Goal: Task Accomplishment & Management: Use online tool/utility

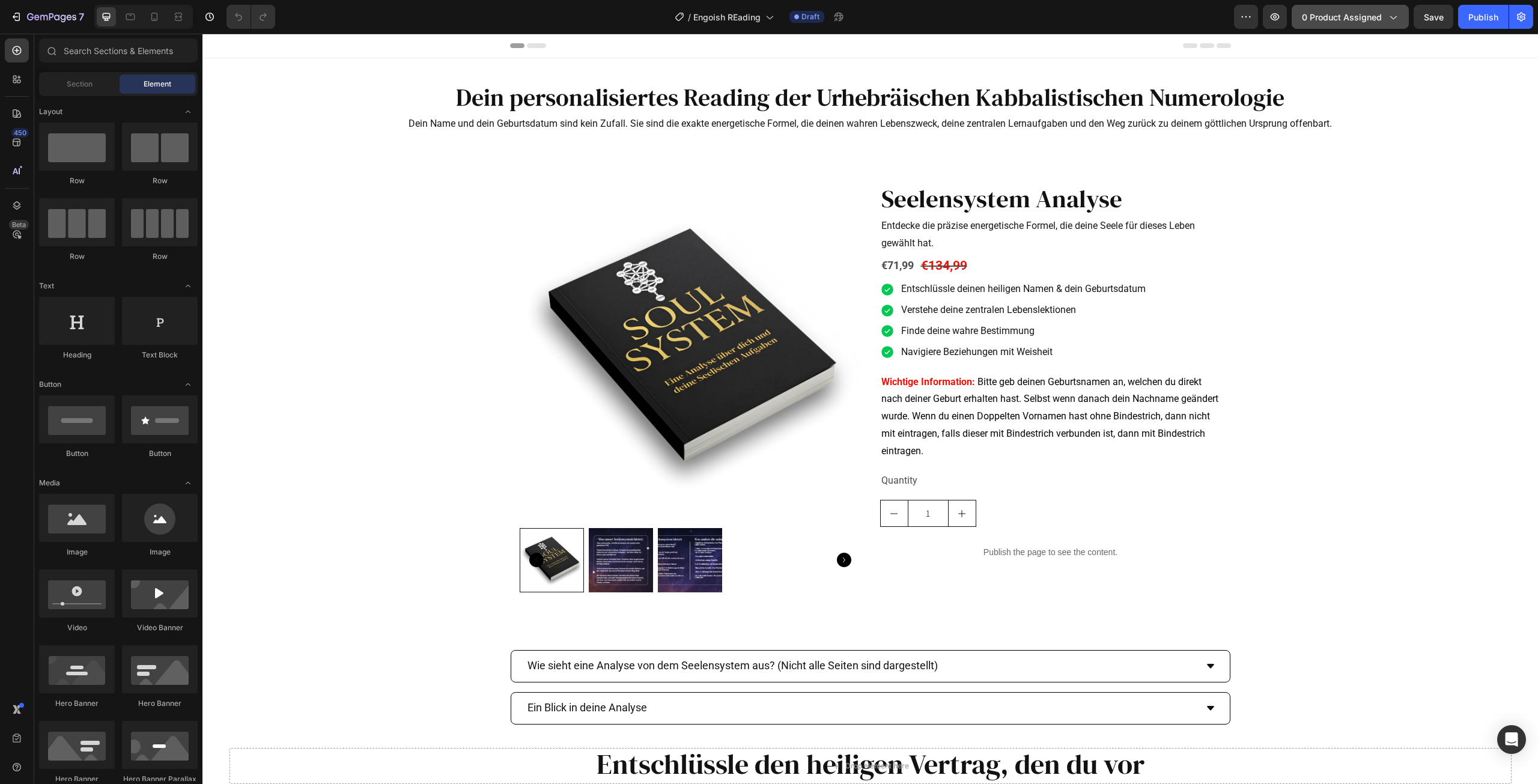
click at [1356, 13] on span "0 product assigned" at bounding box center [1342, 17] width 80 height 12
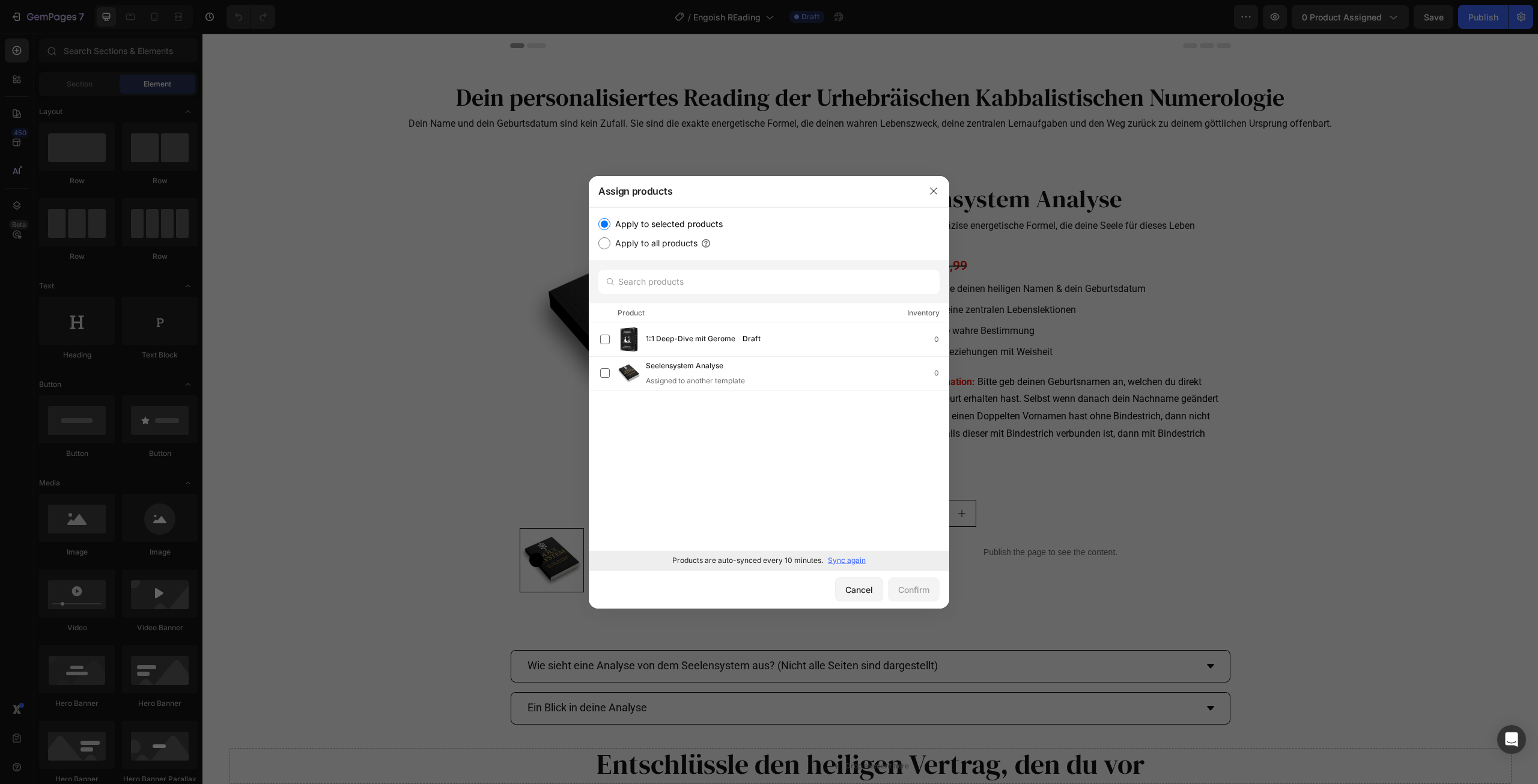
click at [666, 243] on label "Apply to all products" at bounding box center [654, 243] width 87 height 15
click at [610, 243] on input "Apply to all products" at bounding box center [604, 243] width 12 height 12
radio input "true"
click at [668, 221] on label "Apply to selected products" at bounding box center [666, 224] width 113 height 15
click at [610, 221] on input "Apply to selected products" at bounding box center [604, 224] width 12 height 12
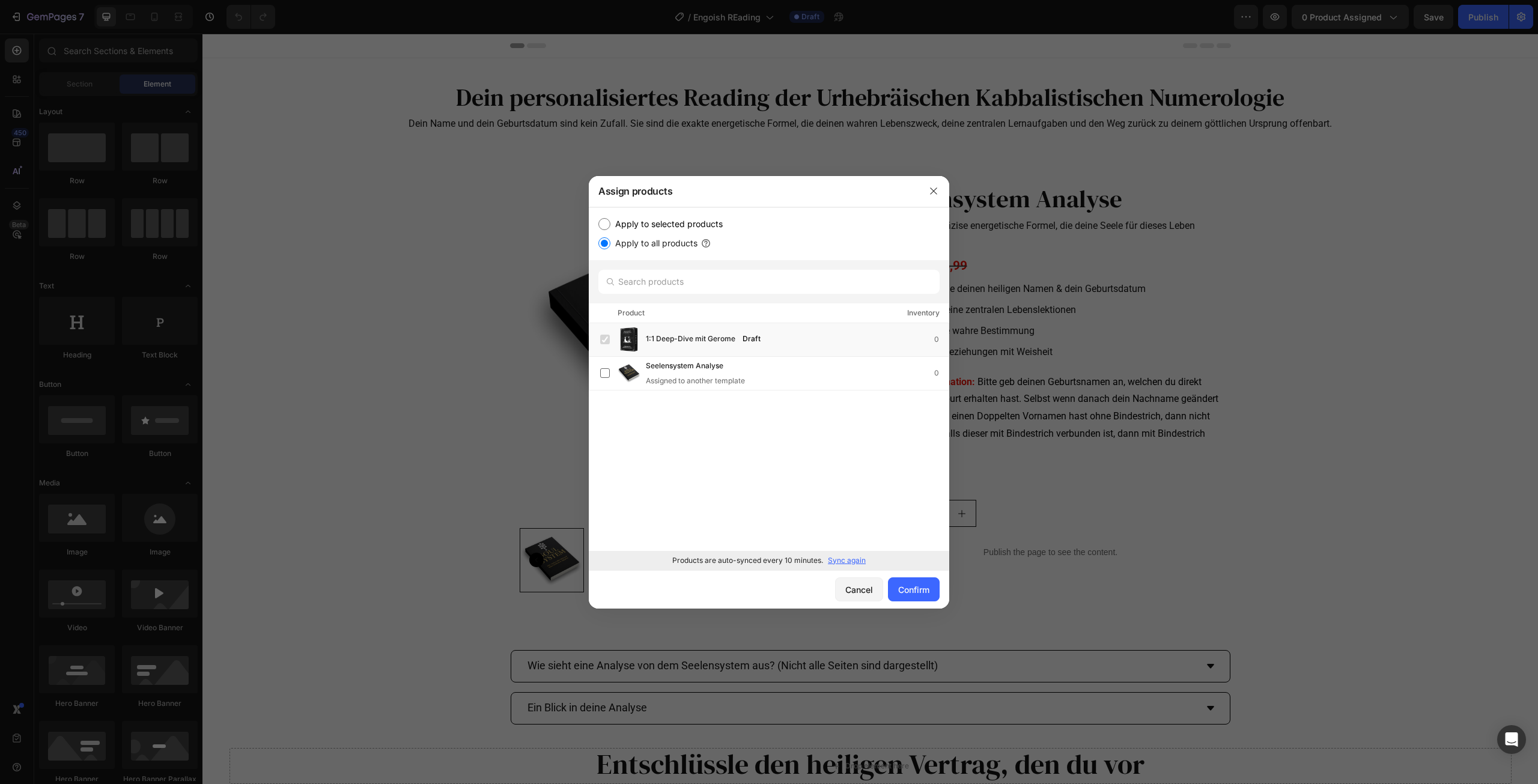
radio input "true"
click at [933, 191] on icon "button" at bounding box center [934, 191] width 9 height 9
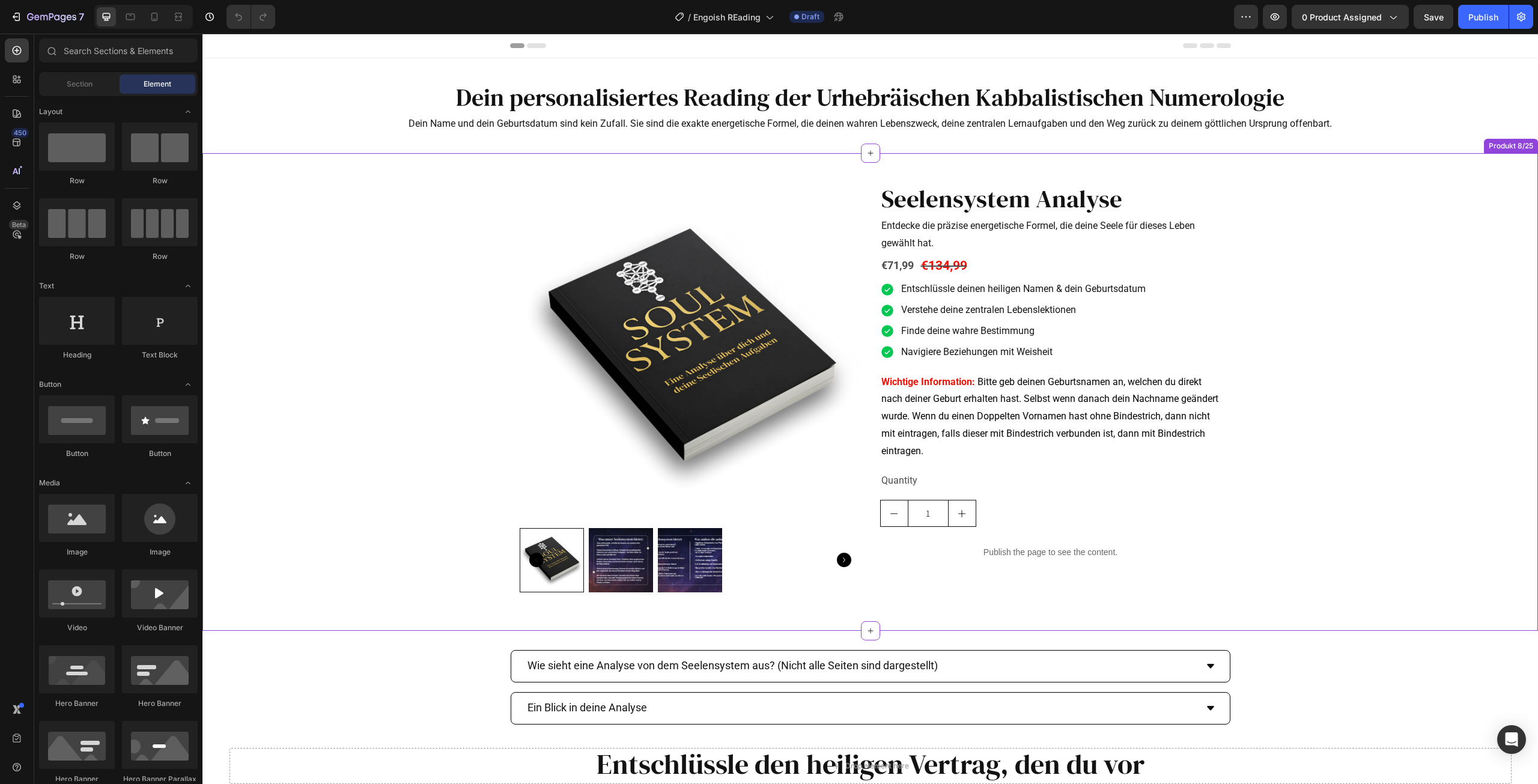
click at [793, 293] on img at bounding box center [690, 353] width 342 height 342
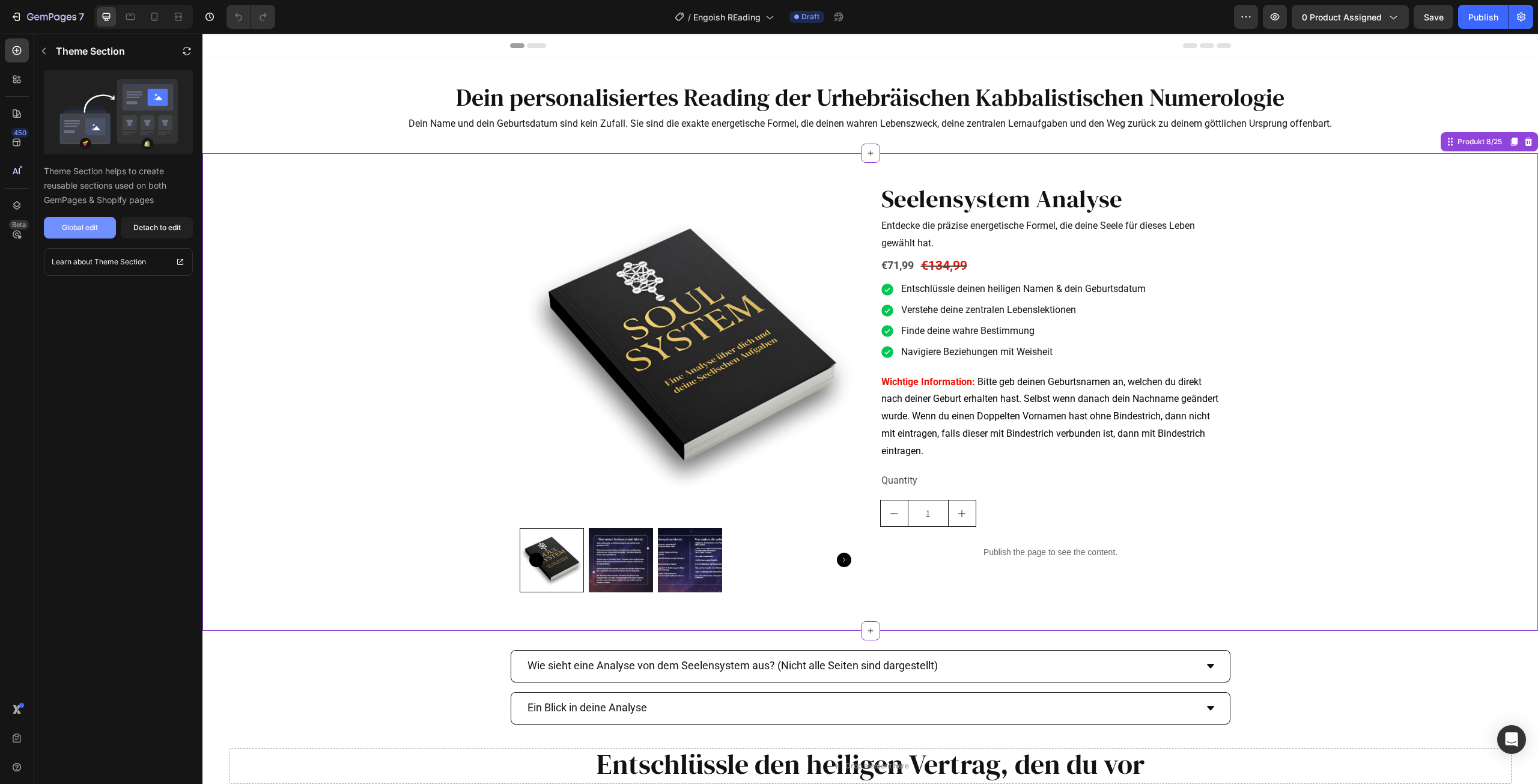
click at [71, 225] on div "Global edit" at bounding box center [80, 227] width 36 height 11
click at [1324, 23] on span "0 product assigned" at bounding box center [1342, 17] width 80 height 12
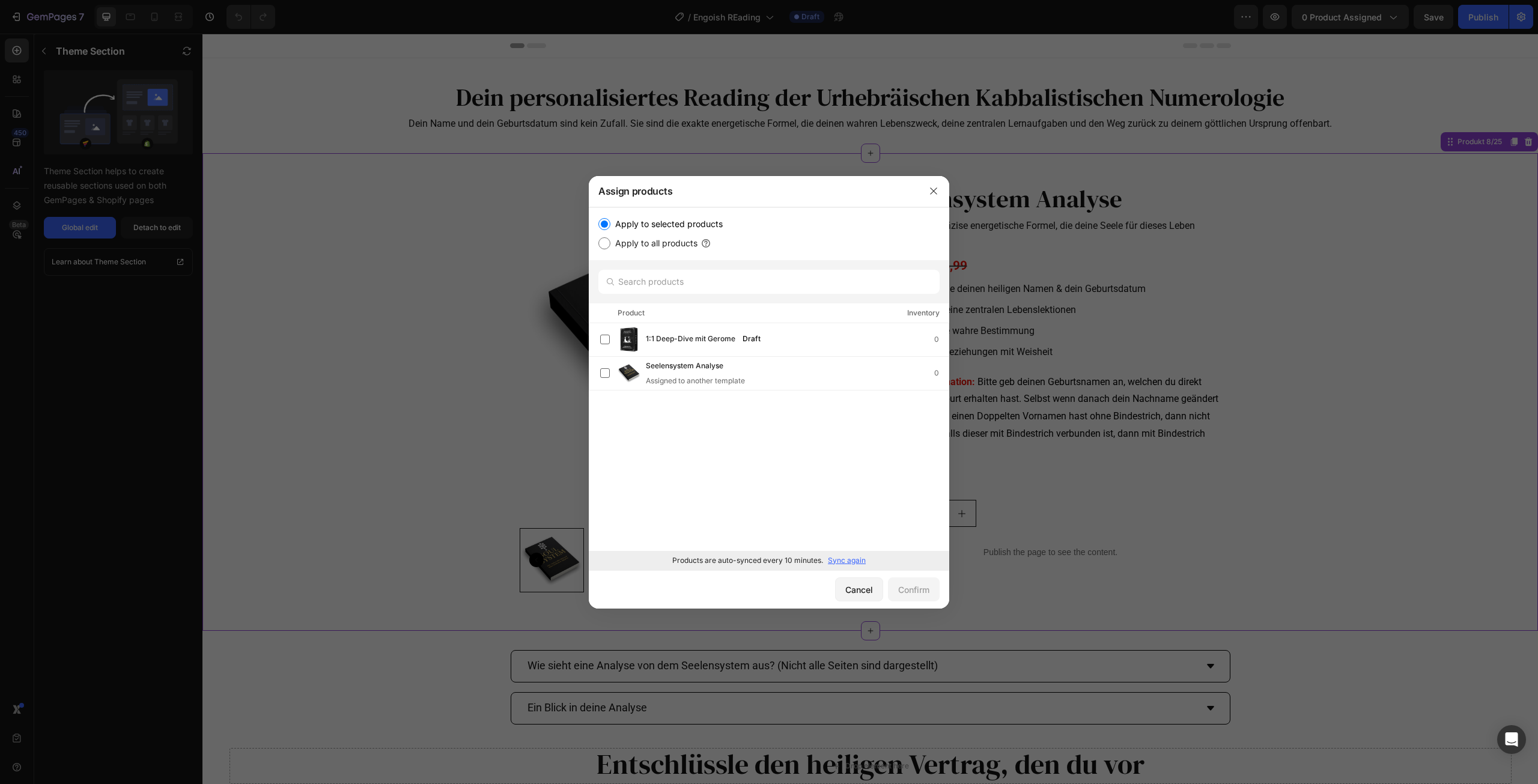
click at [842, 562] on p "Sync again" at bounding box center [846, 560] width 38 height 11
click at [754, 419] on div "Soul System Reading - English 0" at bounding box center [769, 407] width 360 height 33
click at [901, 591] on div "Confirm" at bounding box center [914, 589] width 31 height 12
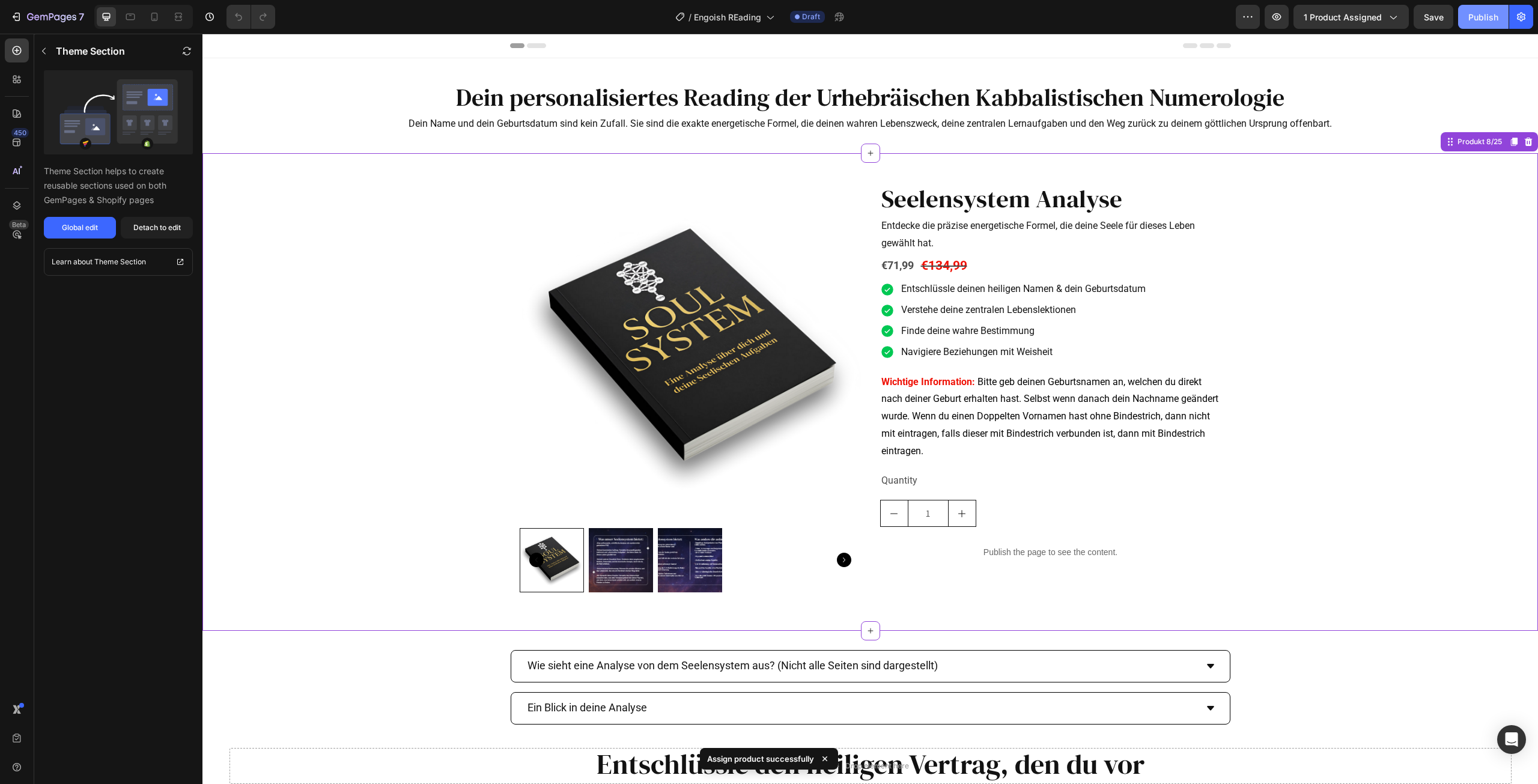
click at [1484, 20] on div "Publish" at bounding box center [1484, 17] width 30 height 12
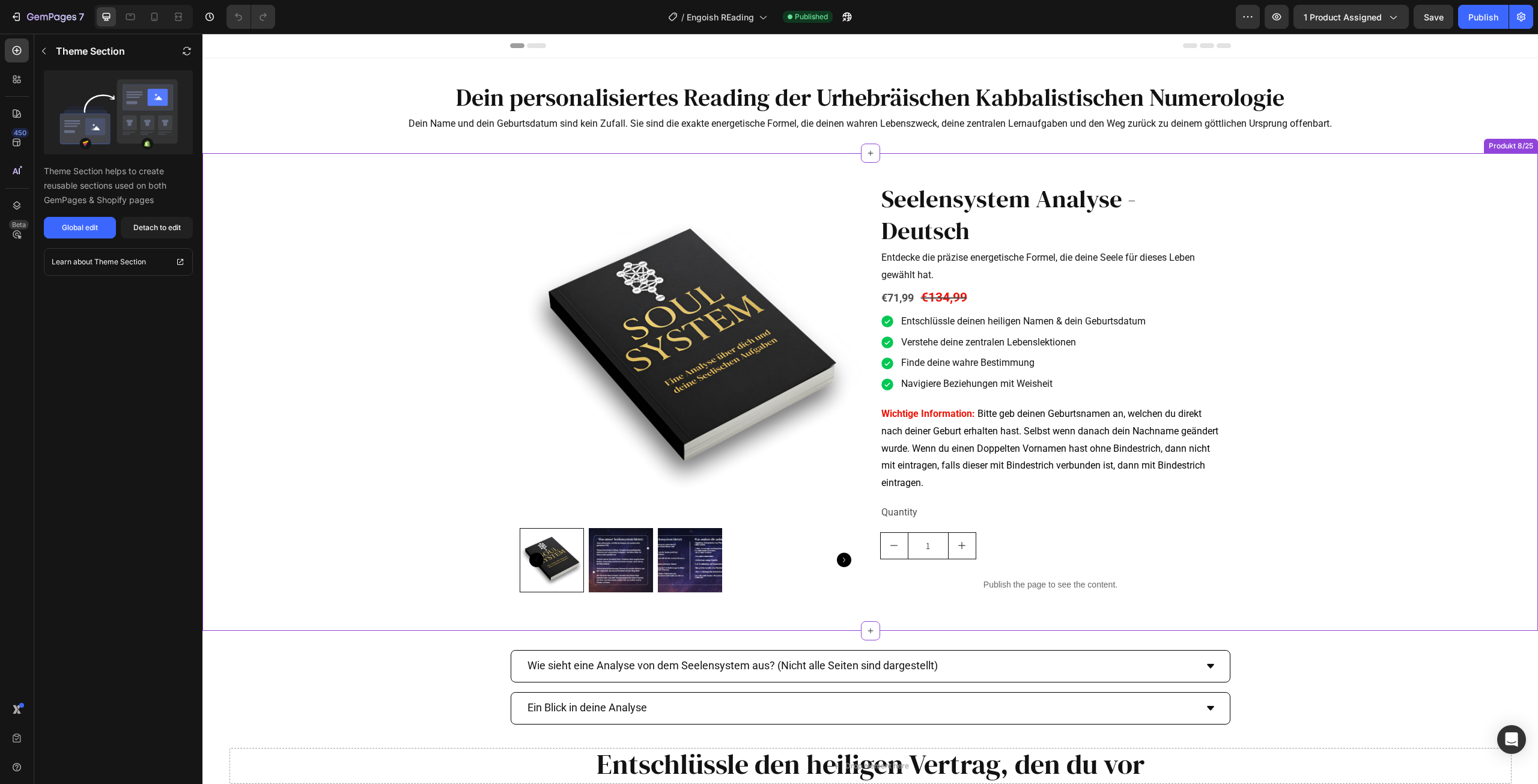
click at [1090, 219] on h2 "Seelensystem Analyse - Deutsch" at bounding box center [1051, 216] width 342 height 67
click at [144, 230] on div "Detach to edit" at bounding box center [157, 227] width 47 height 11
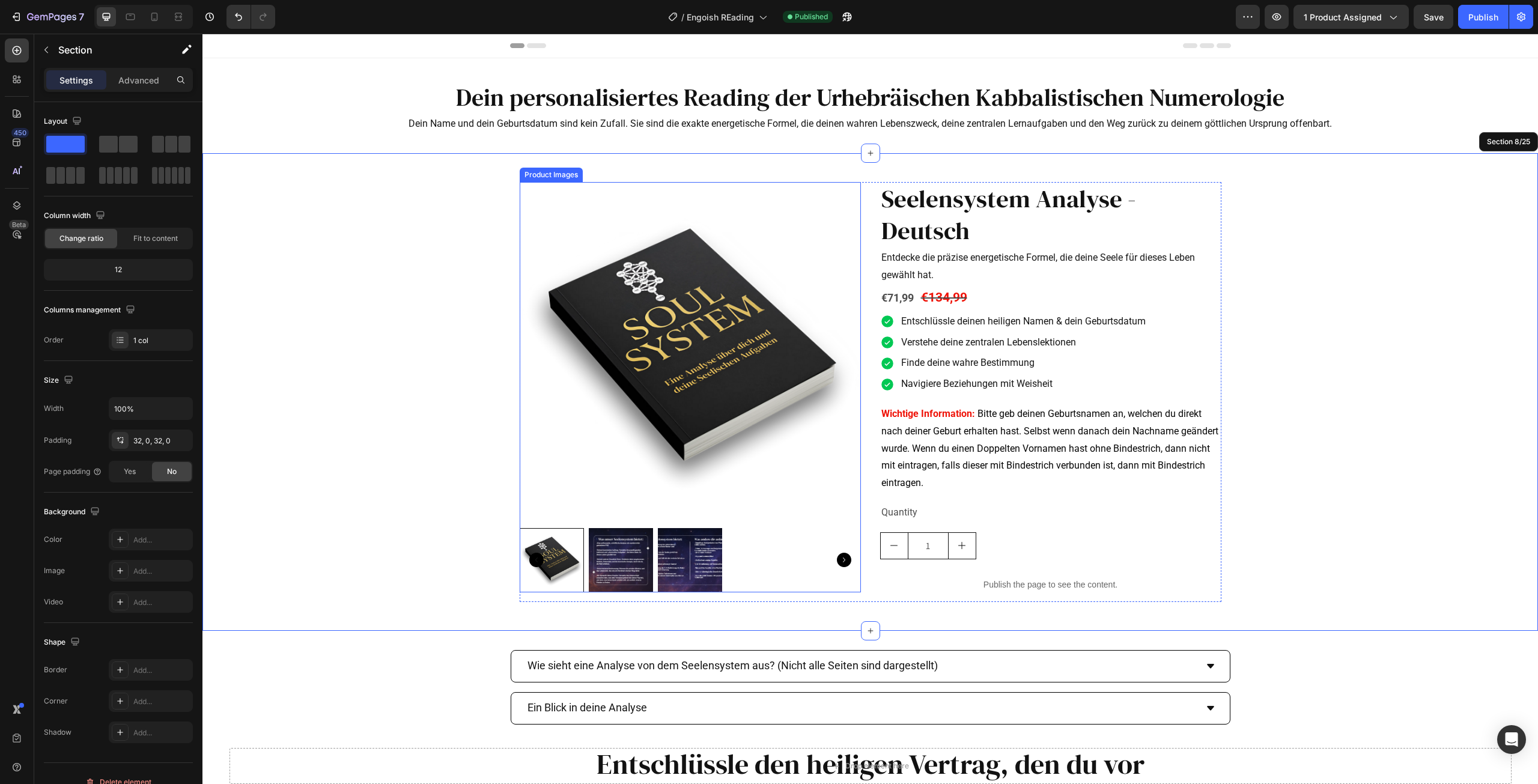
click at [585, 217] on img at bounding box center [690, 353] width 342 height 342
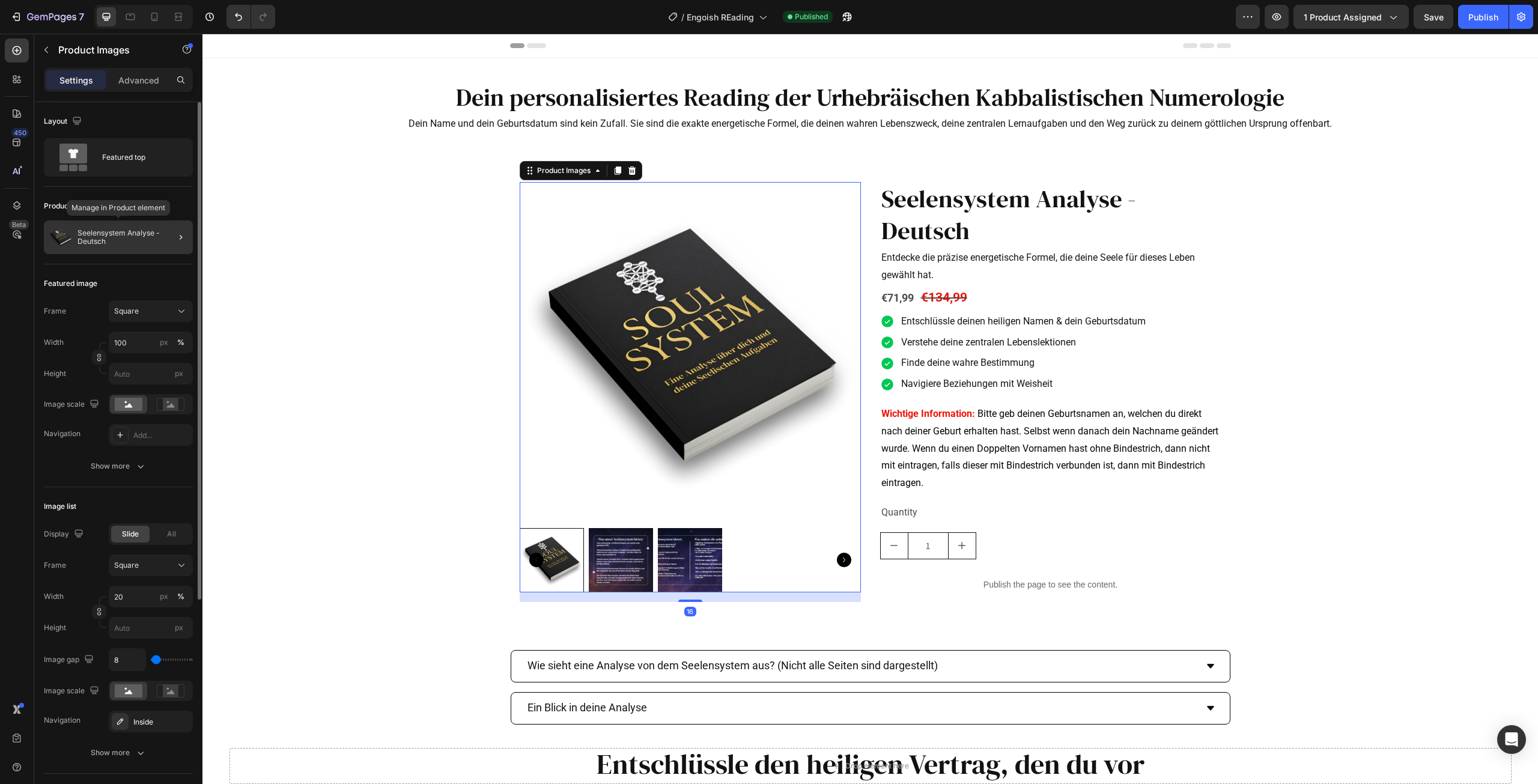
click at [145, 234] on p "Seelensystem Analyse - Deutsch" at bounding box center [133, 238] width 110 height 17
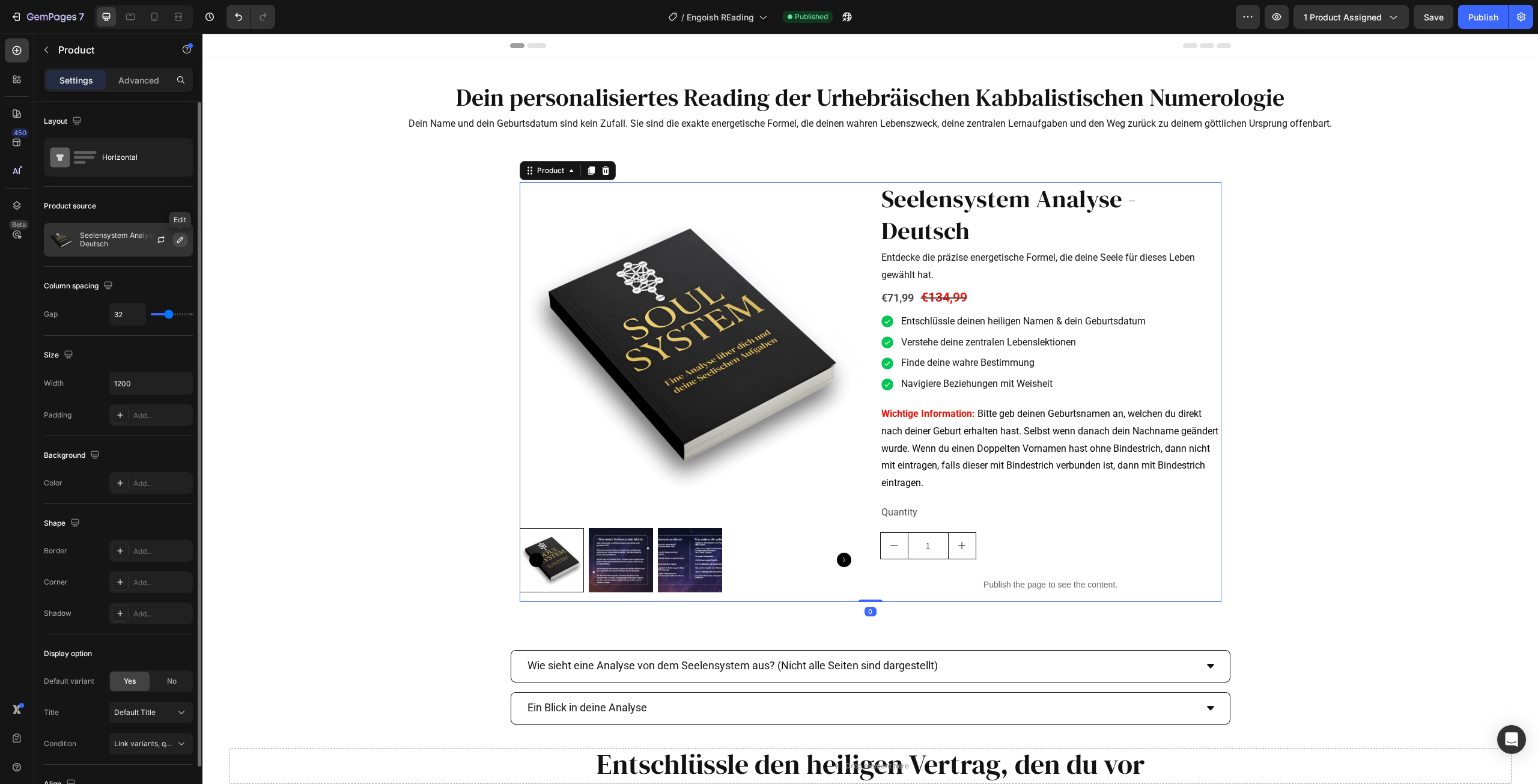
click at [181, 238] on icon "button" at bounding box center [180, 240] width 6 height 6
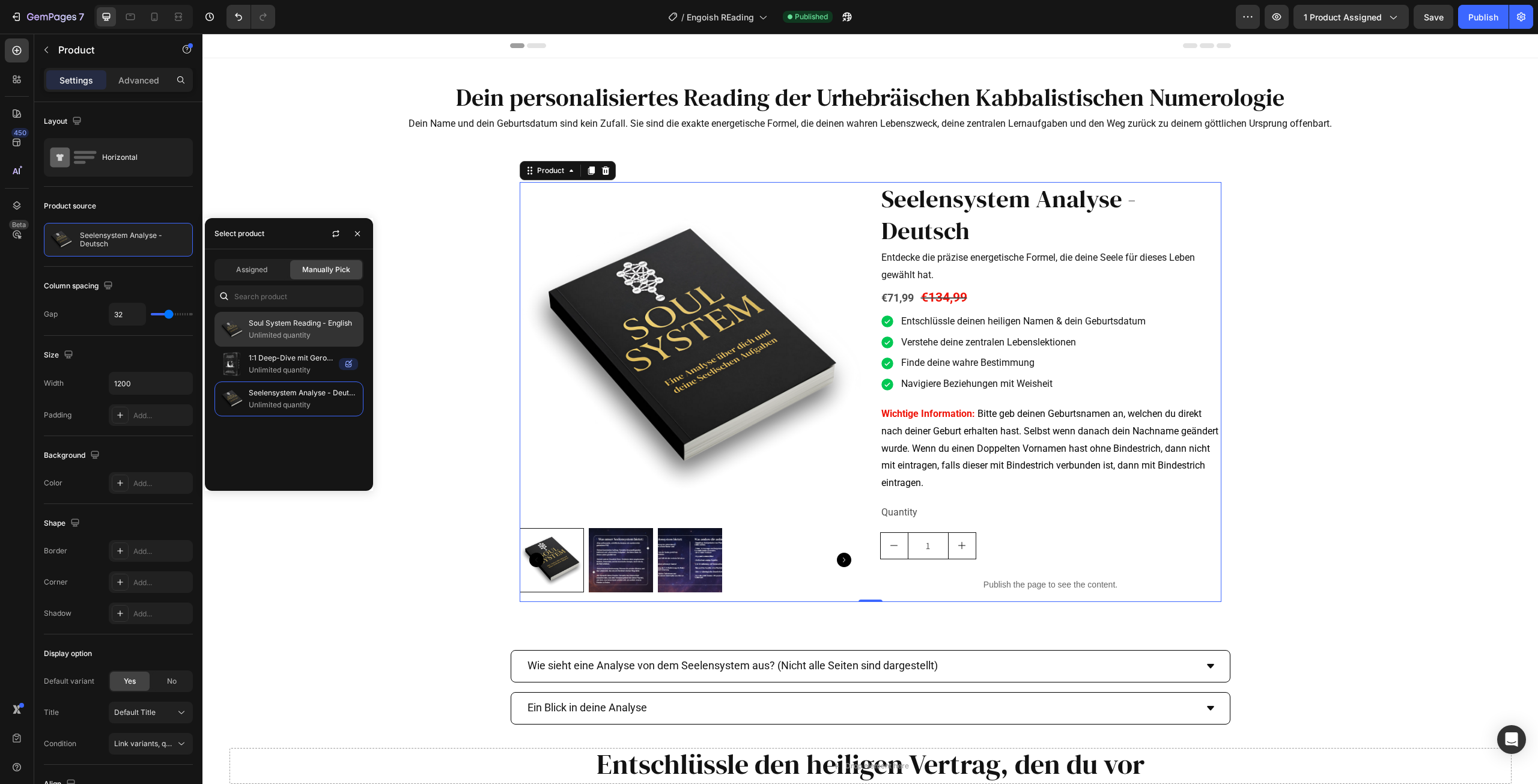
click at [289, 328] on p "Soul System Reading - English" at bounding box center [303, 323] width 109 height 12
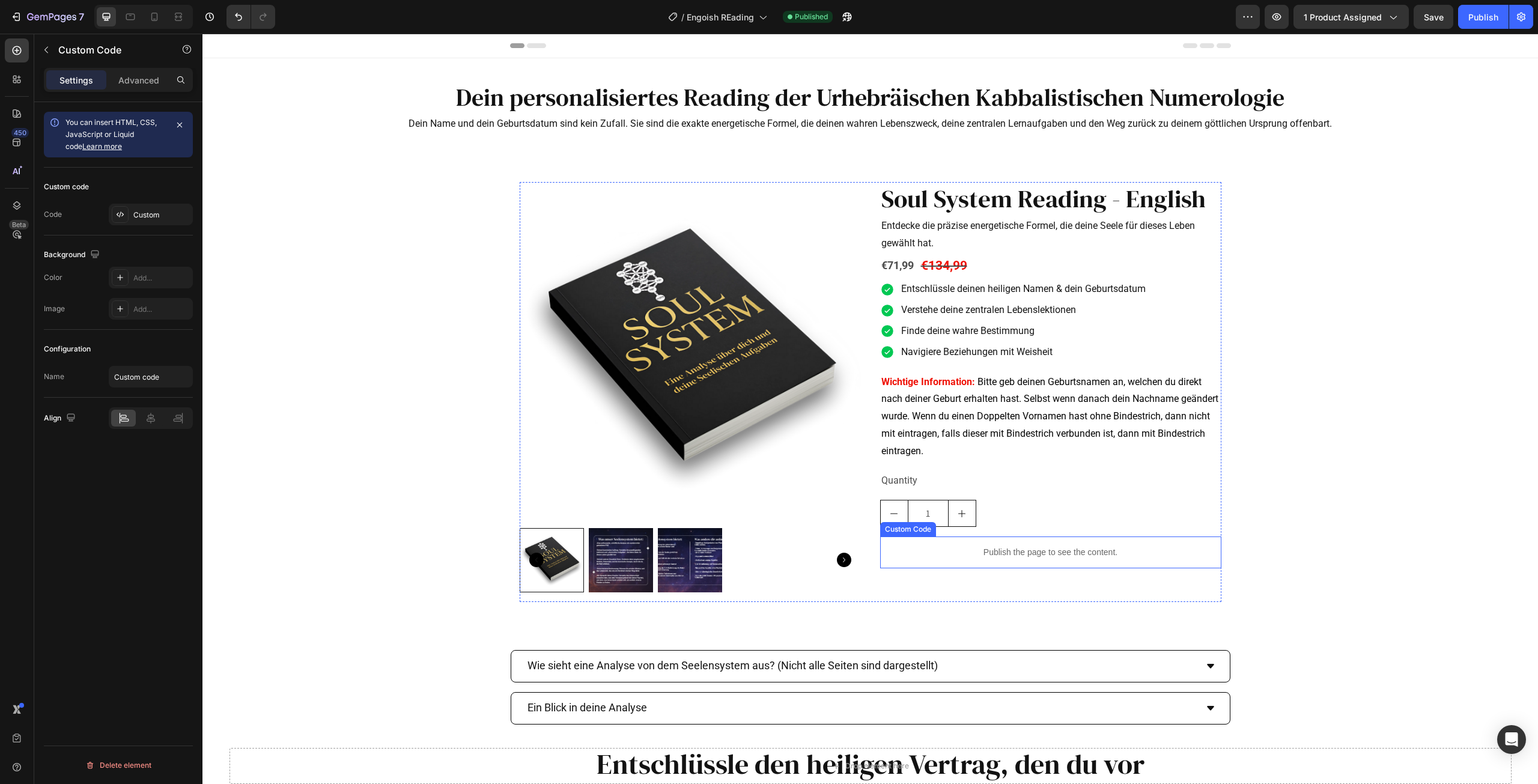
click at [1065, 550] on p "Publish the page to see the content." at bounding box center [1051, 553] width 342 height 12
click at [135, 217] on div "Custom" at bounding box center [161, 215] width 57 height 11
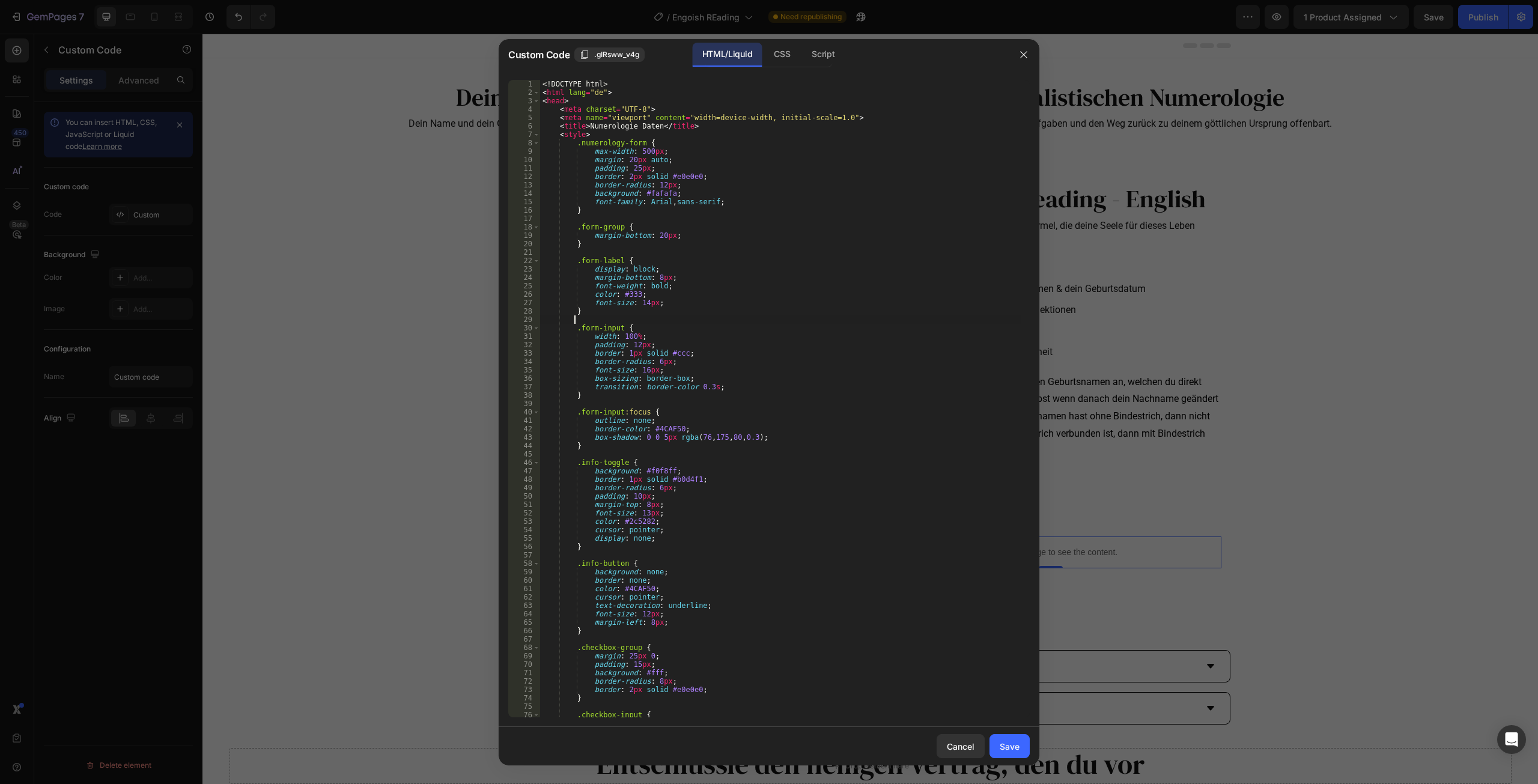
click at [616, 321] on div "<! DOCTYPE html > < html lang = "de" > < head > < meta charset = "UTF-8" > < me…" at bounding box center [780, 407] width 481 height 654
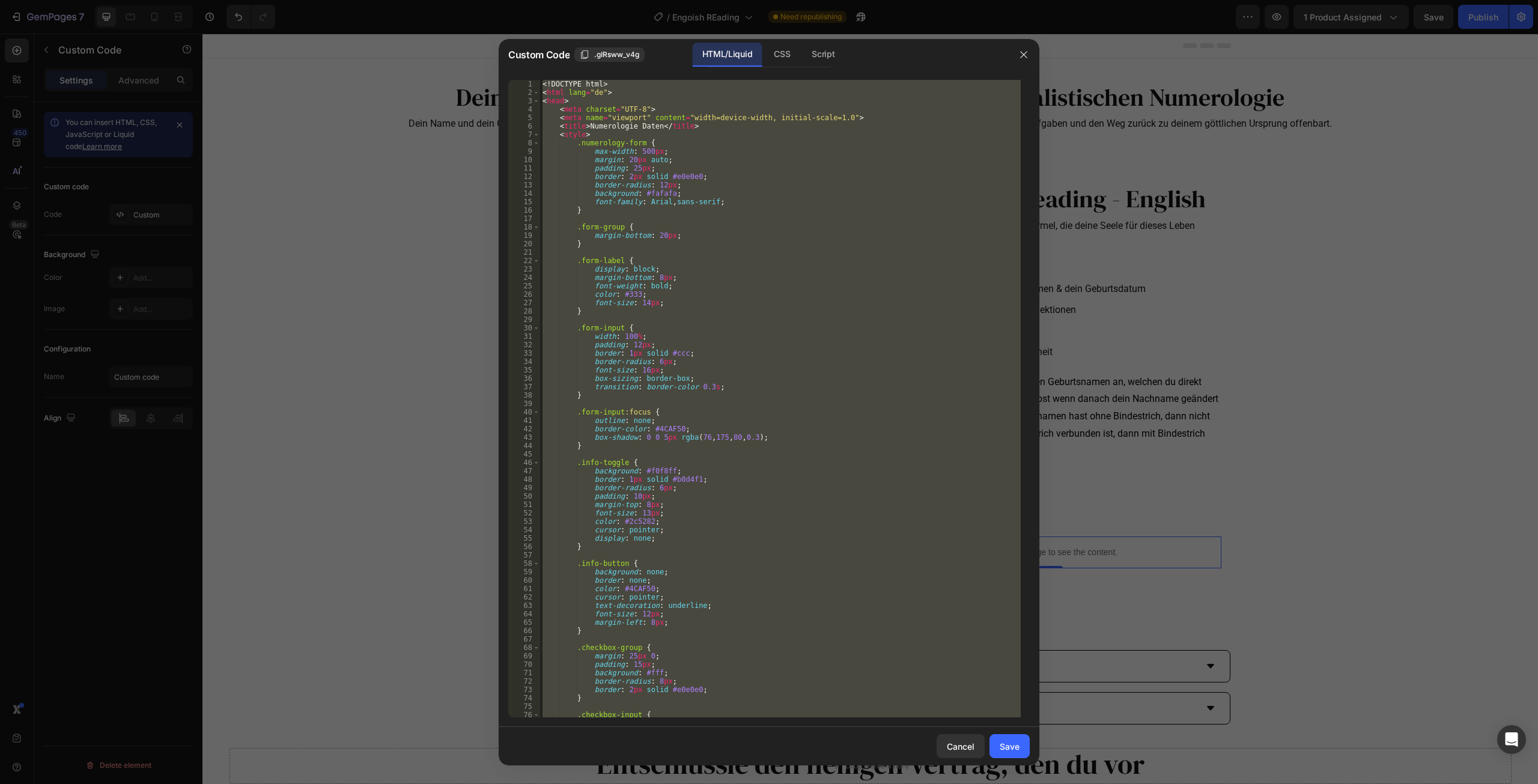
paste textarea "};"
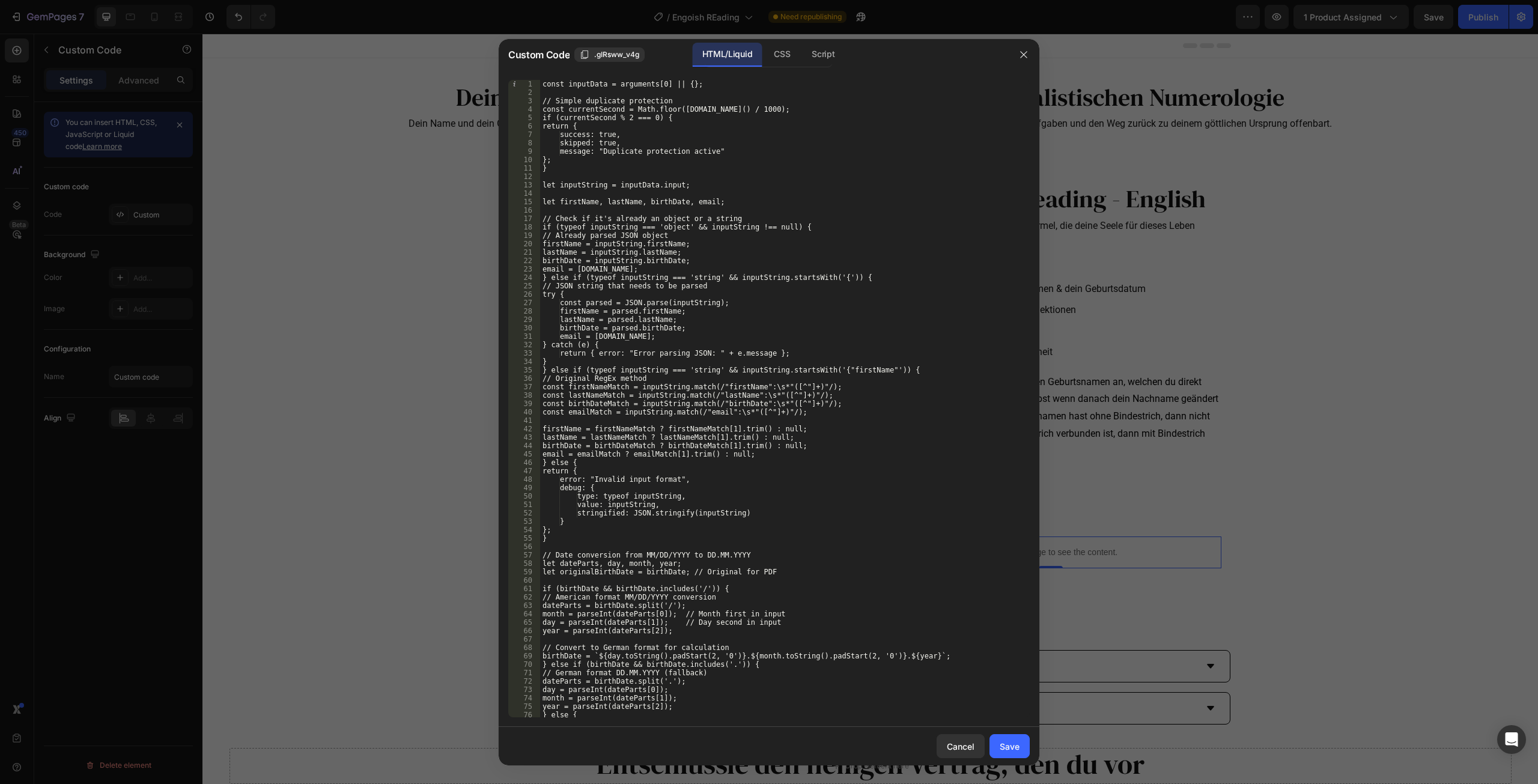
click at [715, 325] on div "const inputData = arguments[0] || {}; // Simple duplicate protection const curr…" at bounding box center [780, 407] width 481 height 654
type textarea "birthDate = parsed.birthDate;"
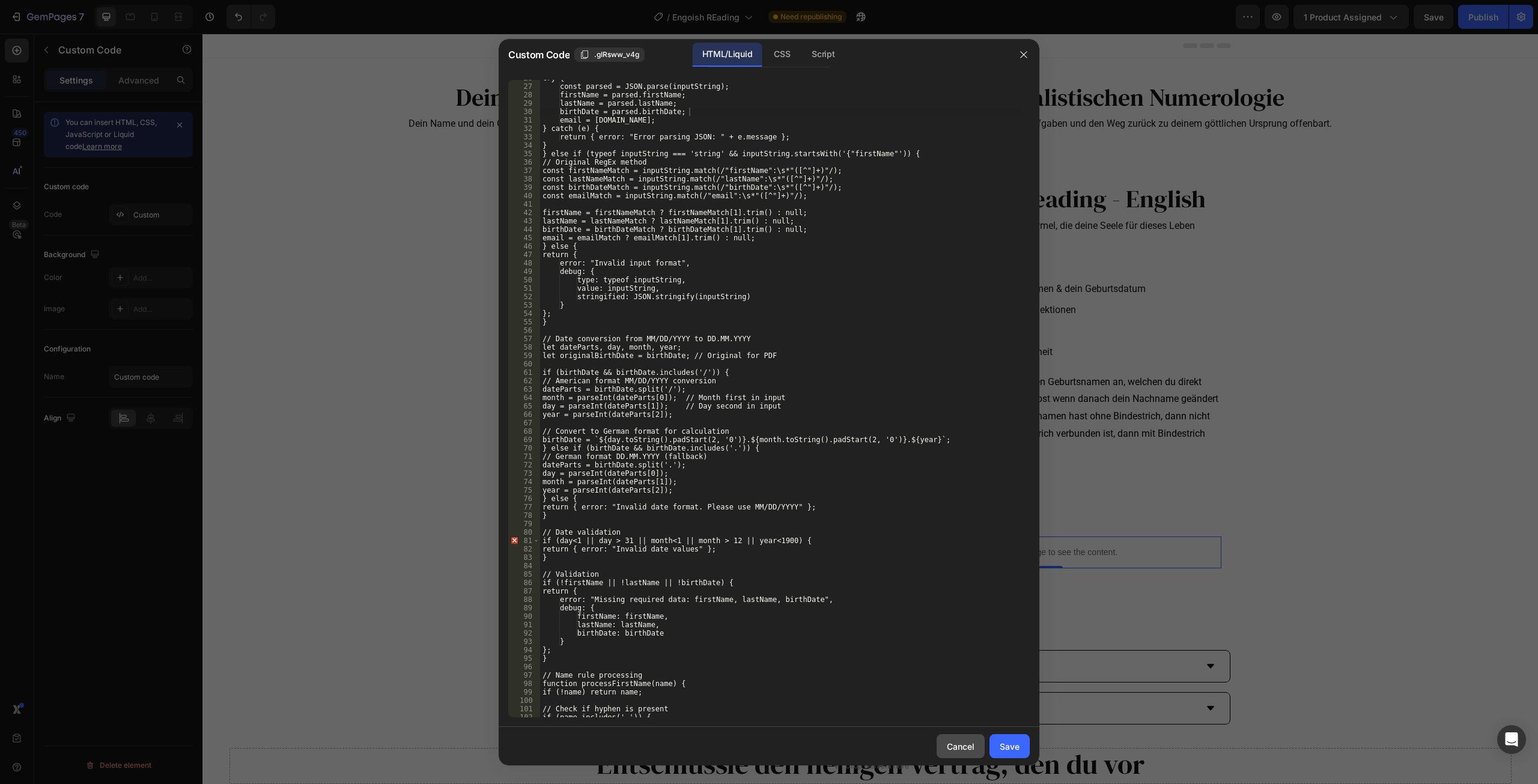
click at [956, 754] on button "Cancel" at bounding box center [961, 746] width 48 height 24
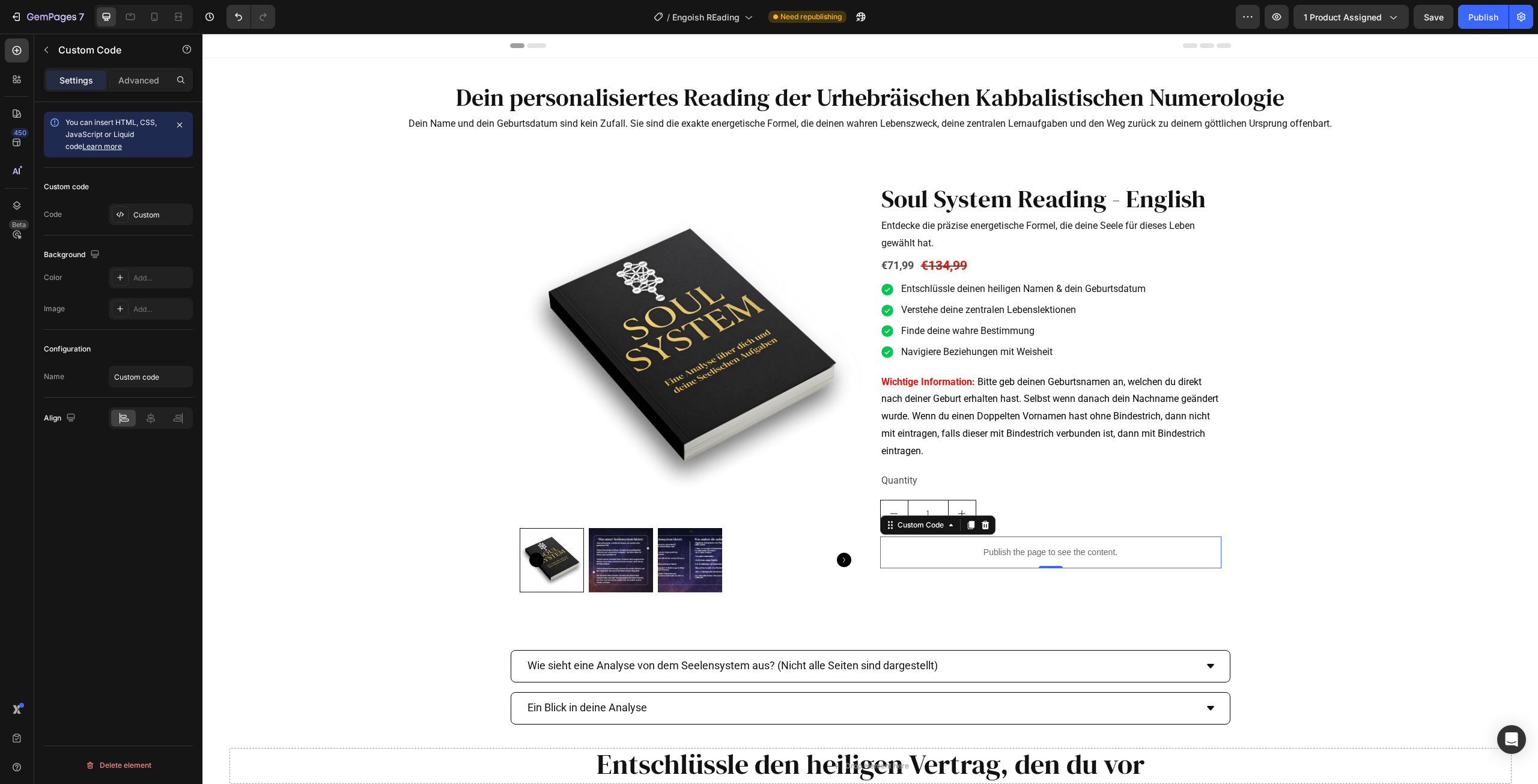
click at [1458, 21] on div "Preview 1 product assigned Save Publish" at bounding box center [1384, 16] width 297 height 24
click at [1464, 24] on button "Publish" at bounding box center [1483, 16] width 50 height 24
click at [1439, 20] on span "Save" at bounding box center [1434, 16] width 20 height 10
click at [1282, 20] on icon "button" at bounding box center [1276, 16] width 12 height 12
click at [1337, 20] on span "1 product assigned" at bounding box center [1342, 17] width 78 height 12
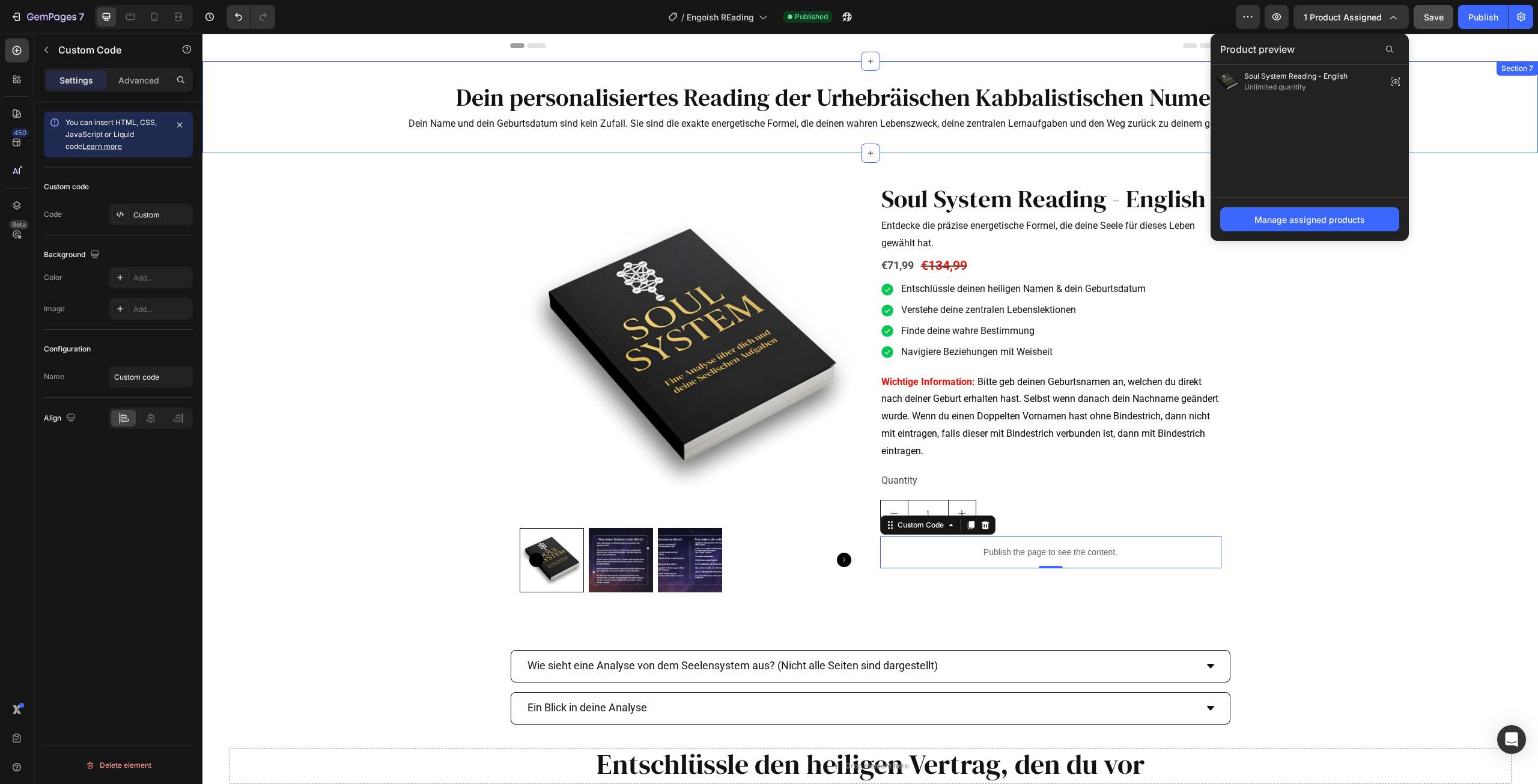
click at [1443, 78] on div "Dein personalisiertes Reading der Urhebräischen Kabbalistischen Numerologie Hea…" at bounding box center [870, 107] width 1335 height 92
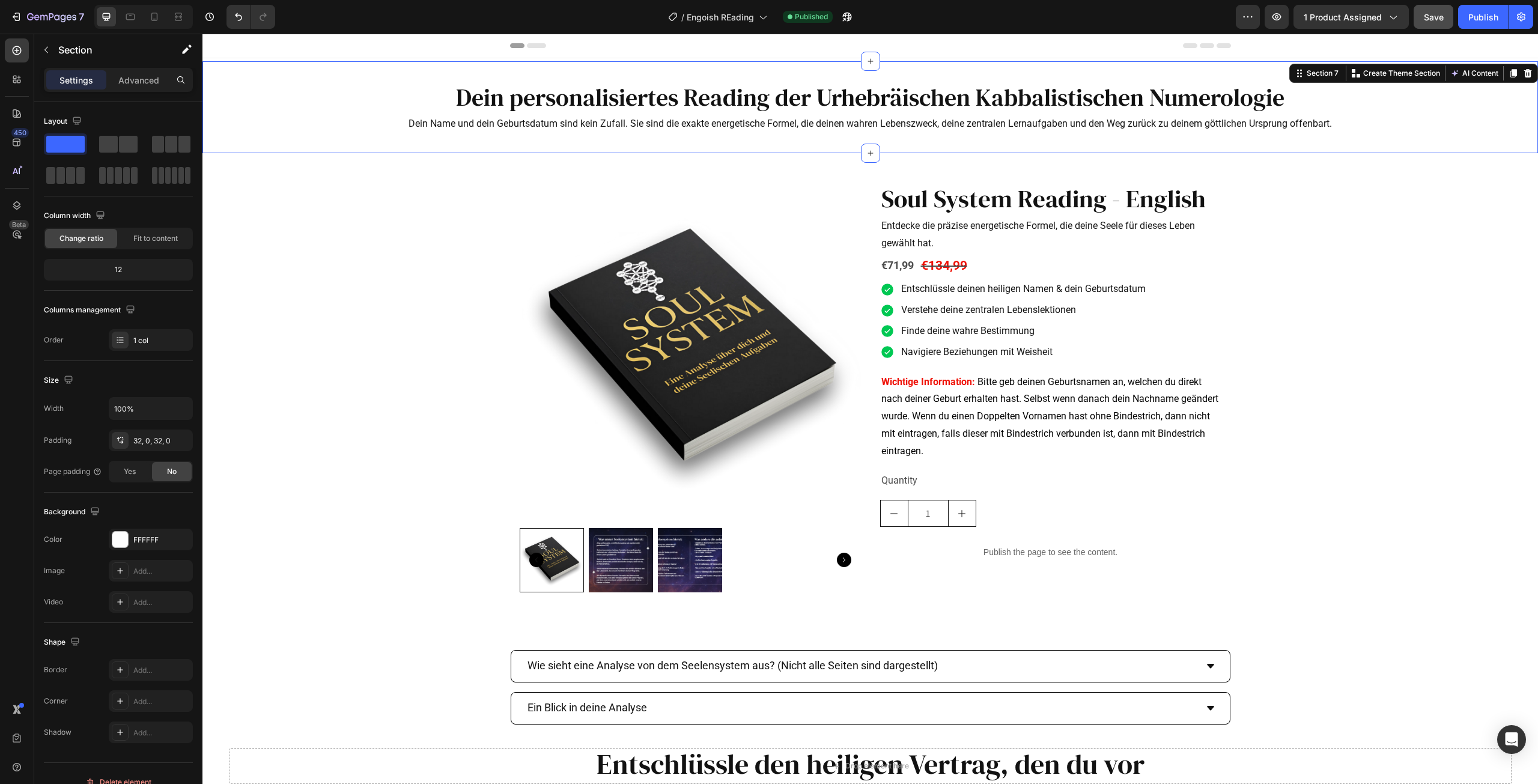
click at [1436, 20] on span "Save" at bounding box center [1434, 16] width 20 height 10
click at [1469, 17] on div "Publish" at bounding box center [1484, 17] width 30 height 12
click at [1279, 9] on button "button" at bounding box center [1276, 16] width 24 height 24
click at [23, 12] on div "7" at bounding box center [47, 16] width 74 height 15
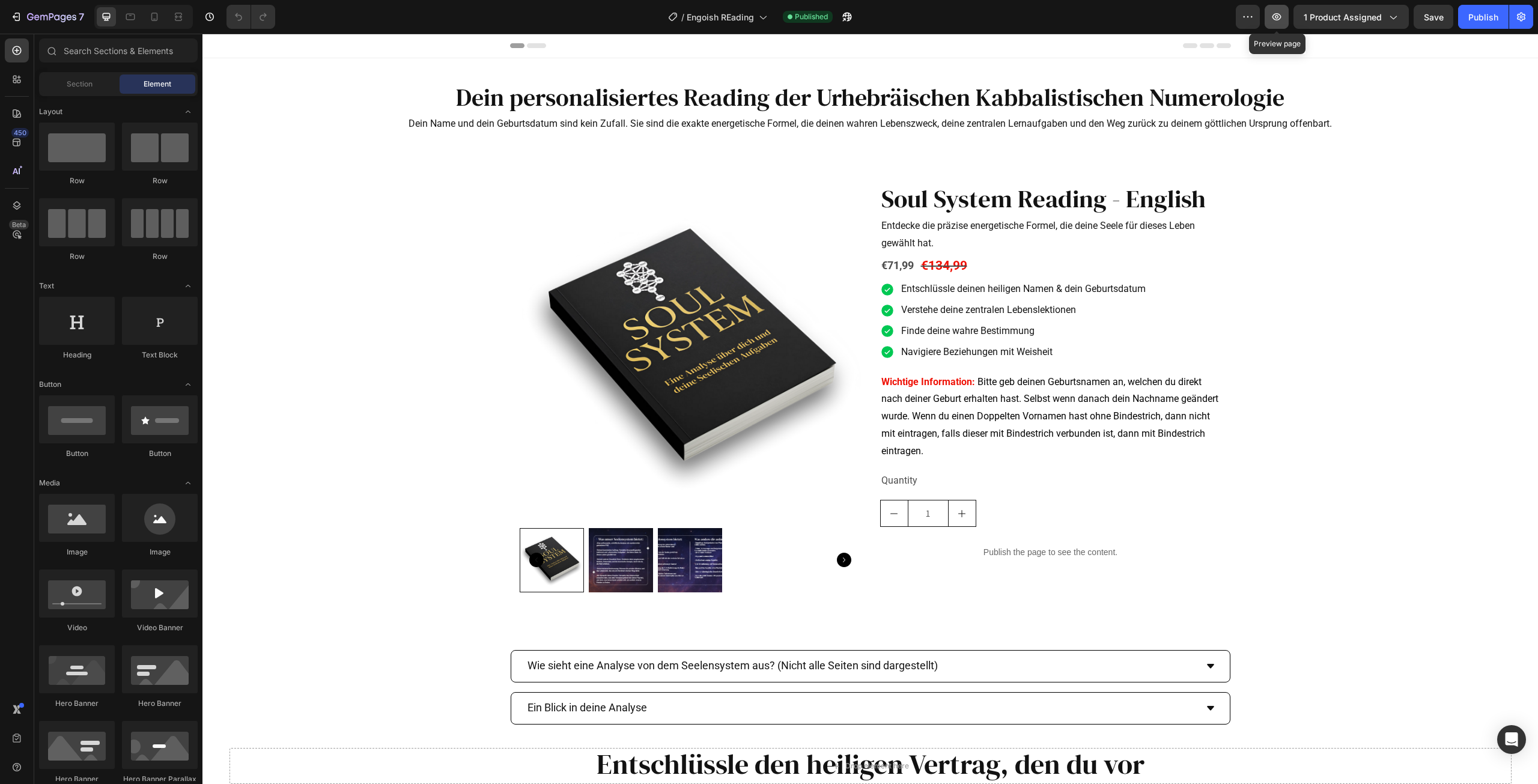
click at [1280, 26] on button "button" at bounding box center [1276, 16] width 24 height 24
click at [1078, 547] on p "Publish the page to see the content." at bounding box center [1051, 553] width 342 height 12
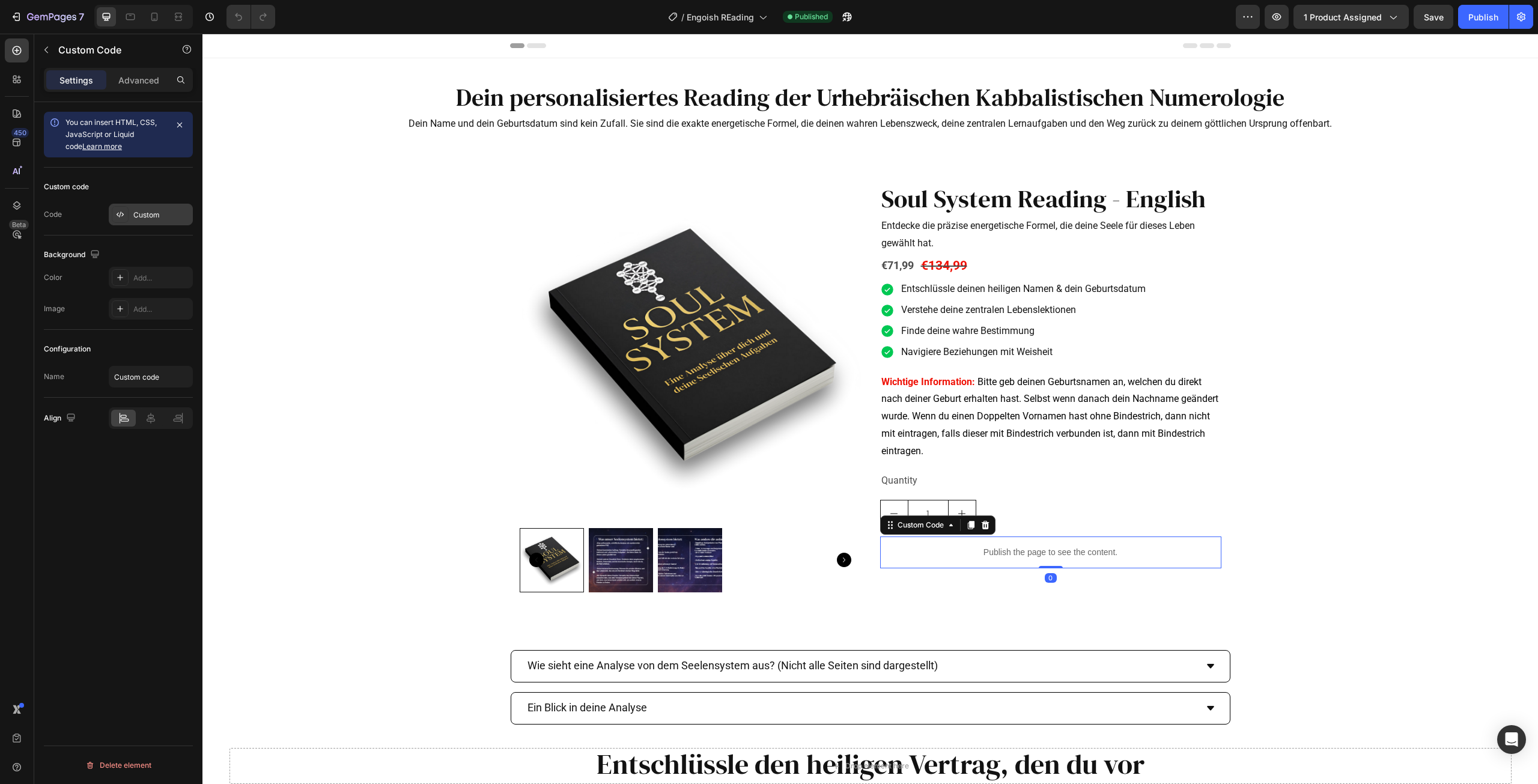
click at [145, 217] on div "Custom" at bounding box center [161, 215] width 57 height 11
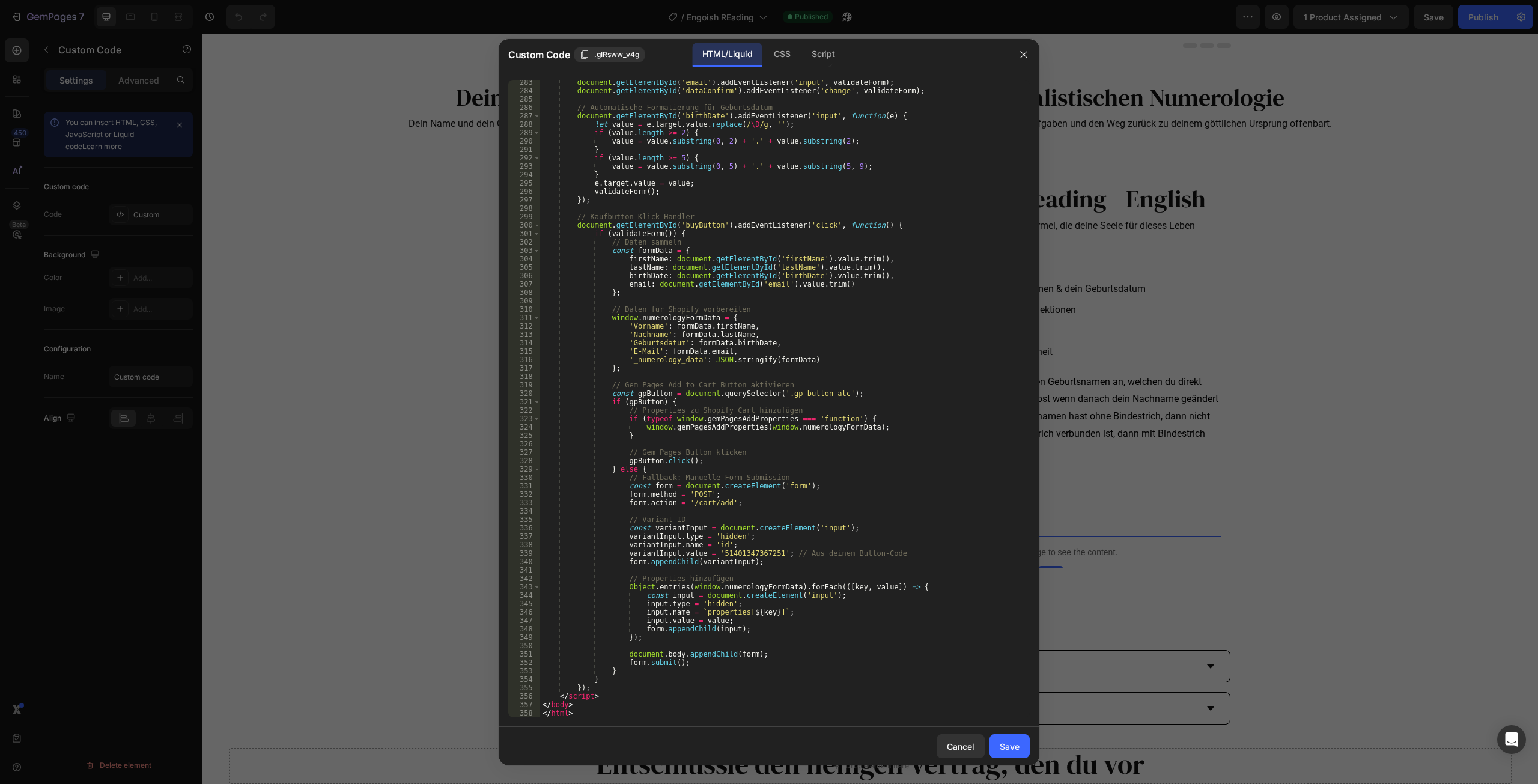
scroll to position [2441, 0]
click at [964, 751] on div "Cancel" at bounding box center [961, 746] width 28 height 12
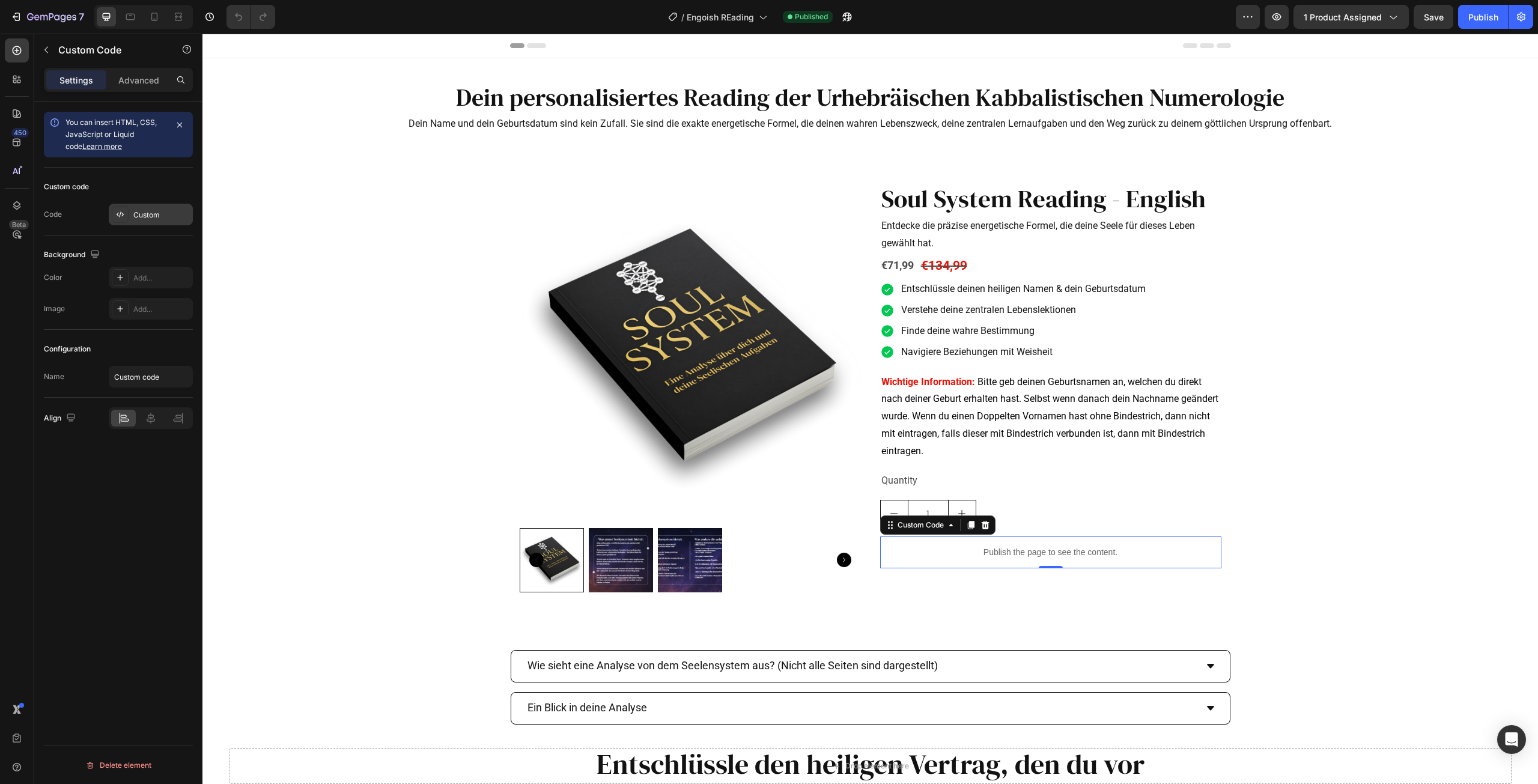
click at [135, 218] on div "Custom" at bounding box center [161, 215] width 57 height 11
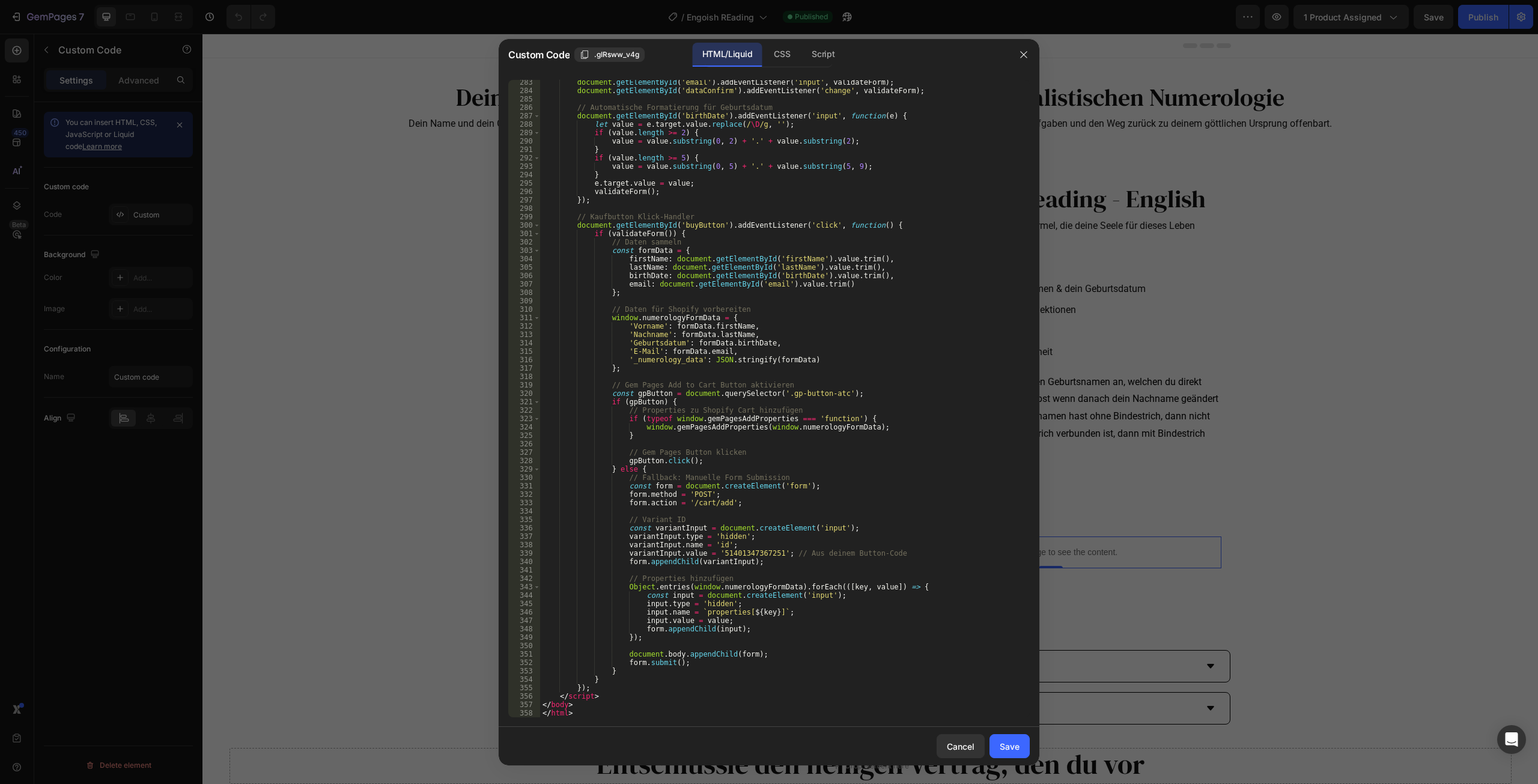
type textarea "variantInput.value = '51401347367251'; // Aus deinem Button-Code"
drag, startPoint x: 763, startPoint y: 554, endPoint x: 710, endPoint y: 554, distance: 53.0
click at [710, 554] on div "document . getElementById ( 'email' ) . addEventListener ( 'input' , validateFo…" at bounding box center [780, 405] width 481 height 654
click at [953, 741] on div "Cancel" at bounding box center [961, 746] width 28 height 12
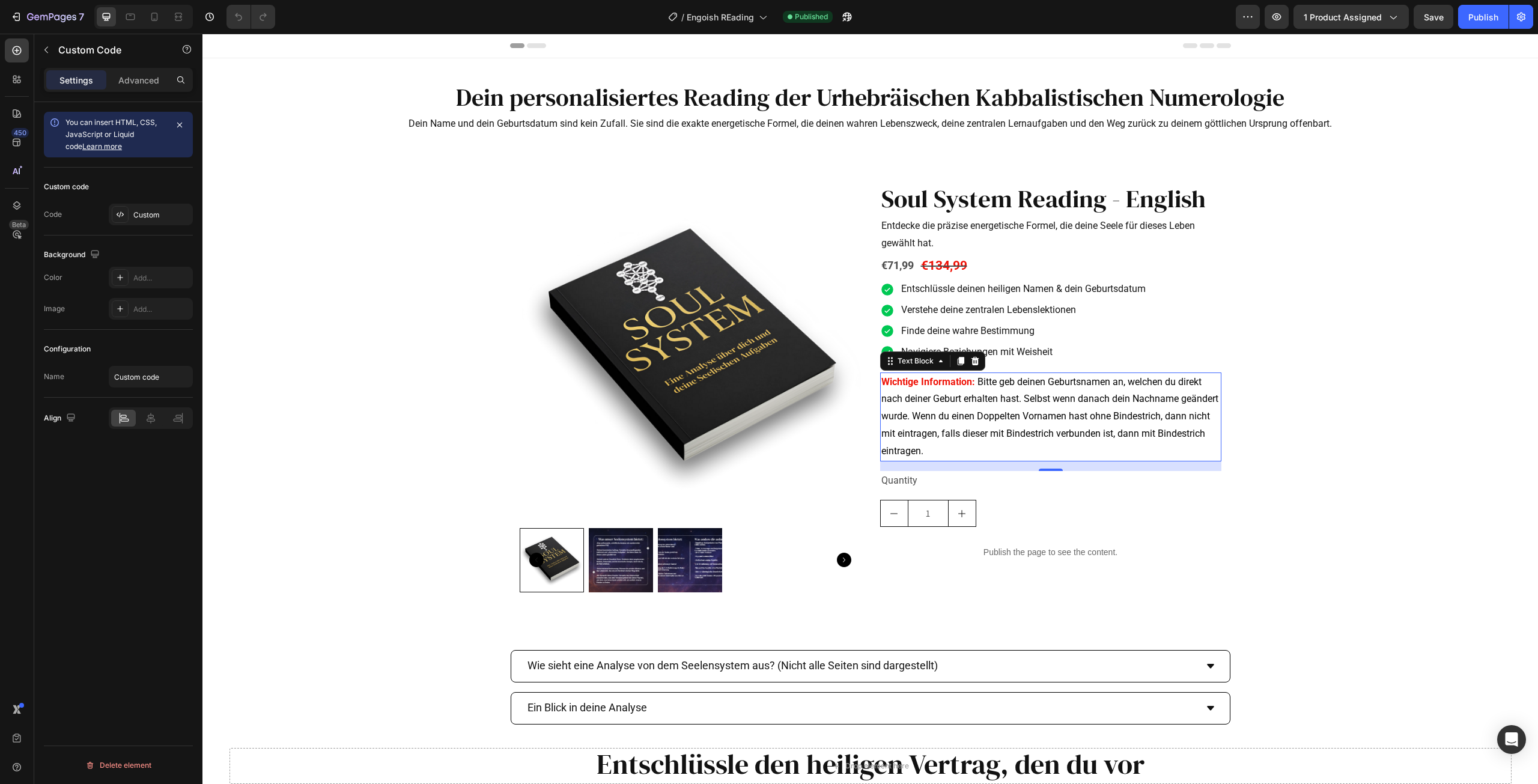
click at [977, 400] on span "Bitte geb deinen Geburtsnamen an, welchen du direkt nach deiner Geburt erhalten…" at bounding box center [1050, 416] width 337 height 81
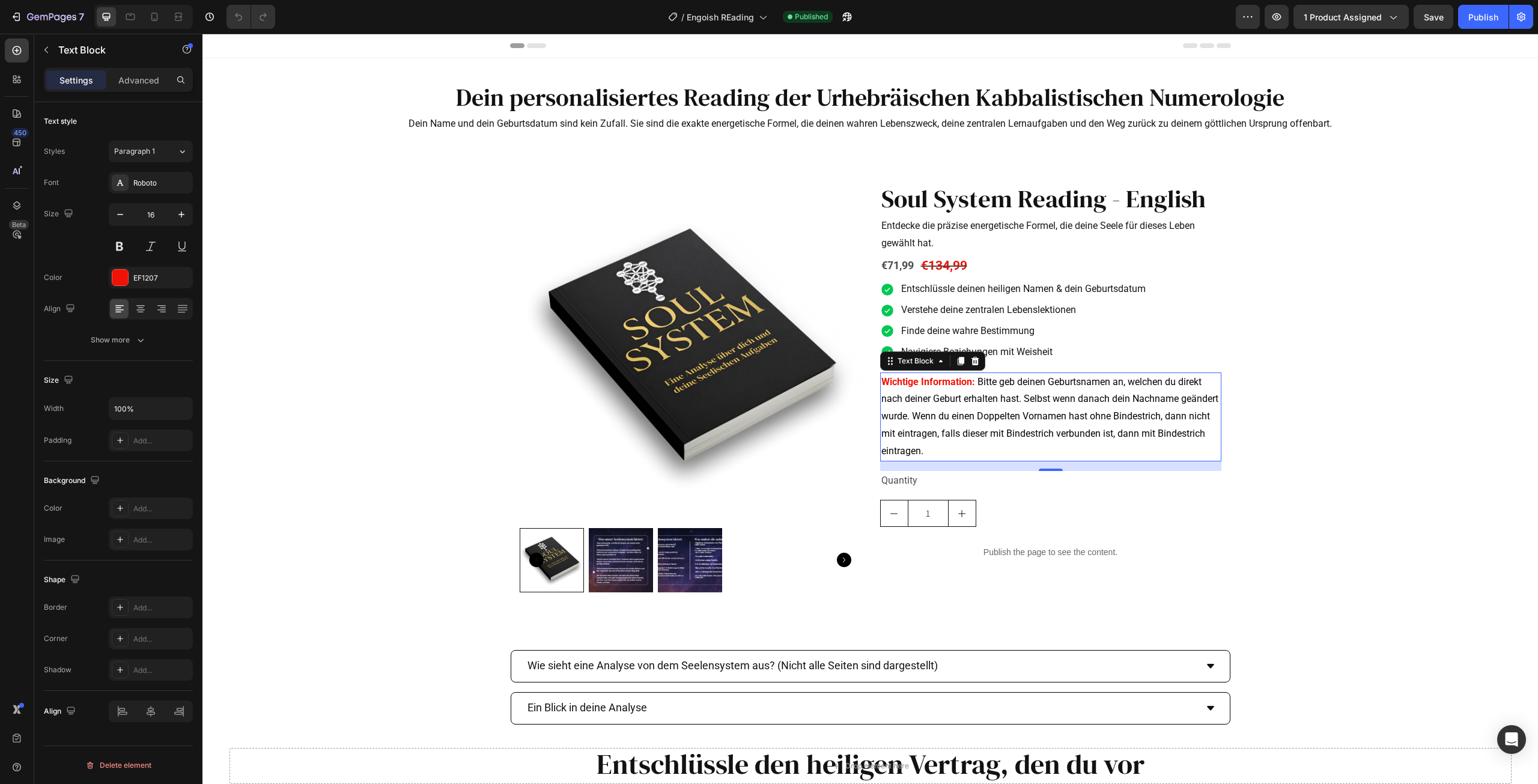
click at [998, 396] on span "Bitte geb deinen Geburtsnamen an, welchen du direkt nach deiner Geburt erhalten…" at bounding box center [1050, 416] width 337 height 81
click at [997, 395] on span "Bitte geb deinen Geburtsnamen an, welchen du direkt nach deiner Geburt erhalten…" at bounding box center [1050, 416] width 337 height 81
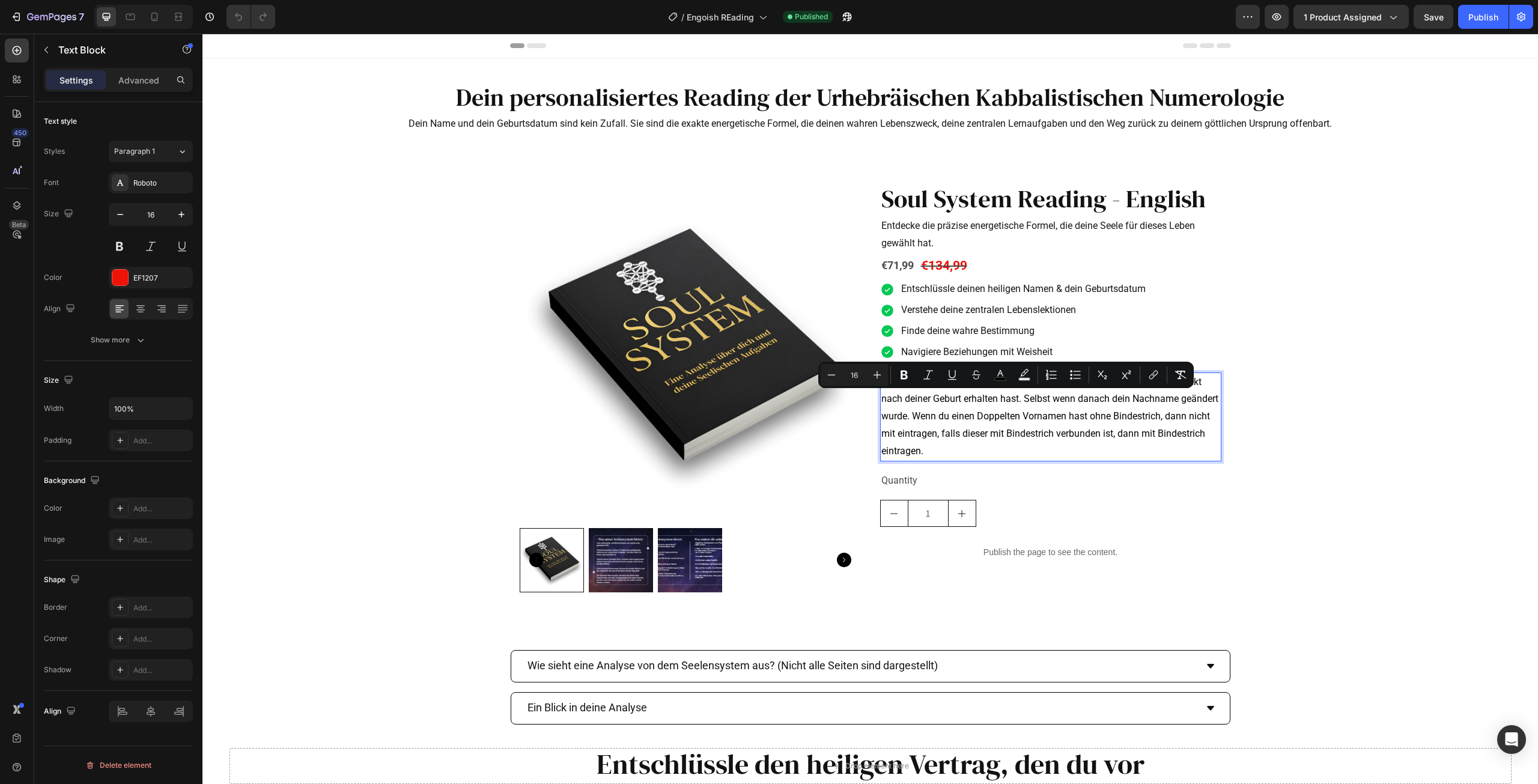
click at [981, 399] on span "Bitte geb deinen Geburtsnamen an, welchen du direkt nach deiner Geburt erhalten…" at bounding box center [1050, 416] width 337 height 81
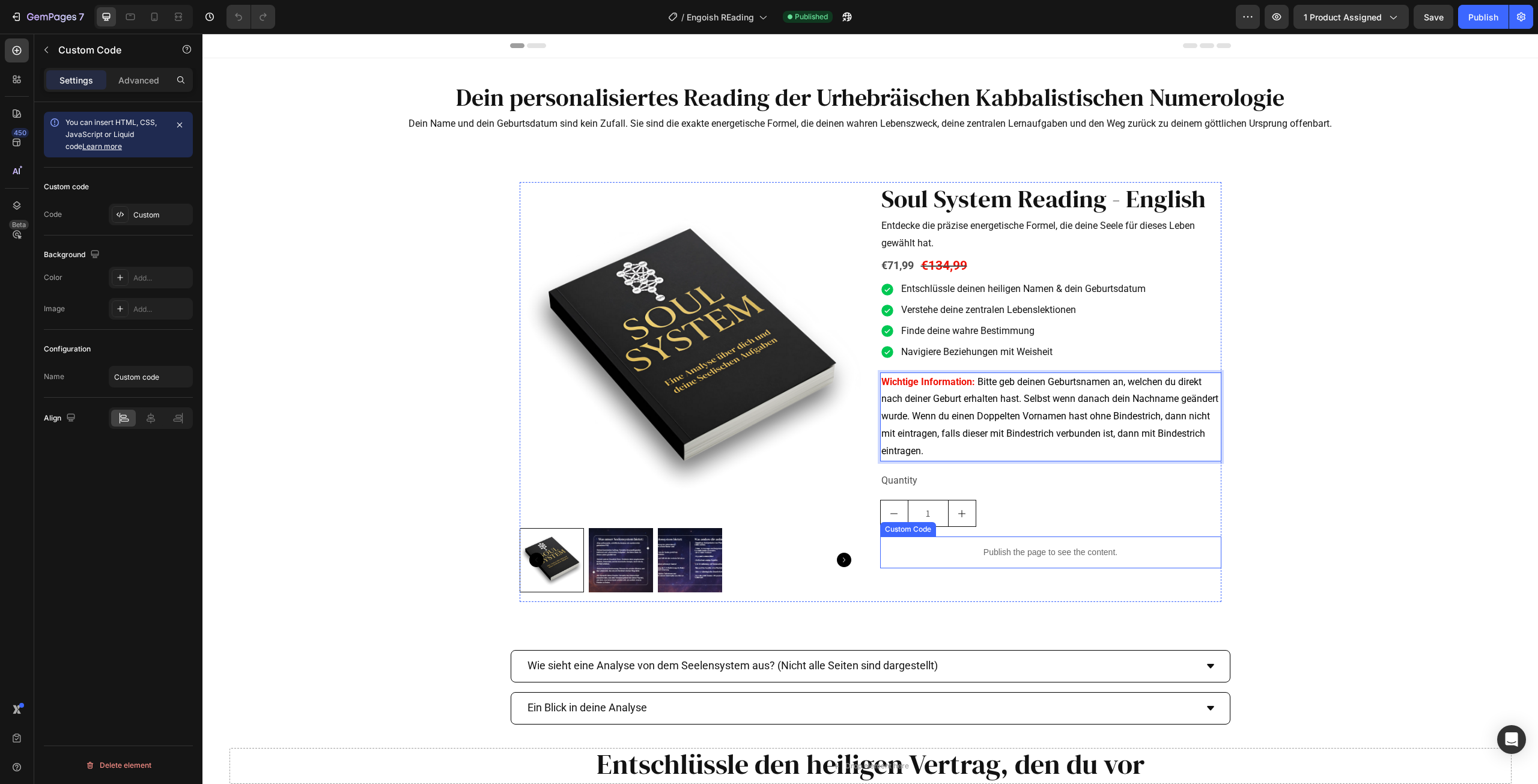
click at [1063, 558] on p "Publish the page to see the content." at bounding box center [1051, 553] width 342 height 12
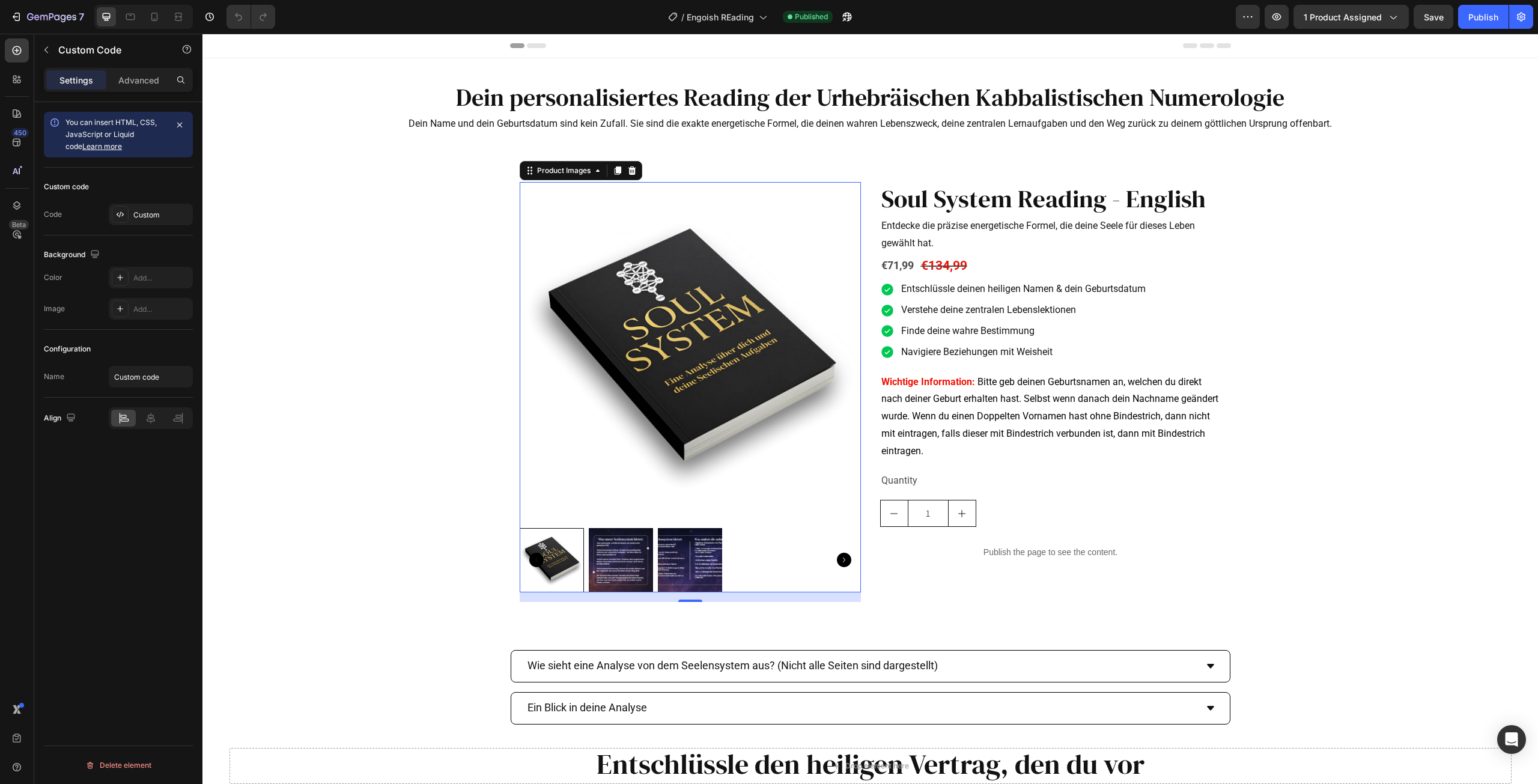
click at [717, 359] on img at bounding box center [690, 353] width 342 height 342
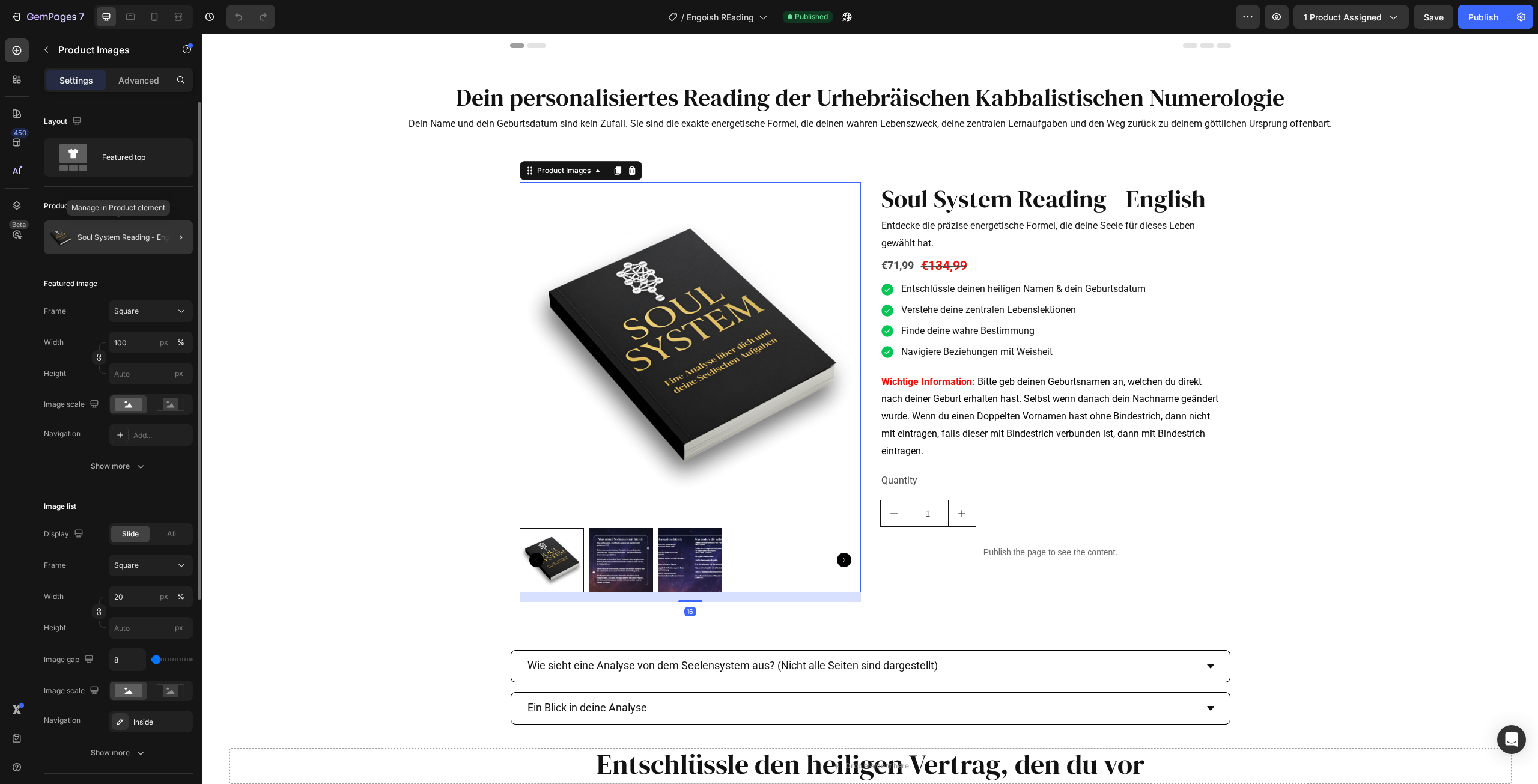
click at [120, 236] on p "Soul System Reading - English" at bounding box center [129, 237] width 103 height 9
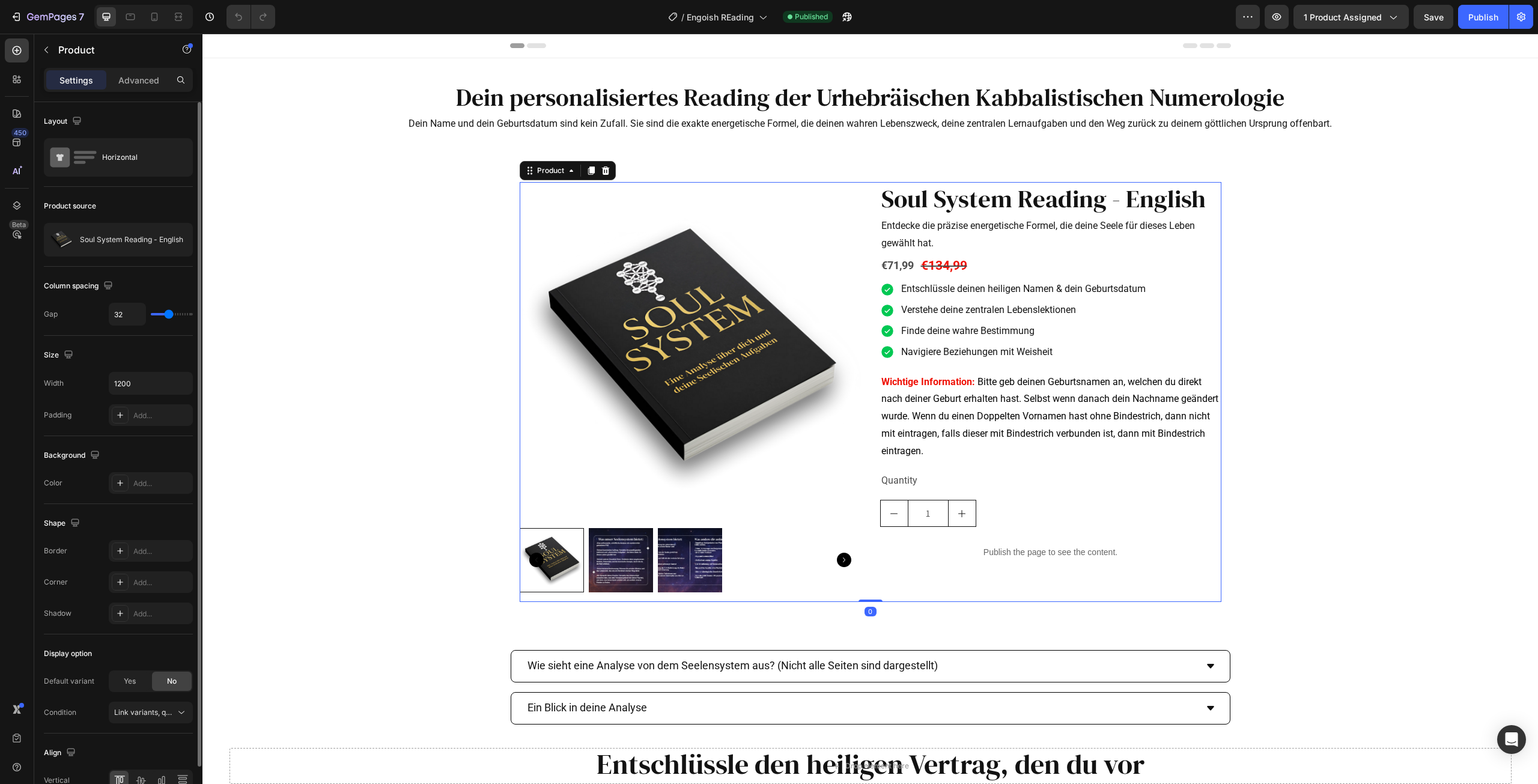
click at [120, 236] on p "Soul System Reading - English" at bounding box center [131, 239] width 103 height 9
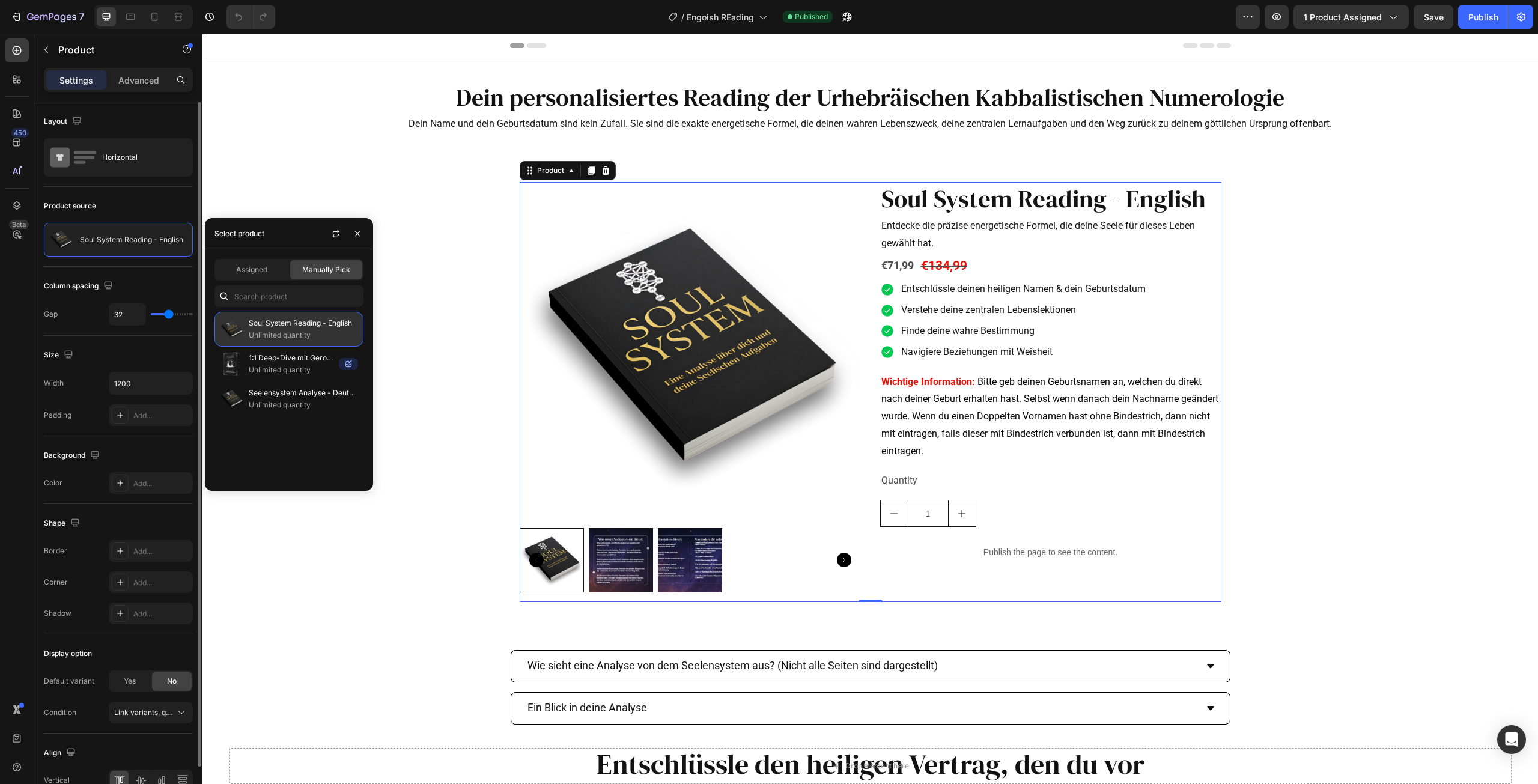
click at [254, 328] on p "Soul System Reading - English" at bounding box center [303, 323] width 109 height 12
click at [175, 238] on icon "button" at bounding box center [180, 240] width 9 height 9
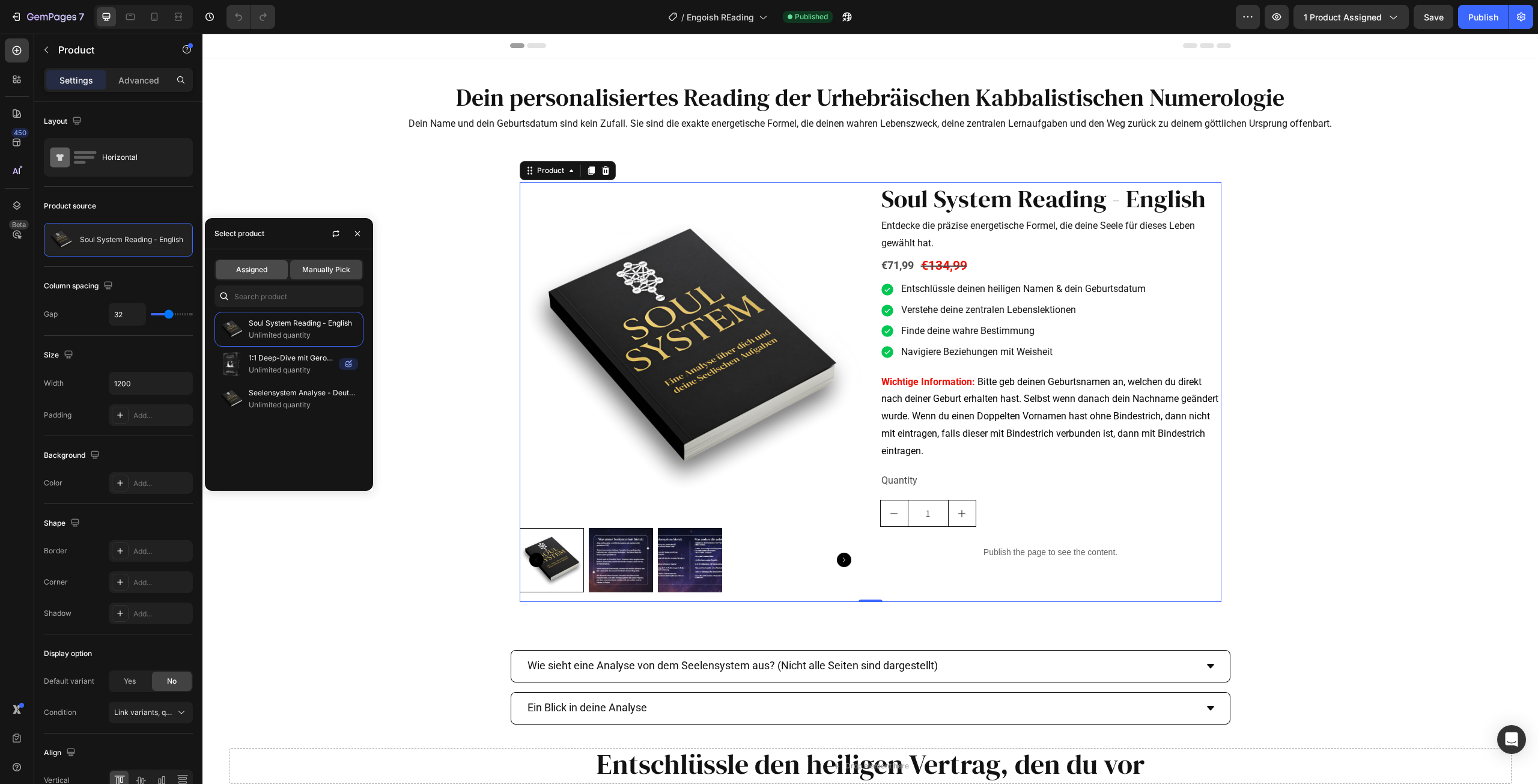
click at [241, 271] on span "Assigned" at bounding box center [252, 270] width 31 height 11
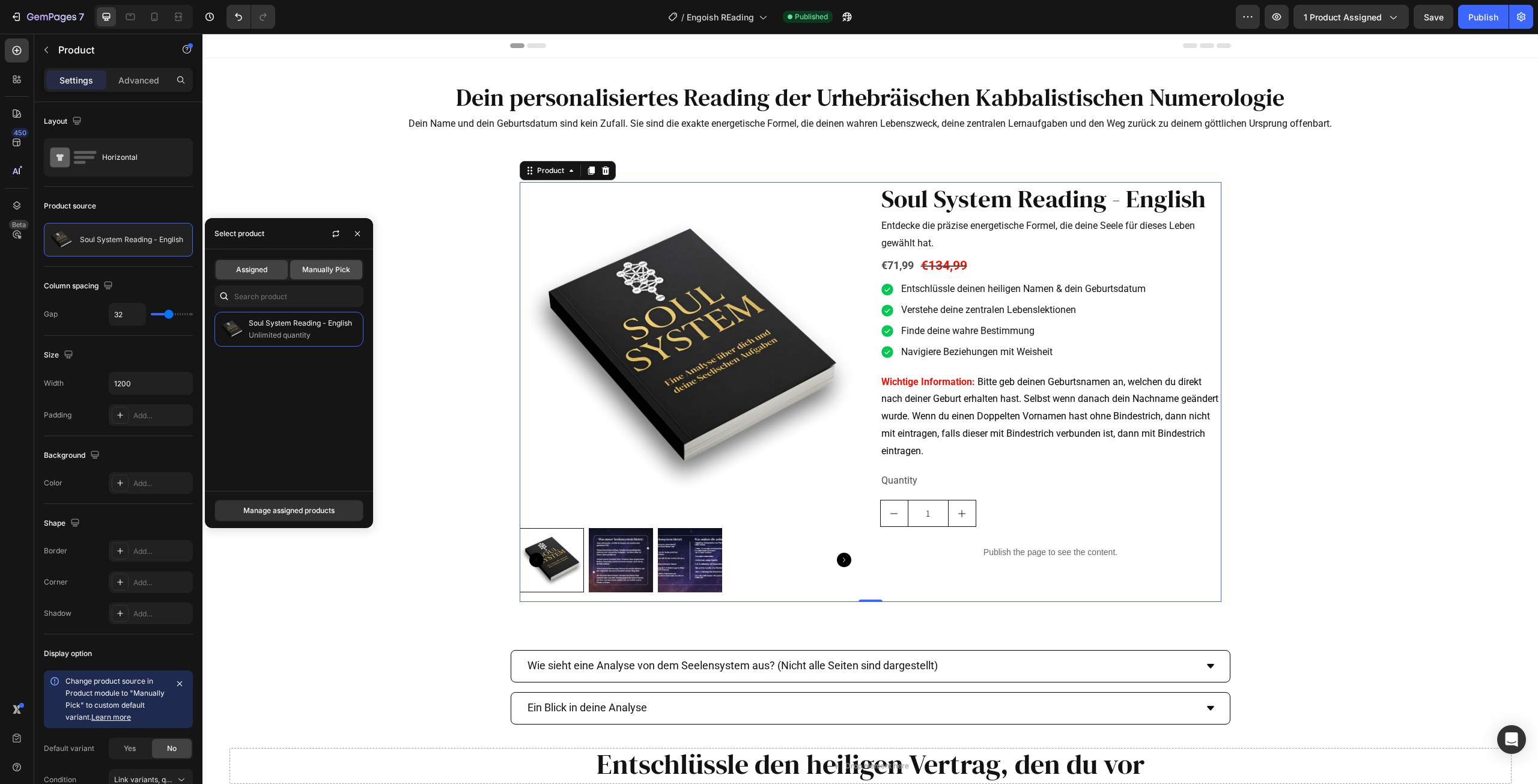
click at [335, 272] on span "Manually Pick" at bounding box center [326, 270] width 48 height 11
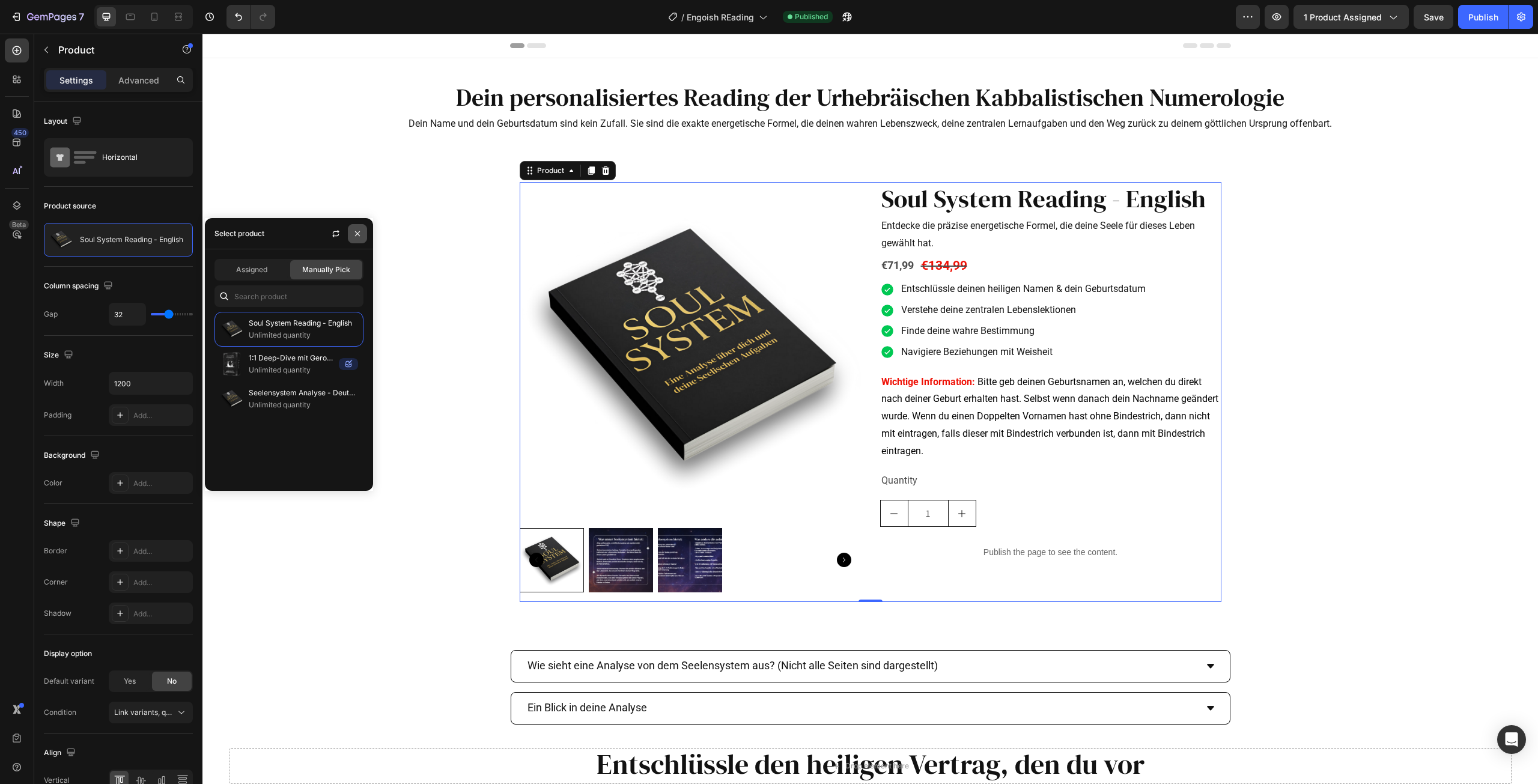
click at [356, 233] on icon "button" at bounding box center [357, 234] width 9 height 9
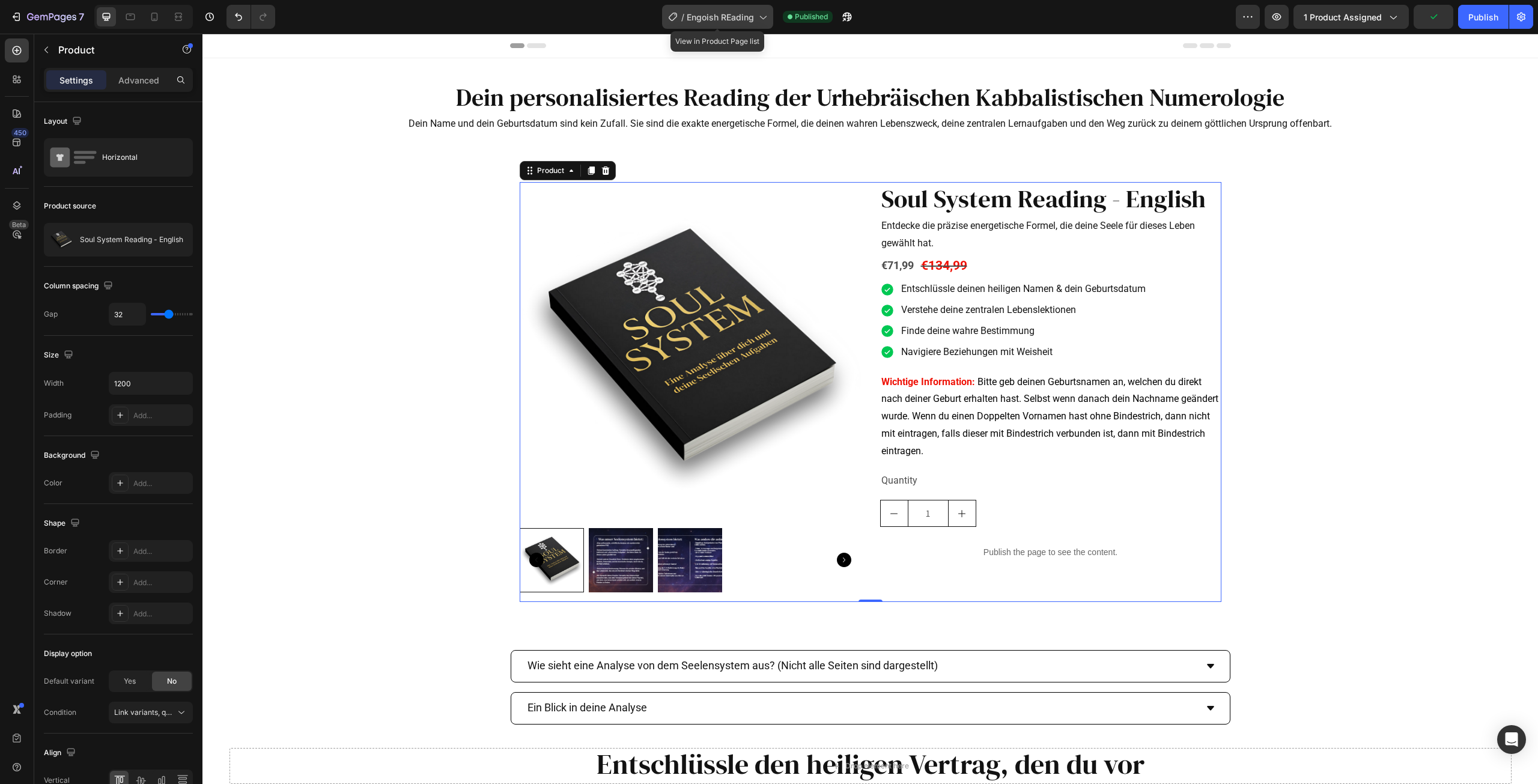
click at [719, 23] on div "/ Engoish REading" at bounding box center [717, 16] width 111 height 24
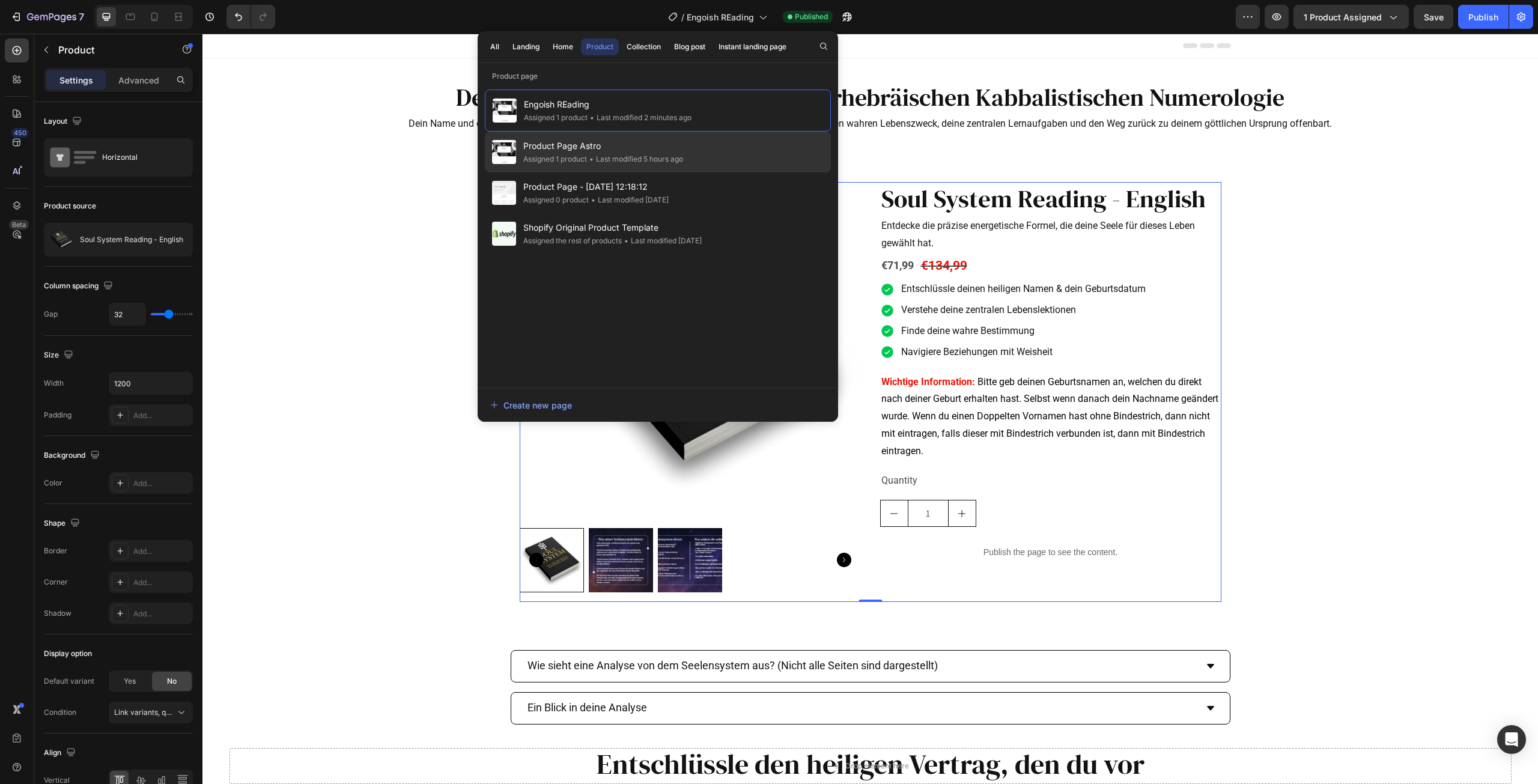
click at [631, 141] on span "Product Page Astro" at bounding box center [603, 146] width 160 height 15
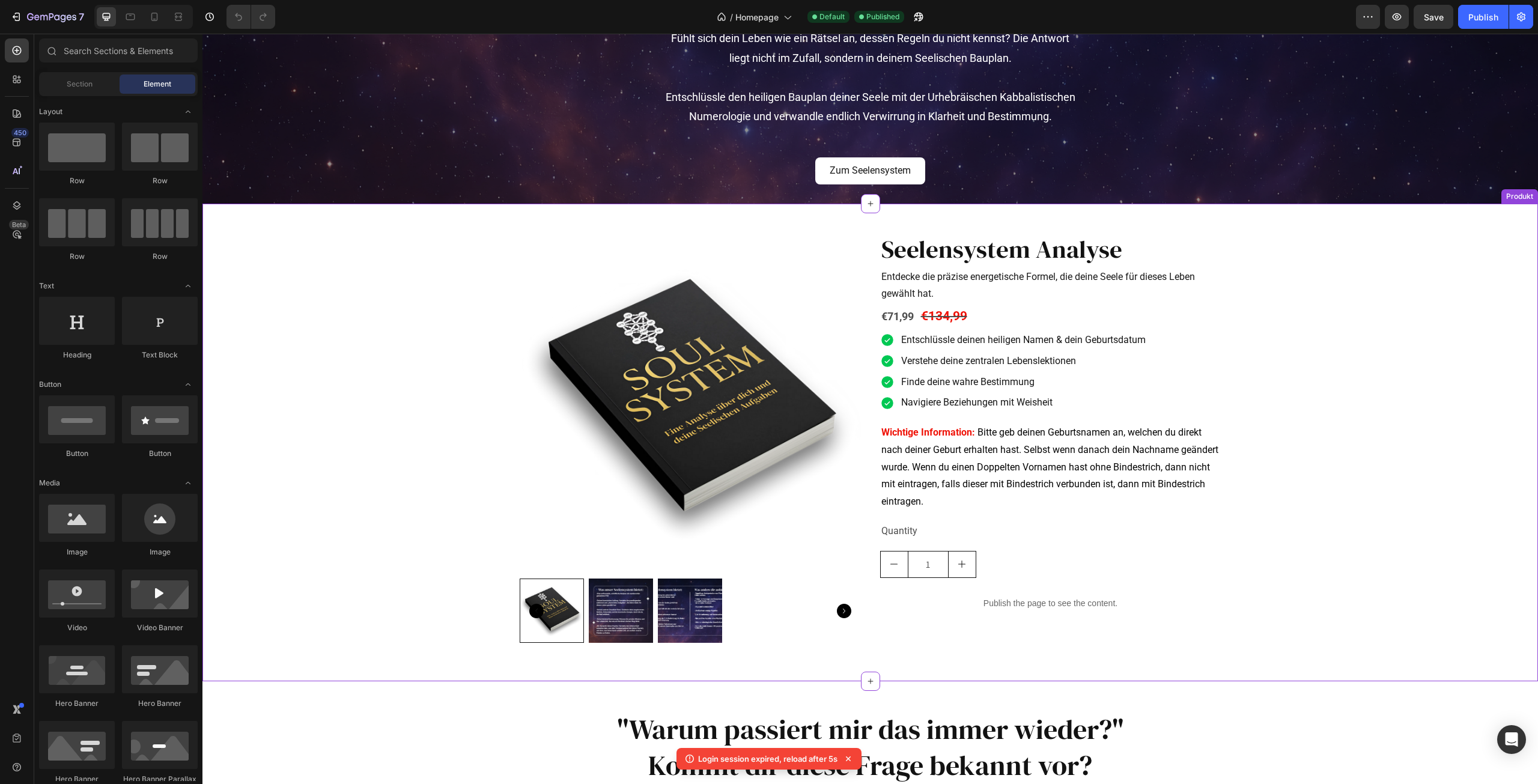
scroll to position [241, 0]
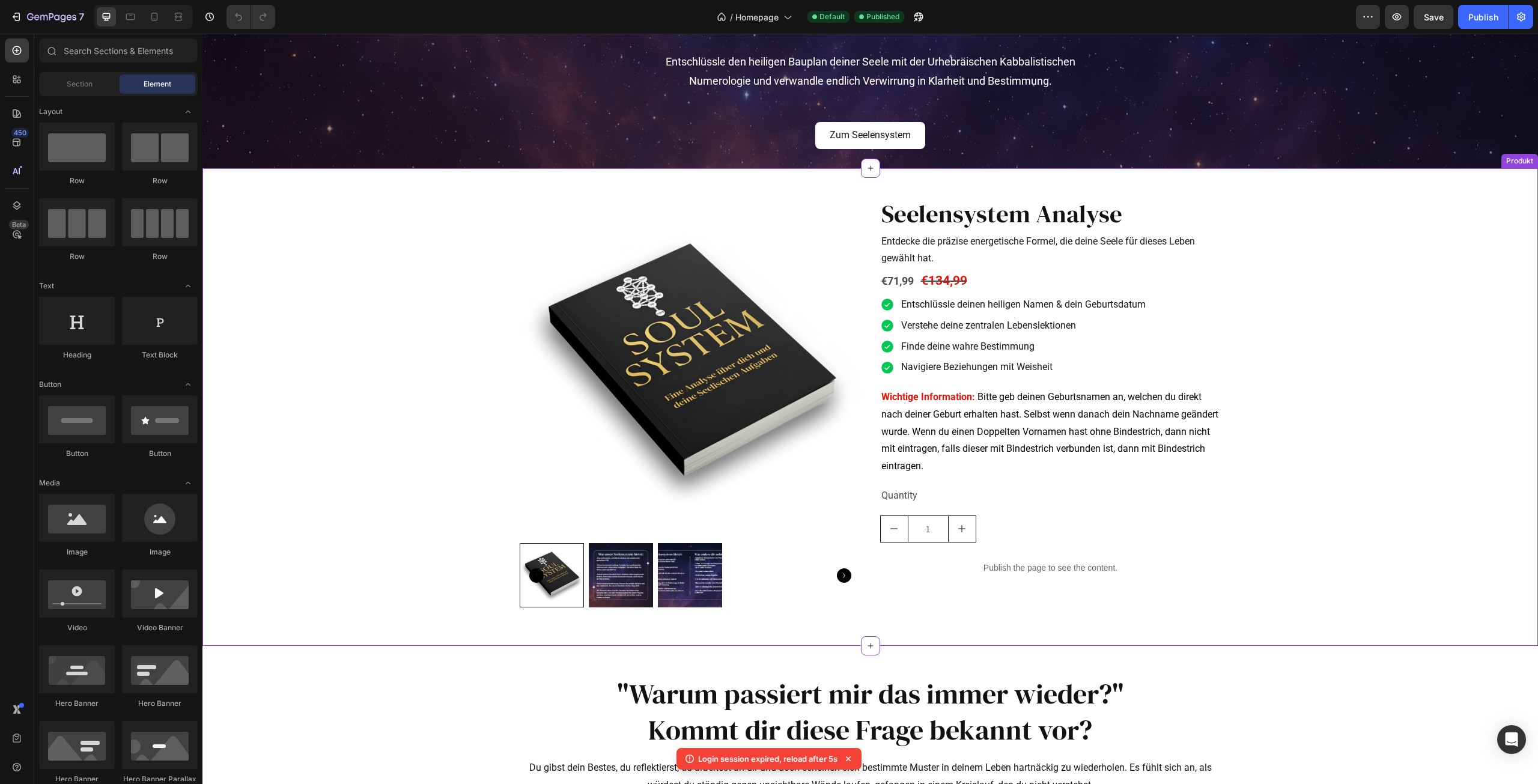
click at [998, 560] on div "Publish the page to see the content." at bounding box center [1051, 567] width 342 height 32
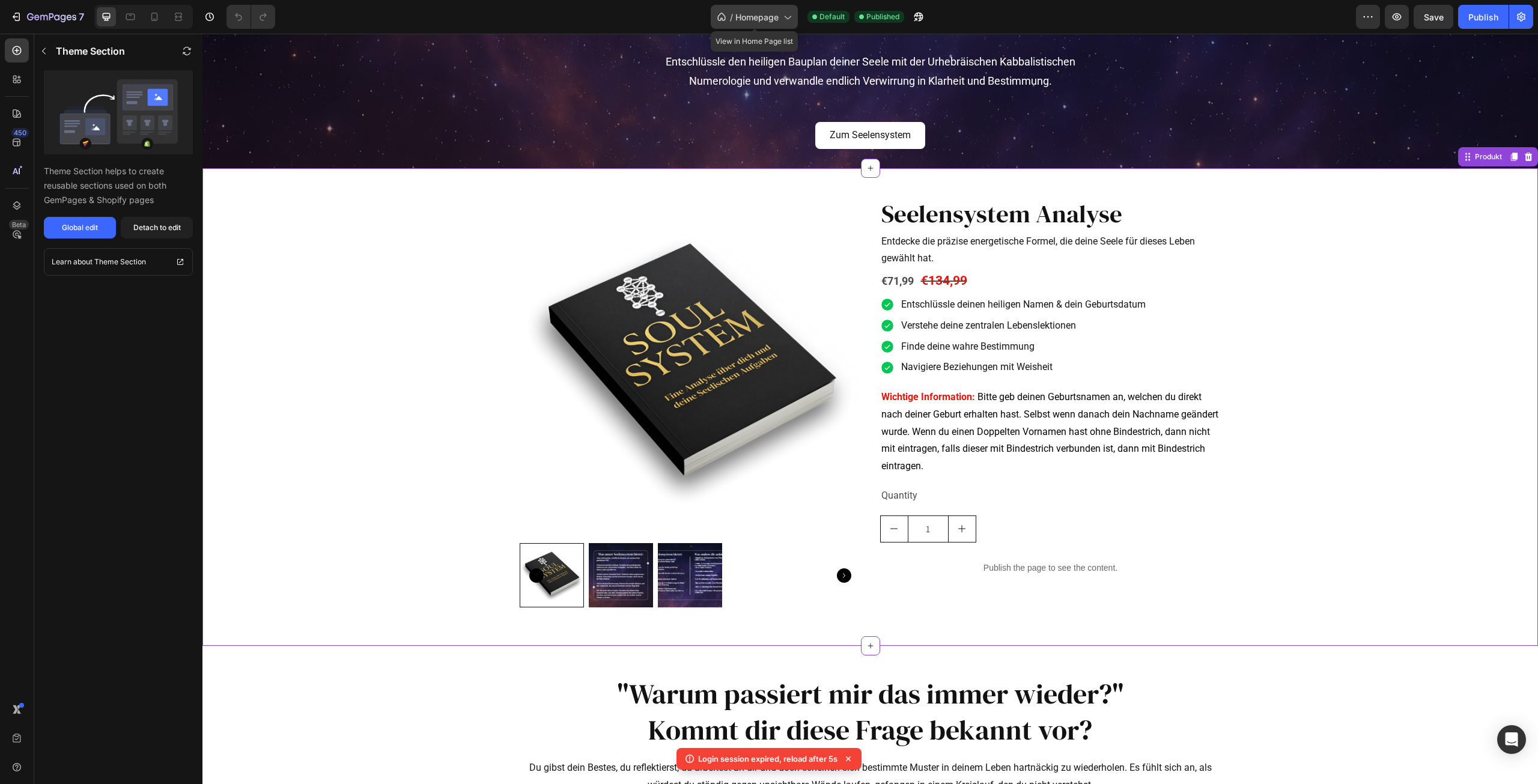
click at [769, 16] on span "Homepage" at bounding box center [757, 17] width 43 height 12
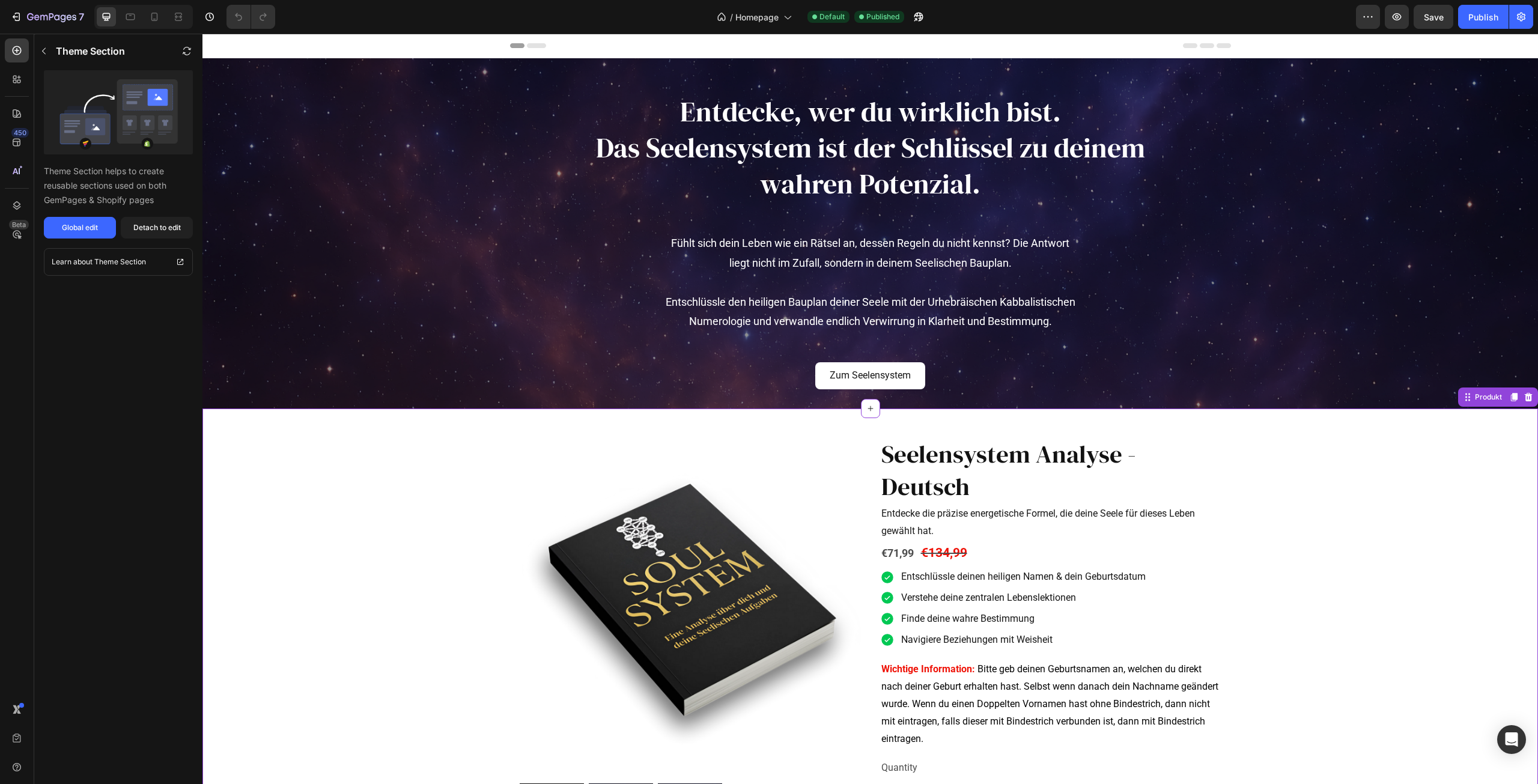
click at [759, 510] on img at bounding box center [690, 608] width 342 height 342
click at [89, 227] on div "Global edit" at bounding box center [80, 227] width 36 height 11
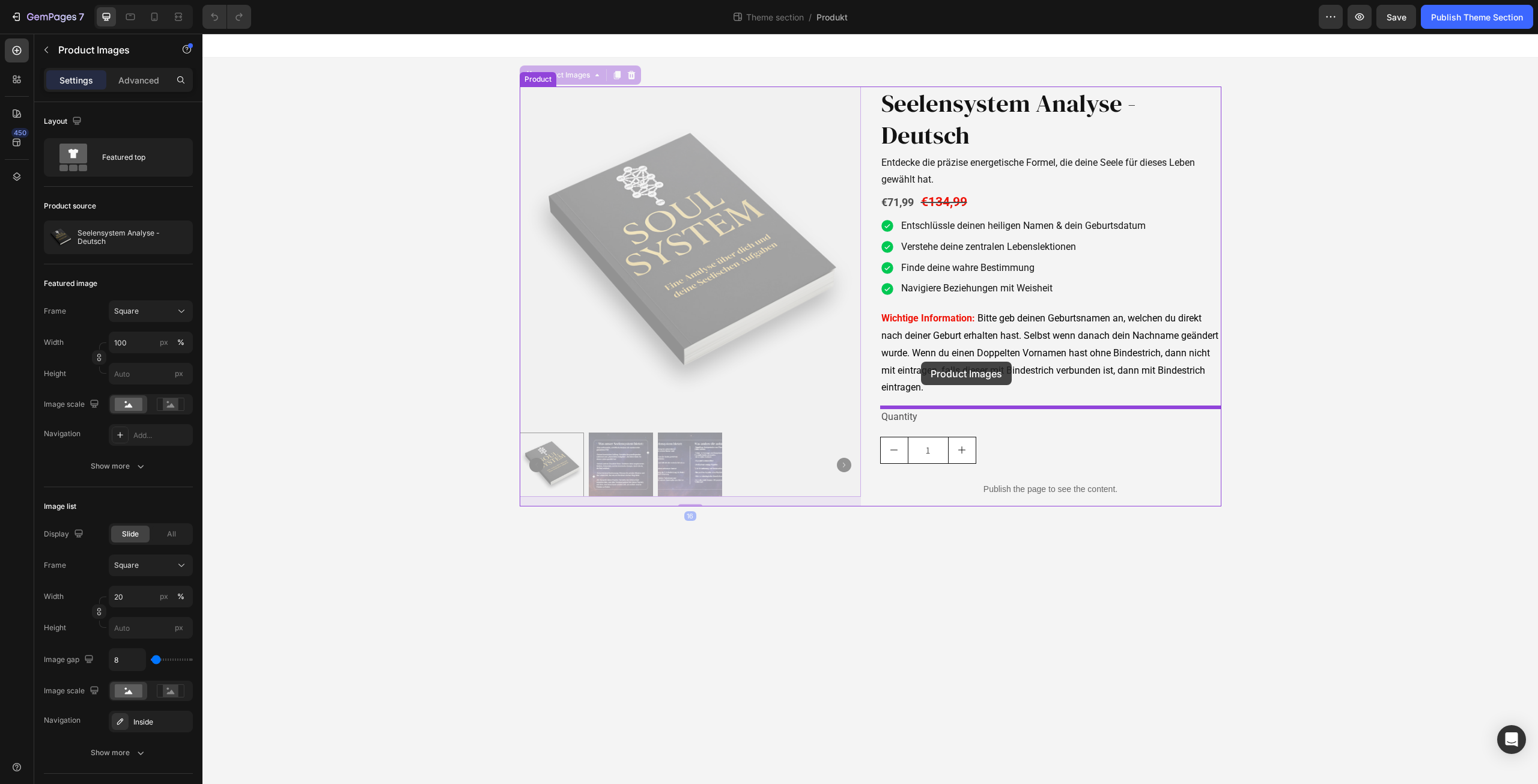
click at [925, 359] on div at bounding box center [870, 408] width 1335 height 751
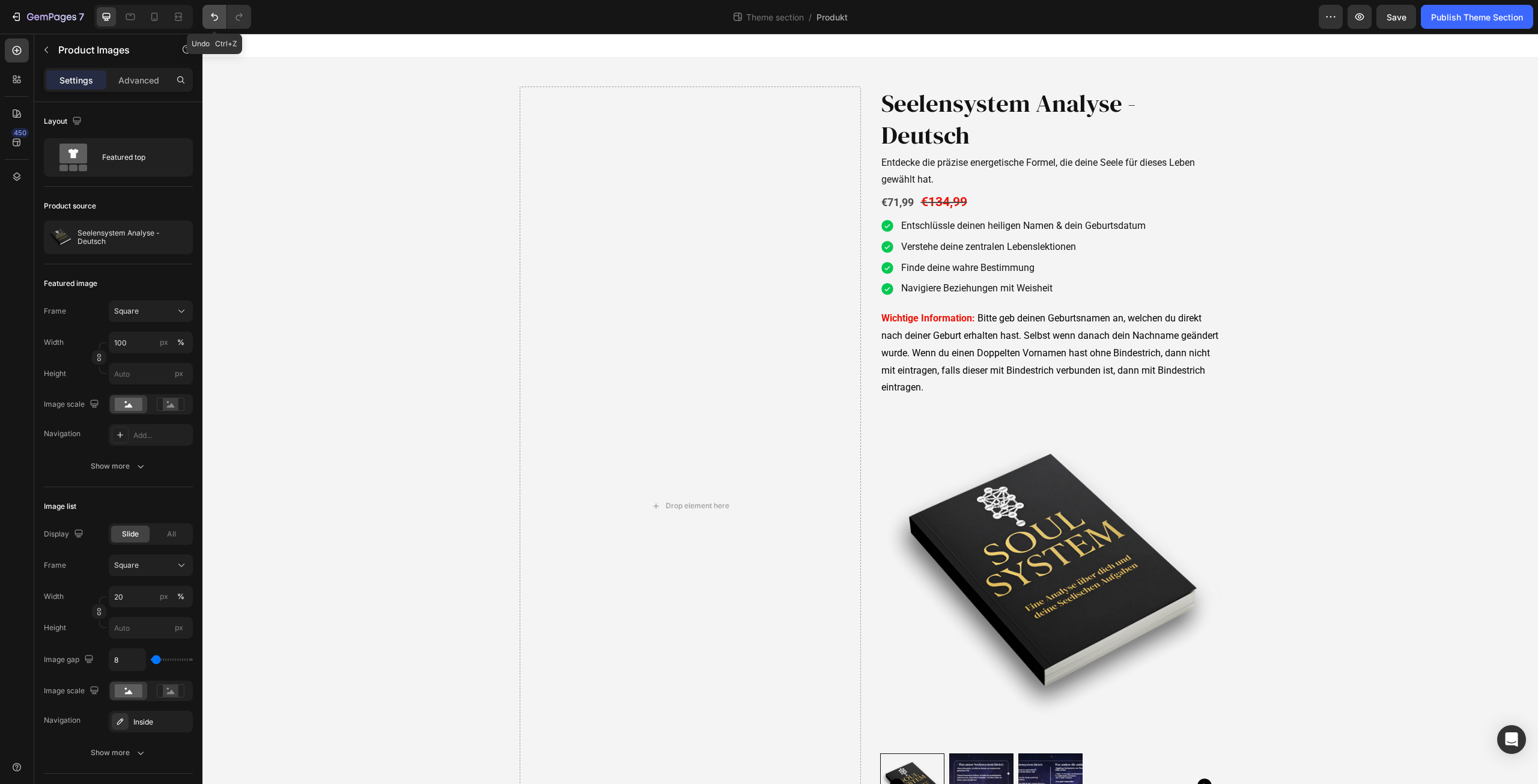
click at [210, 9] on button "Undo/Redo" at bounding box center [214, 16] width 24 height 24
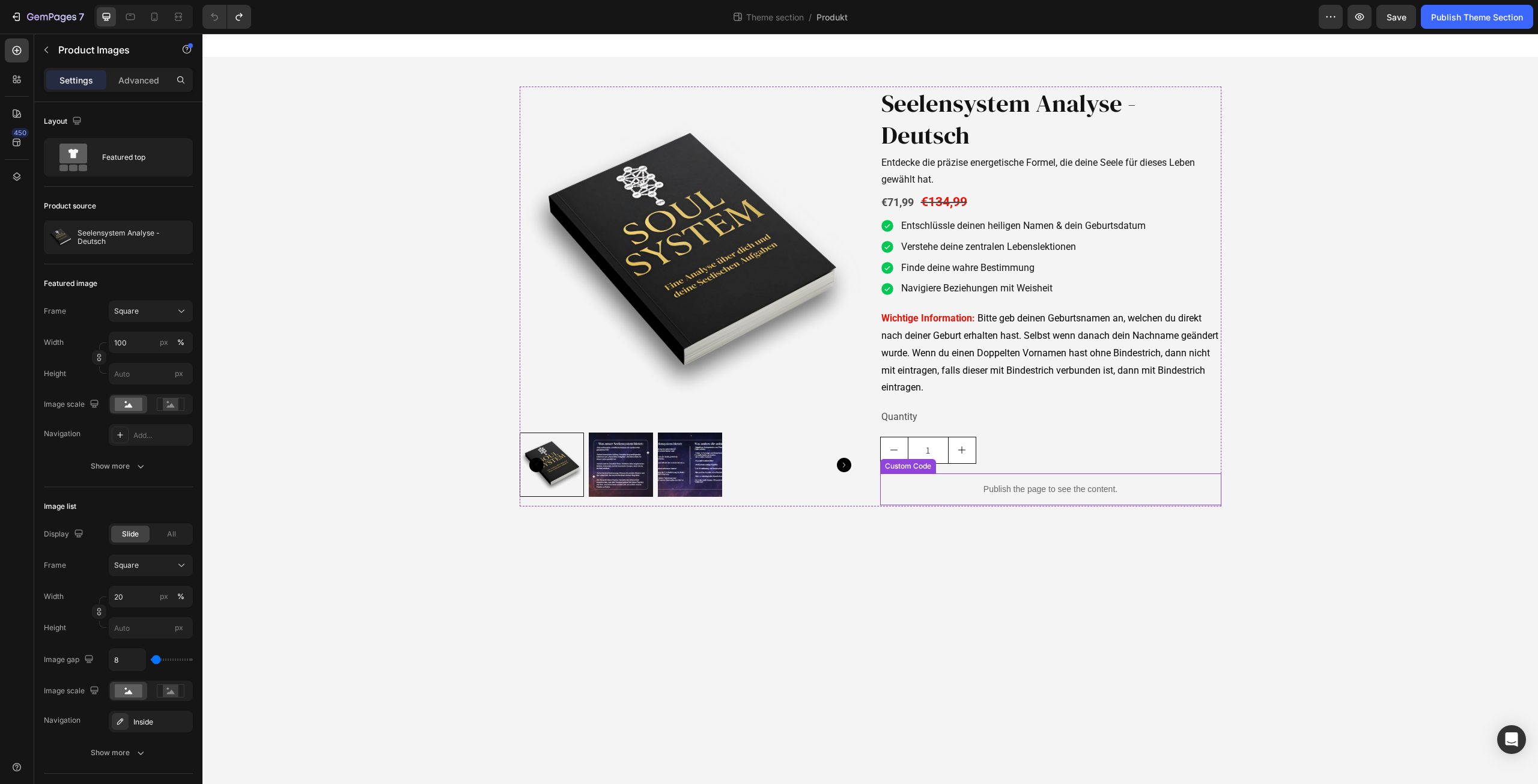
click at [1015, 491] on p "Publish the page to see the content." at bounding box center [1051, 489] width 342 height 12
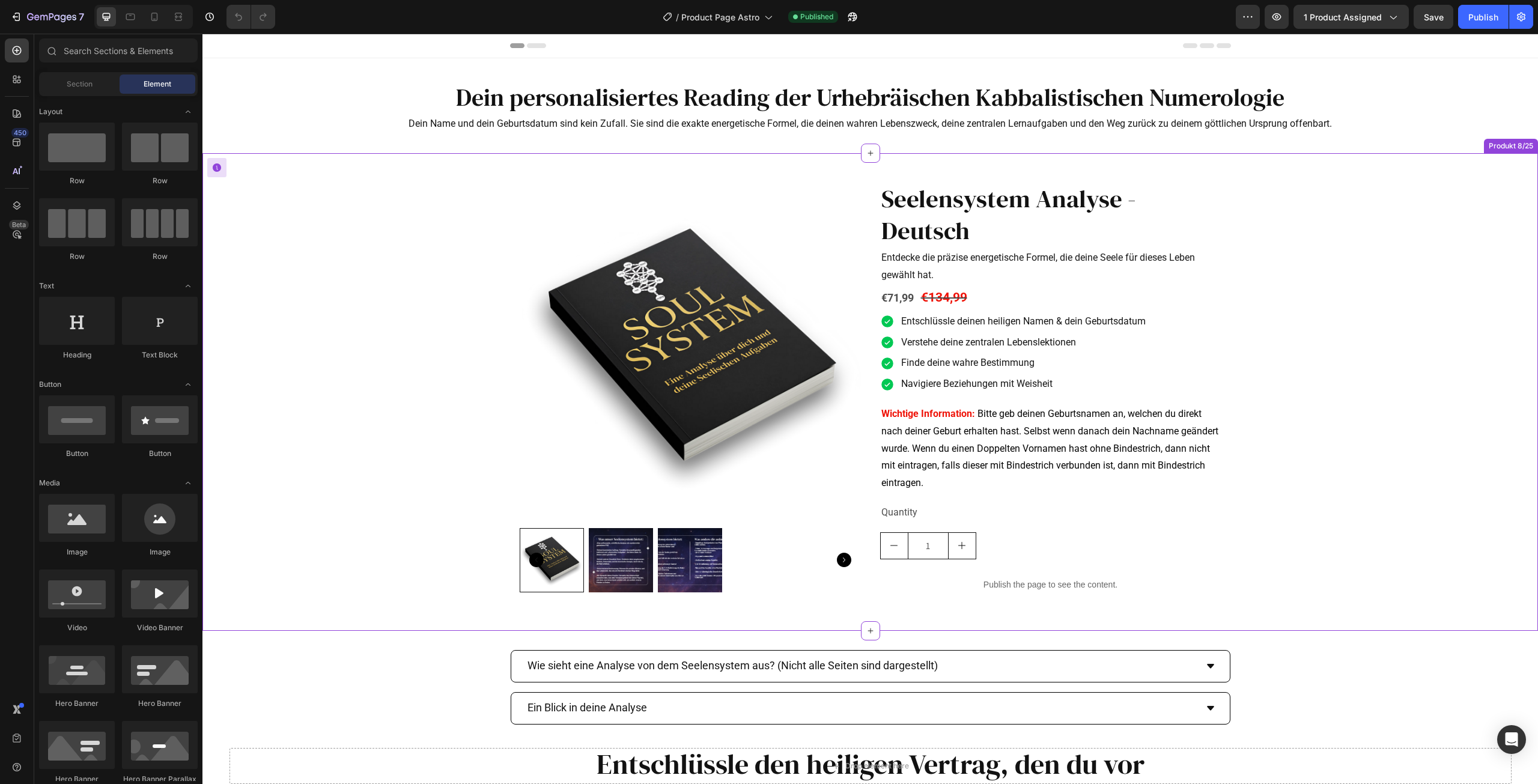
click at [1030, 586] on p "Publish the page to see the content." at bounding box center [1051, 585] width 342 height 12
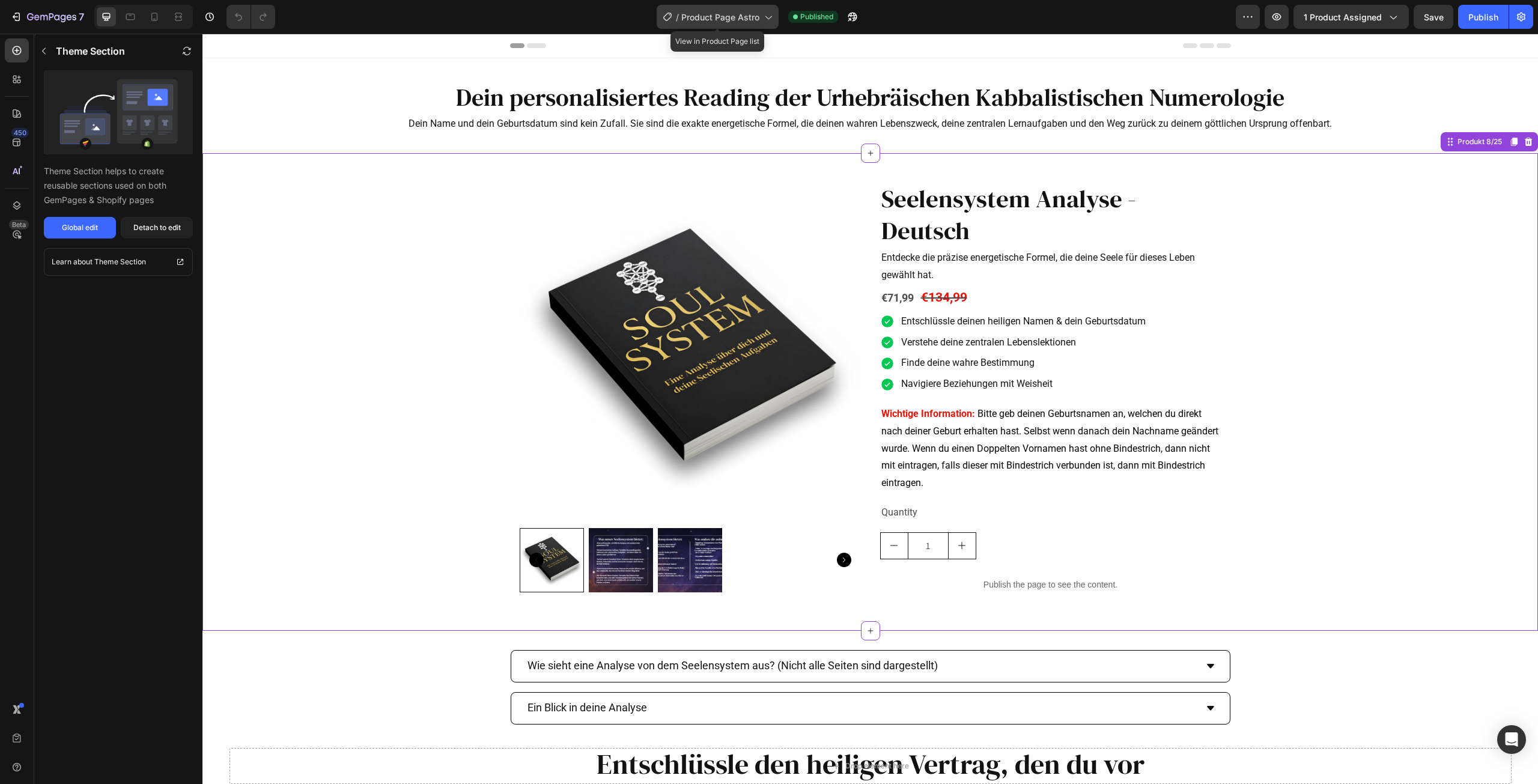
click at [717, 12] on span "Product Page Astro" at bounding box center [720, 17] width 78 height 12
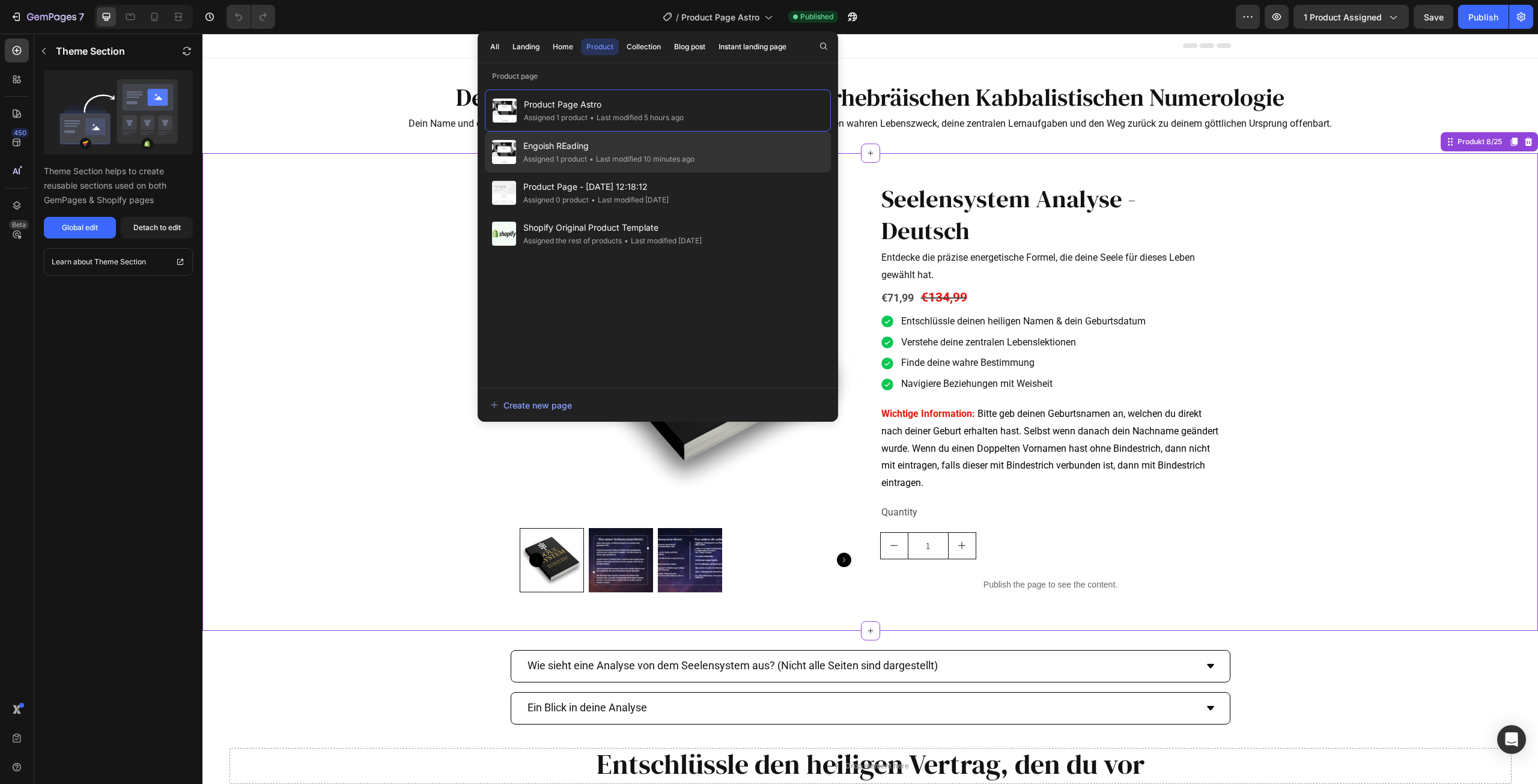
click at [644, 144] on span "Engoish REading" at bounding box center [609, 146] width 172 height 15
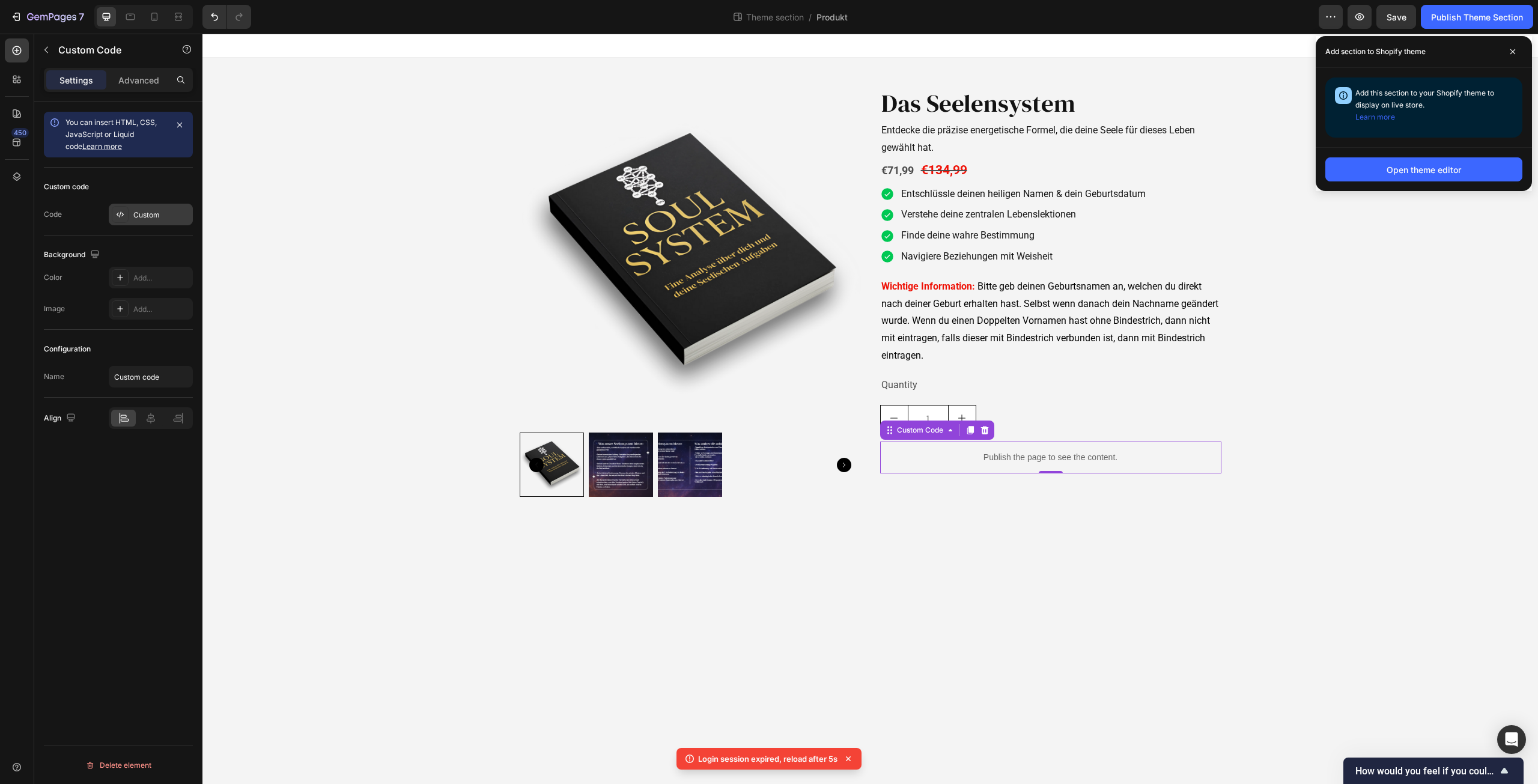
click at [144, 211] on div "Custom" at bounding box center [161, 215] width 57 height 11
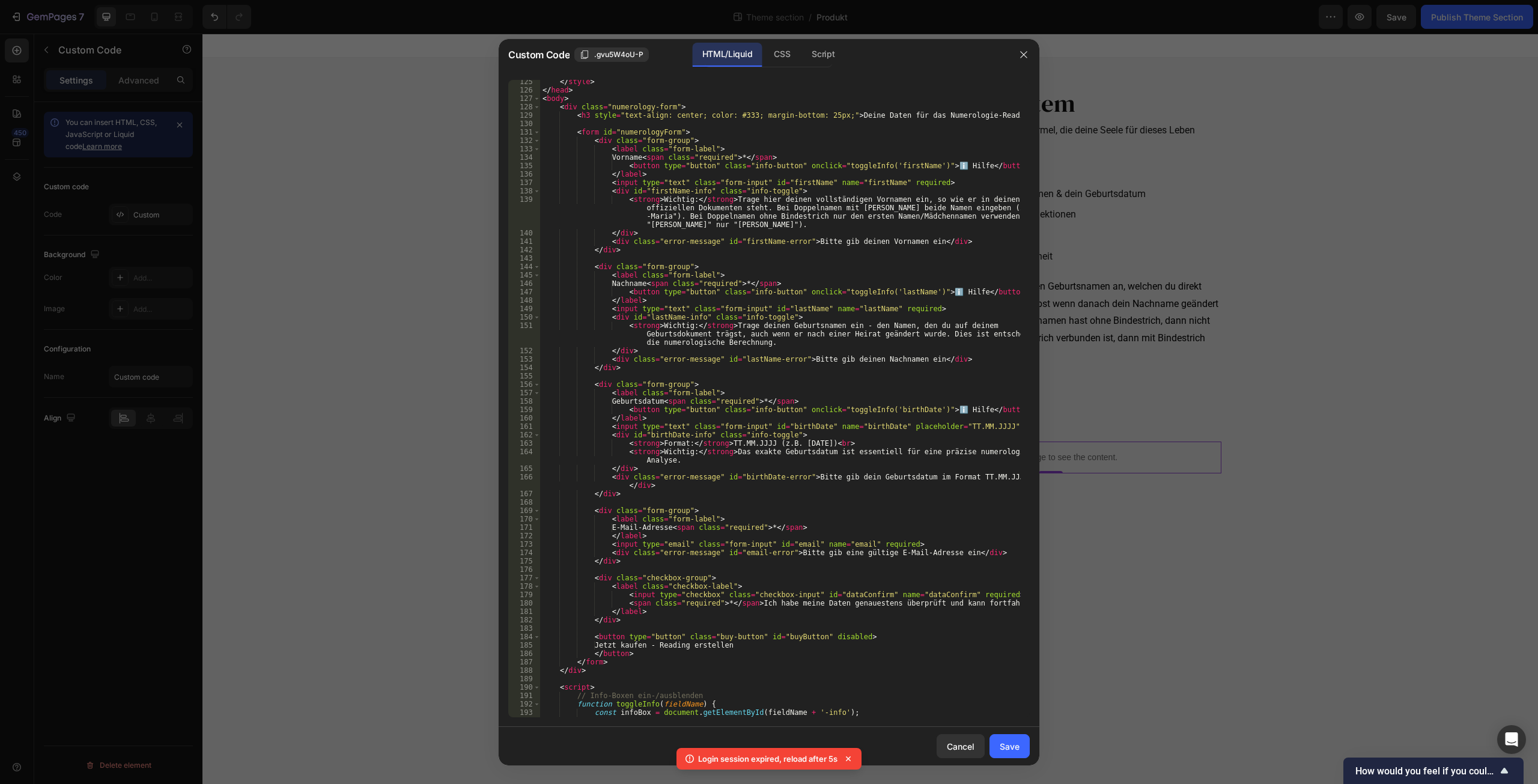
scroll to position [1334, 0]
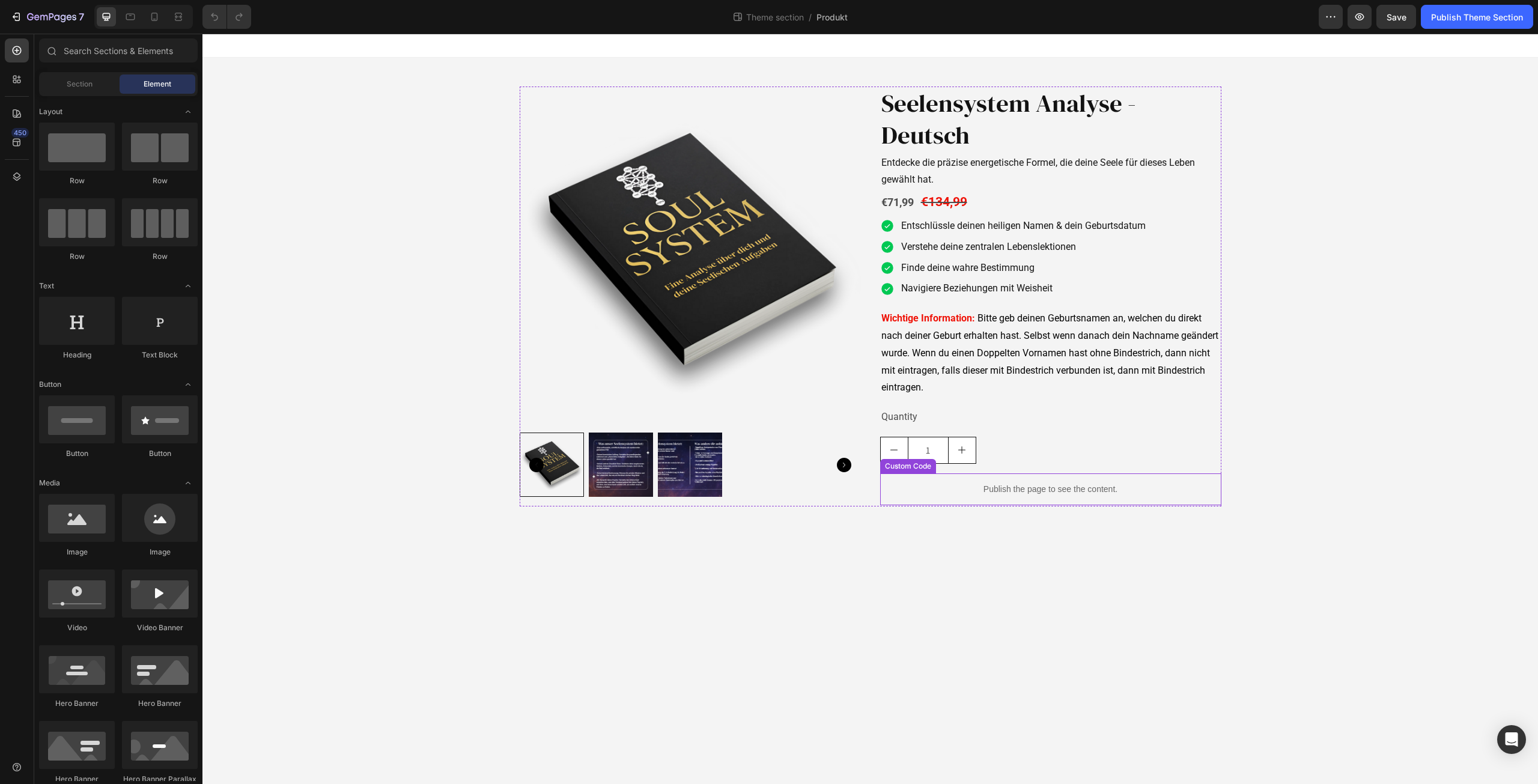
click at [1056, 480] on div "Publish the page to see the content." at bounding box center [1051, 489] width 342 height 32
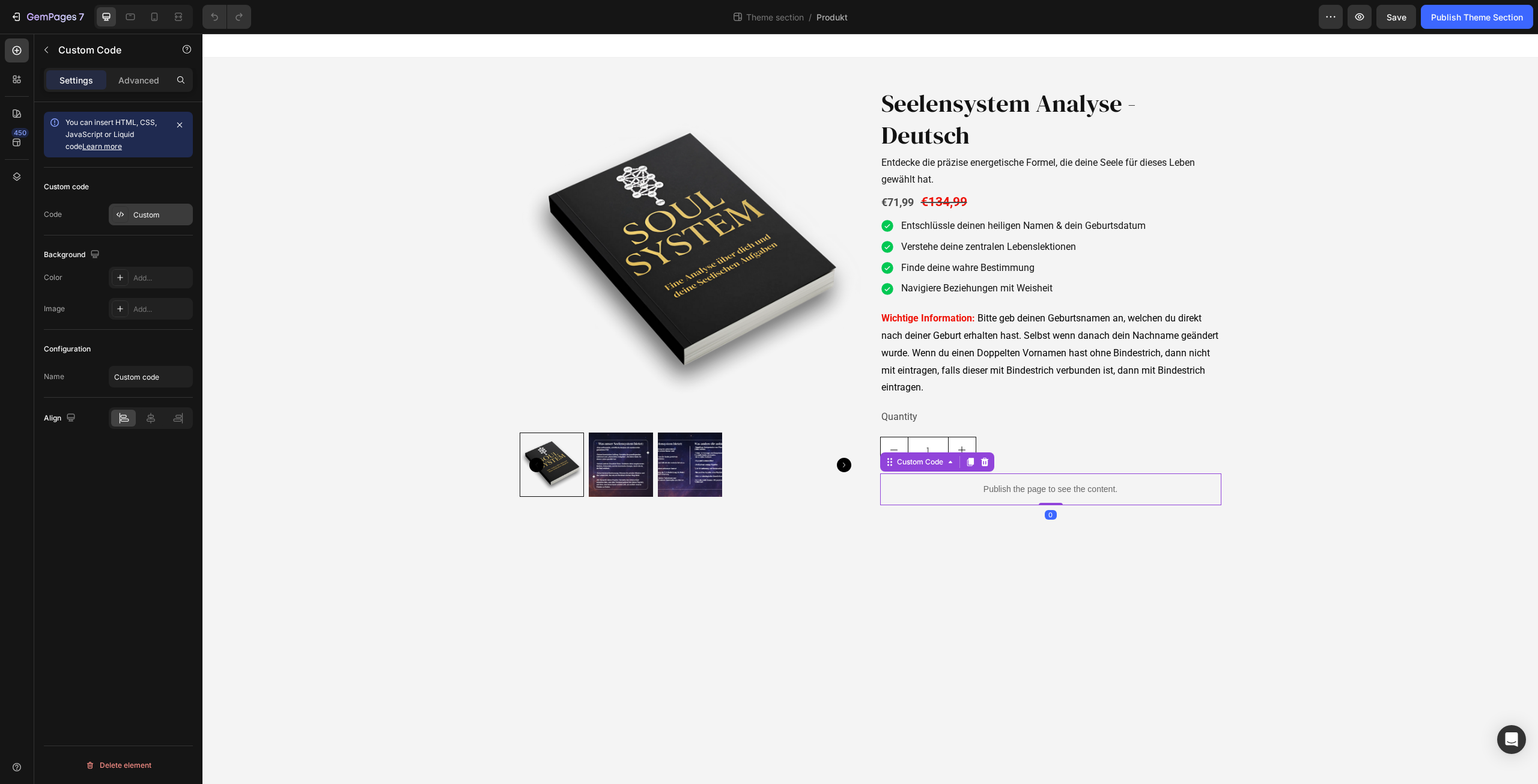
click at [143, 217] on div "Custom" at bounding box center [161, 215] width 57 height 11
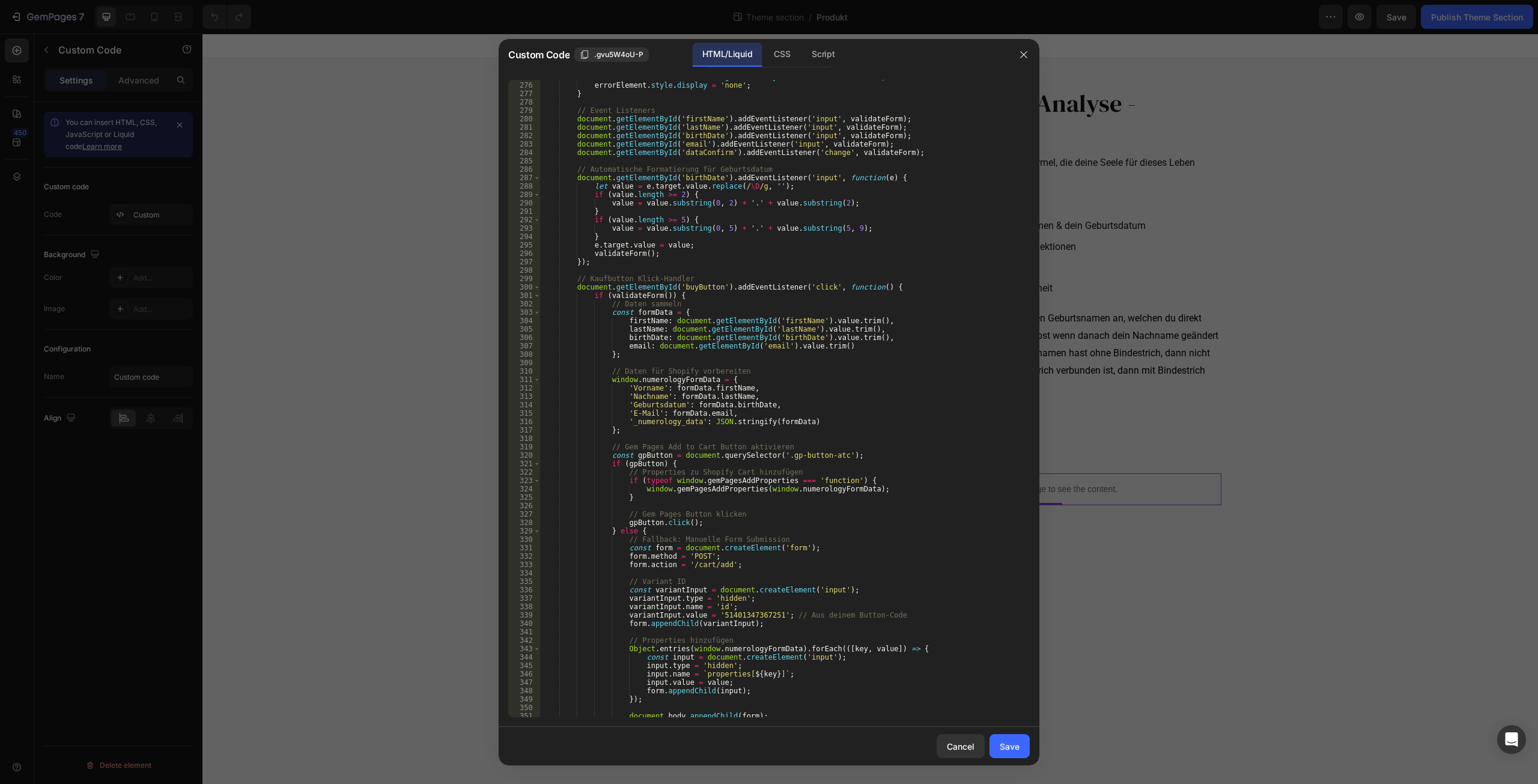
scroll to position [2441, 0]
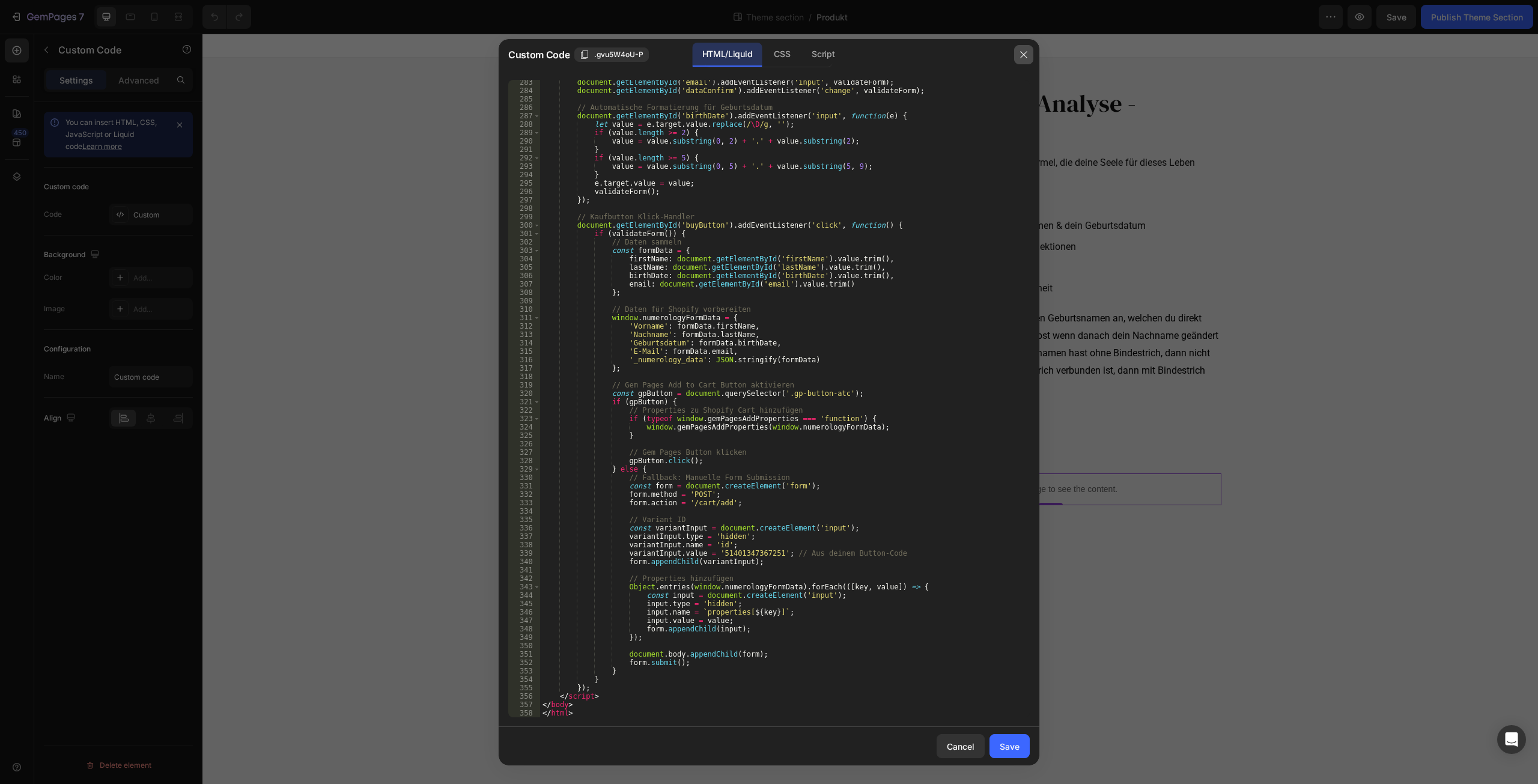
click at [1023, 53] on icon "button" at bounding box center [1024, 54] width 9 height 9
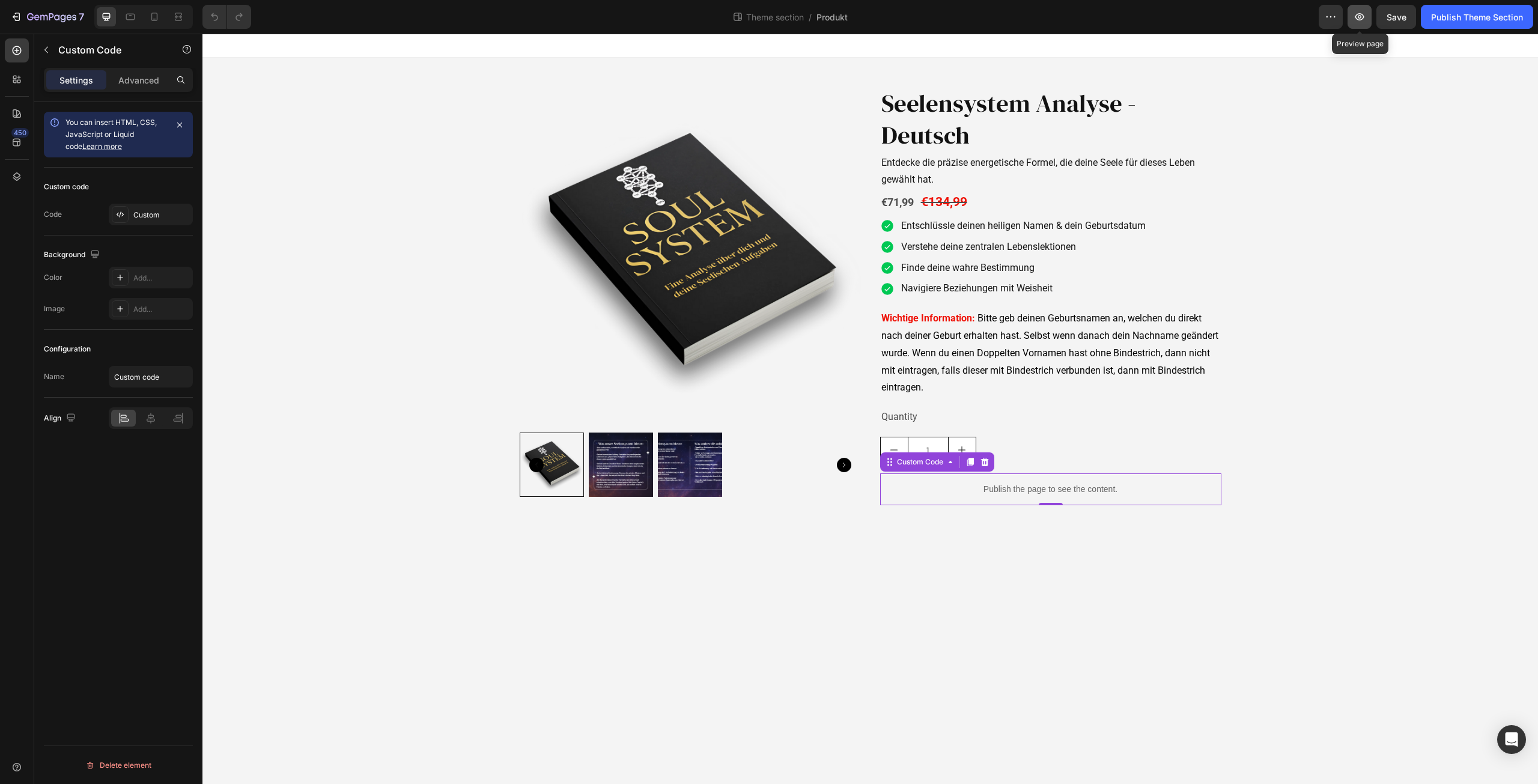
click at [1360, 19] on icon "button" at bounding box center [1359, 16] width 12 height 12
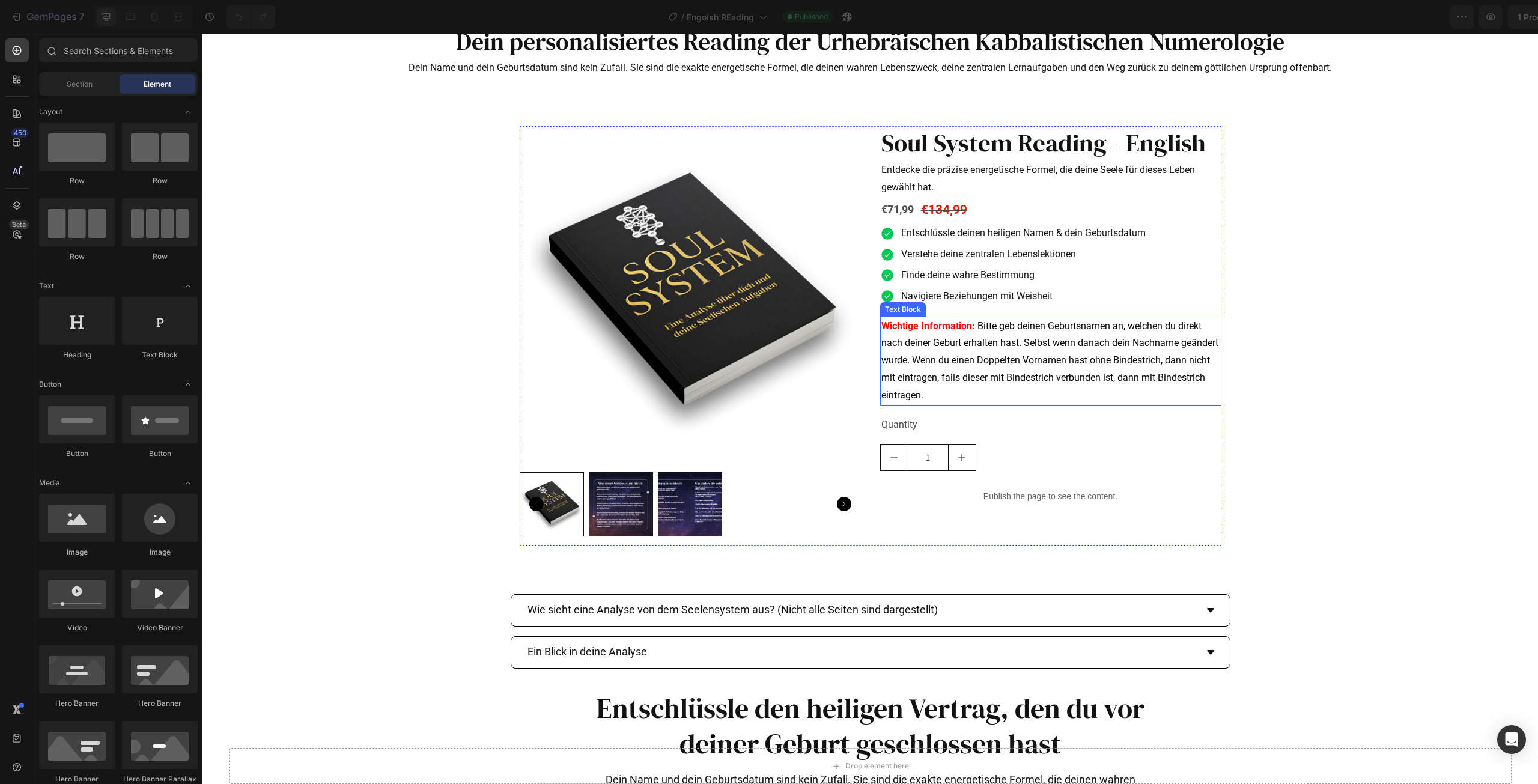
scroll to position [60, 0]
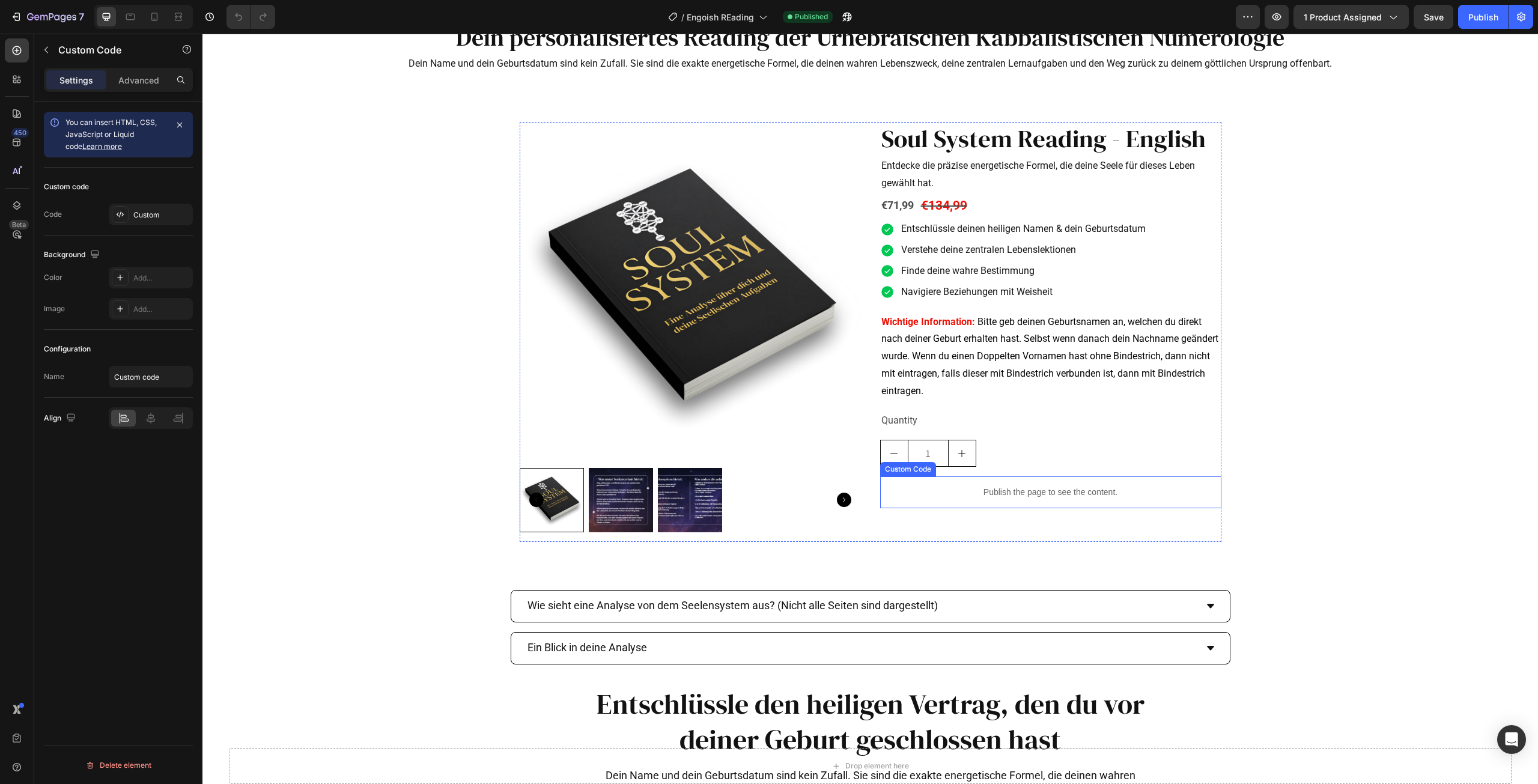
click at [1036, 487] on p "Publish the page to see the content." at bounding box center [1051, 492] width 342 height 12
click at [158, 210] on div "Custom" at bounding box center [161, 215] width 57 height 11
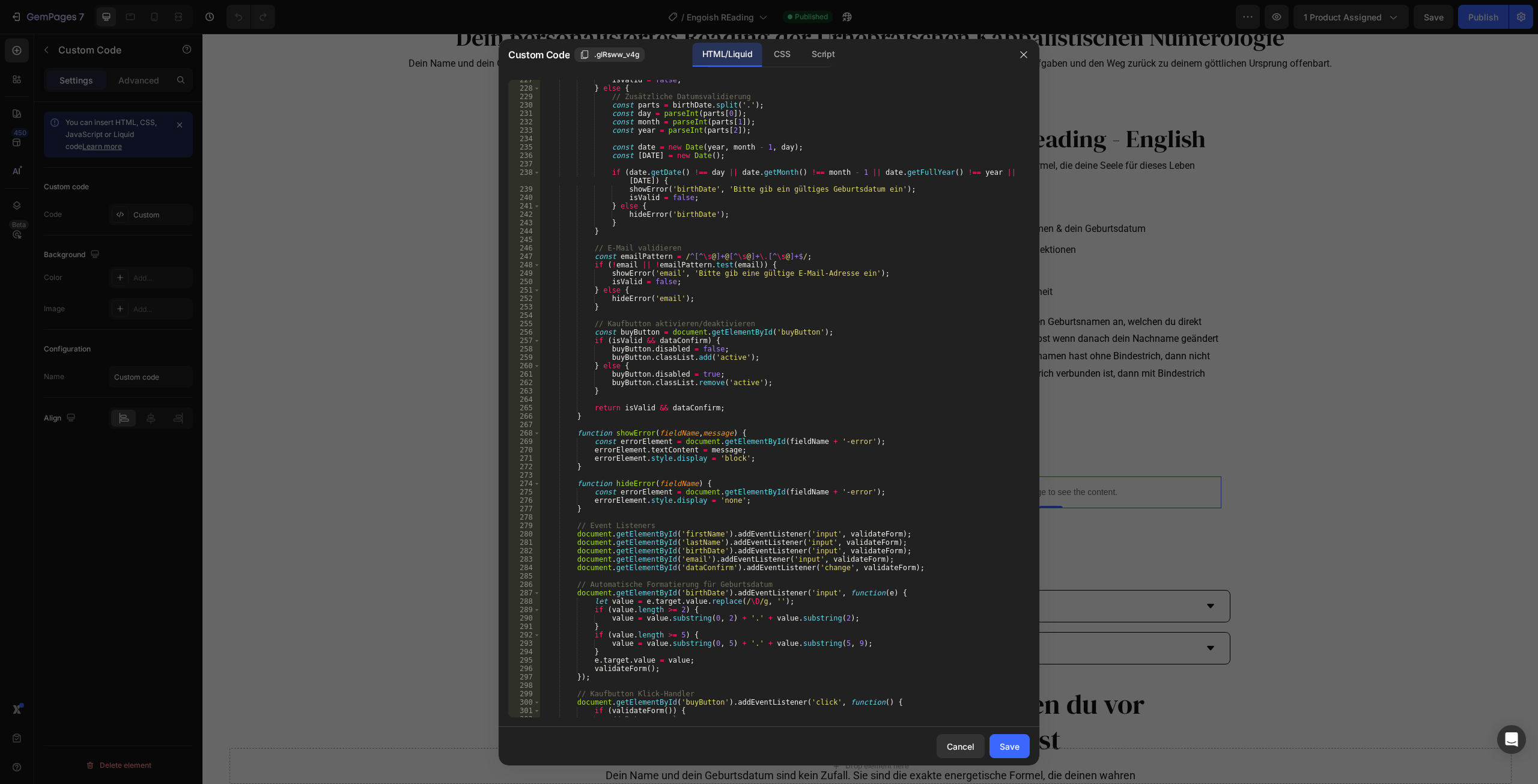
scroll to position [2441, 0]
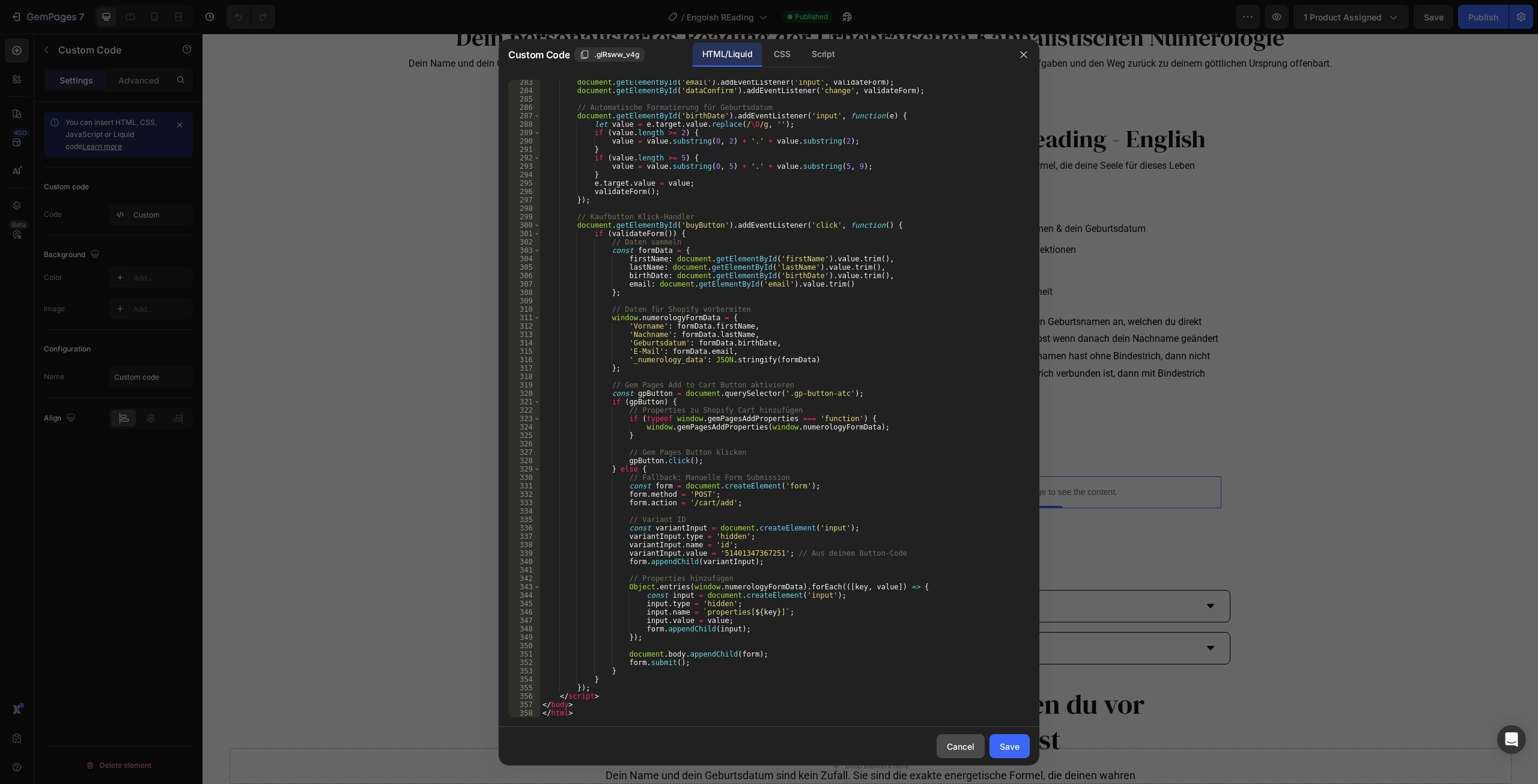
click at [963, 749] on div "Cancel" at bounding box center [961, 746] width 28 height 12
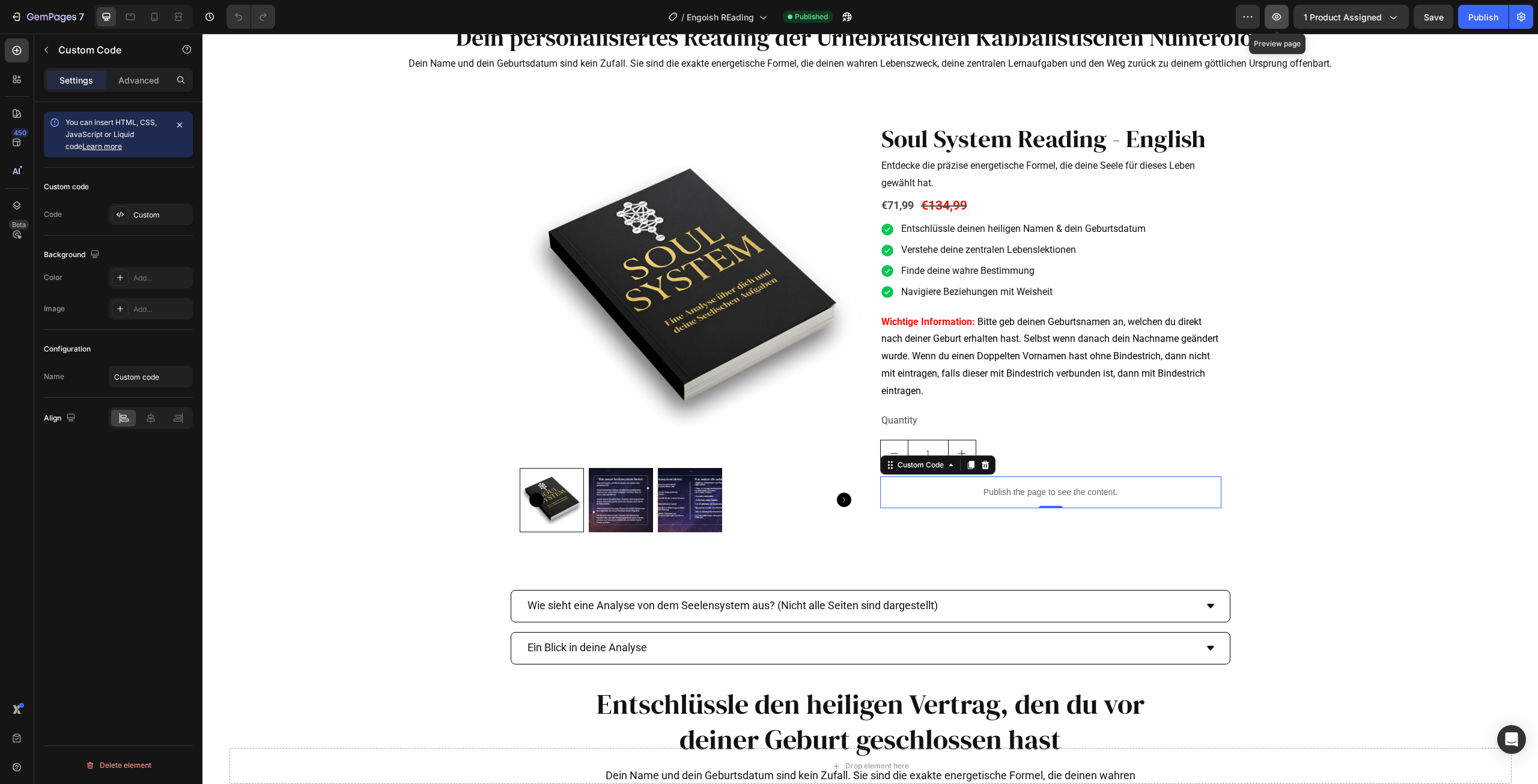
click at [1273, 15] on icon "button" at bounding box center [1276, 16] width 12 height 12
click at [159, 213] on div "Custom" at bounding box center [161, 215] width 57 height 11
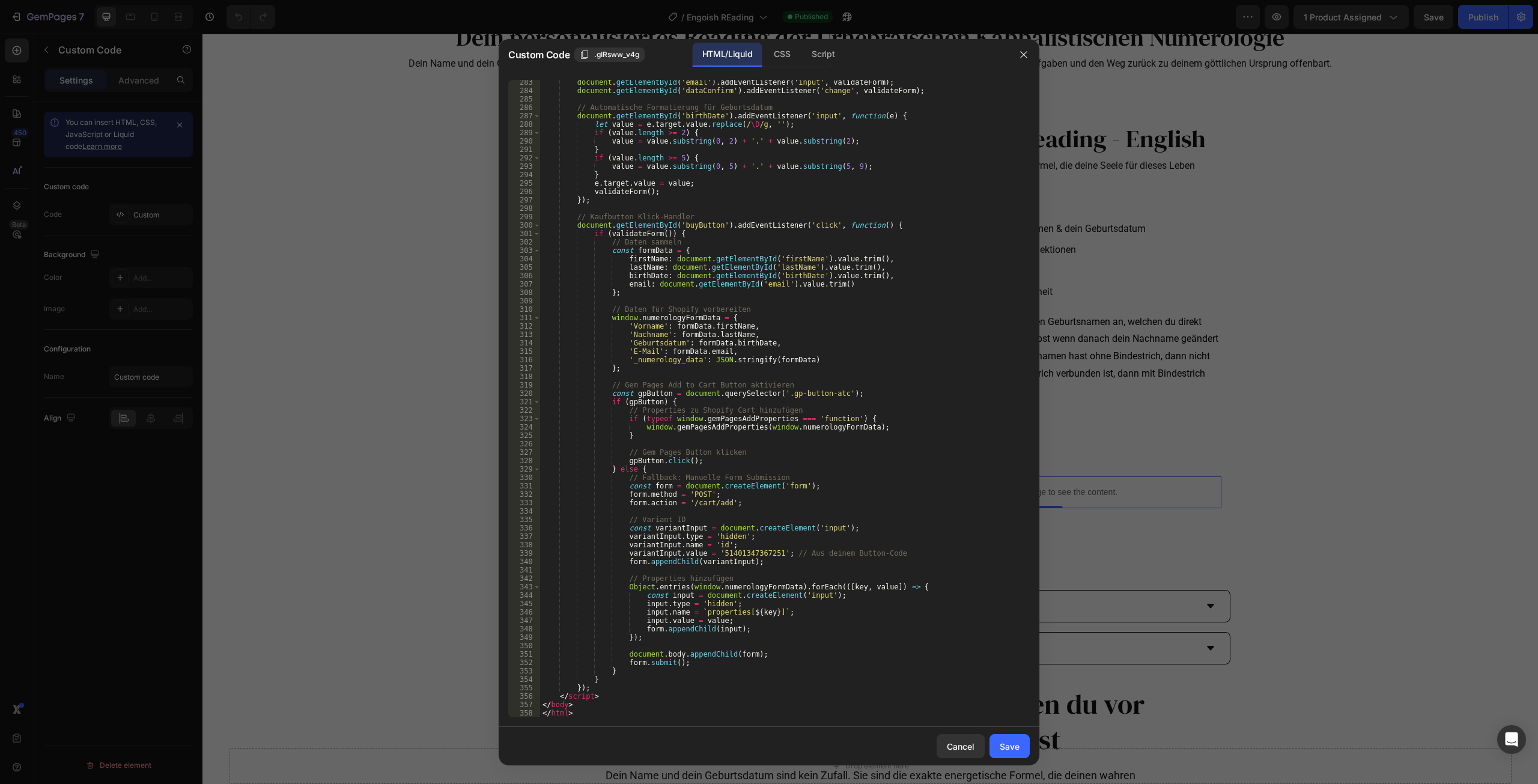
click at [924, 297] on div "document . getElementById ( 'email' ) . addEventListener ( 'input' , validateFo…" at bounding box center [780, 405] width 481 height 654
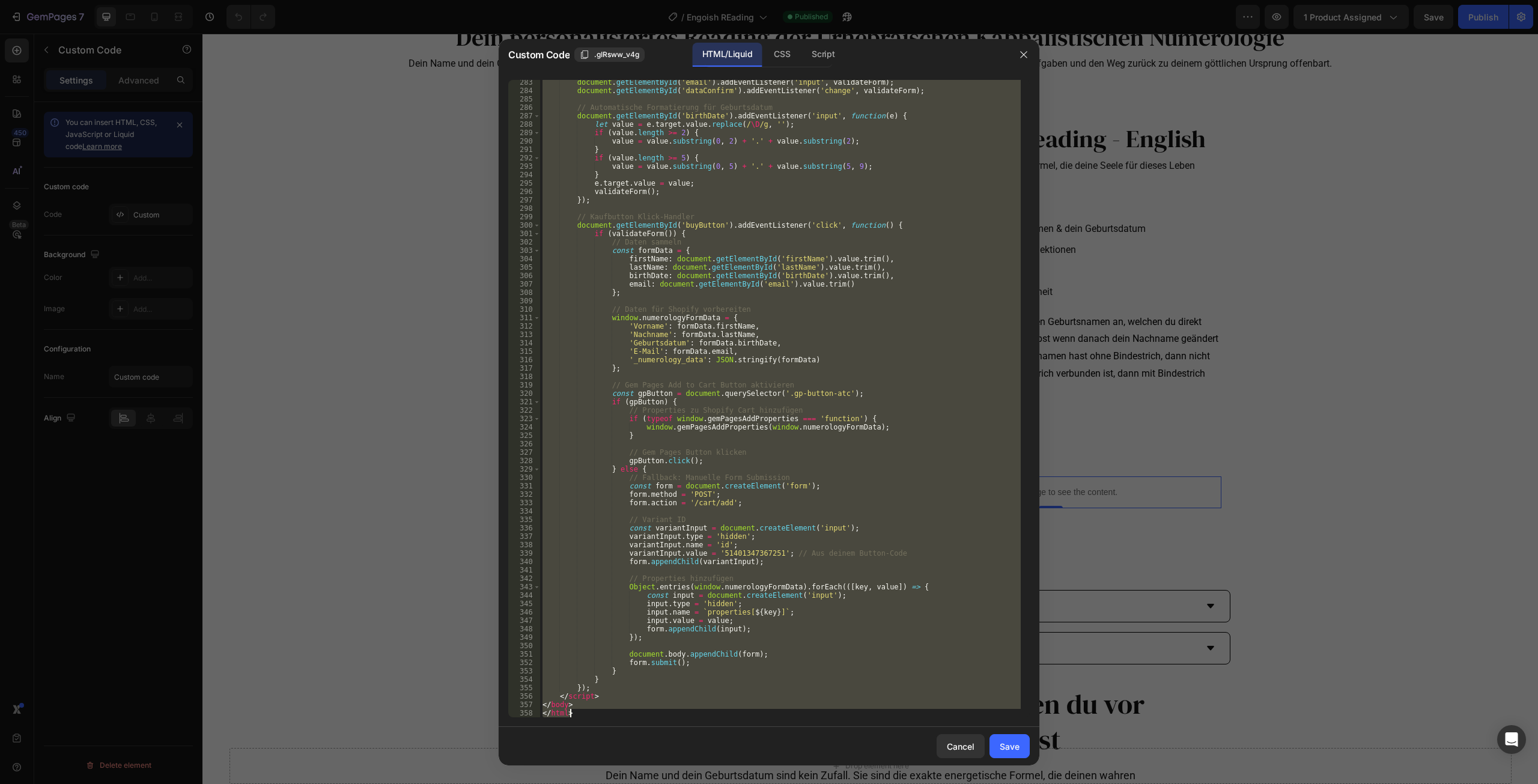
click at [736, 555] on div "document . getElementById ( 'email' ) . addEventListener ( 'input' , validateFo…" at bounding box center [780, 398] width 481 height 637
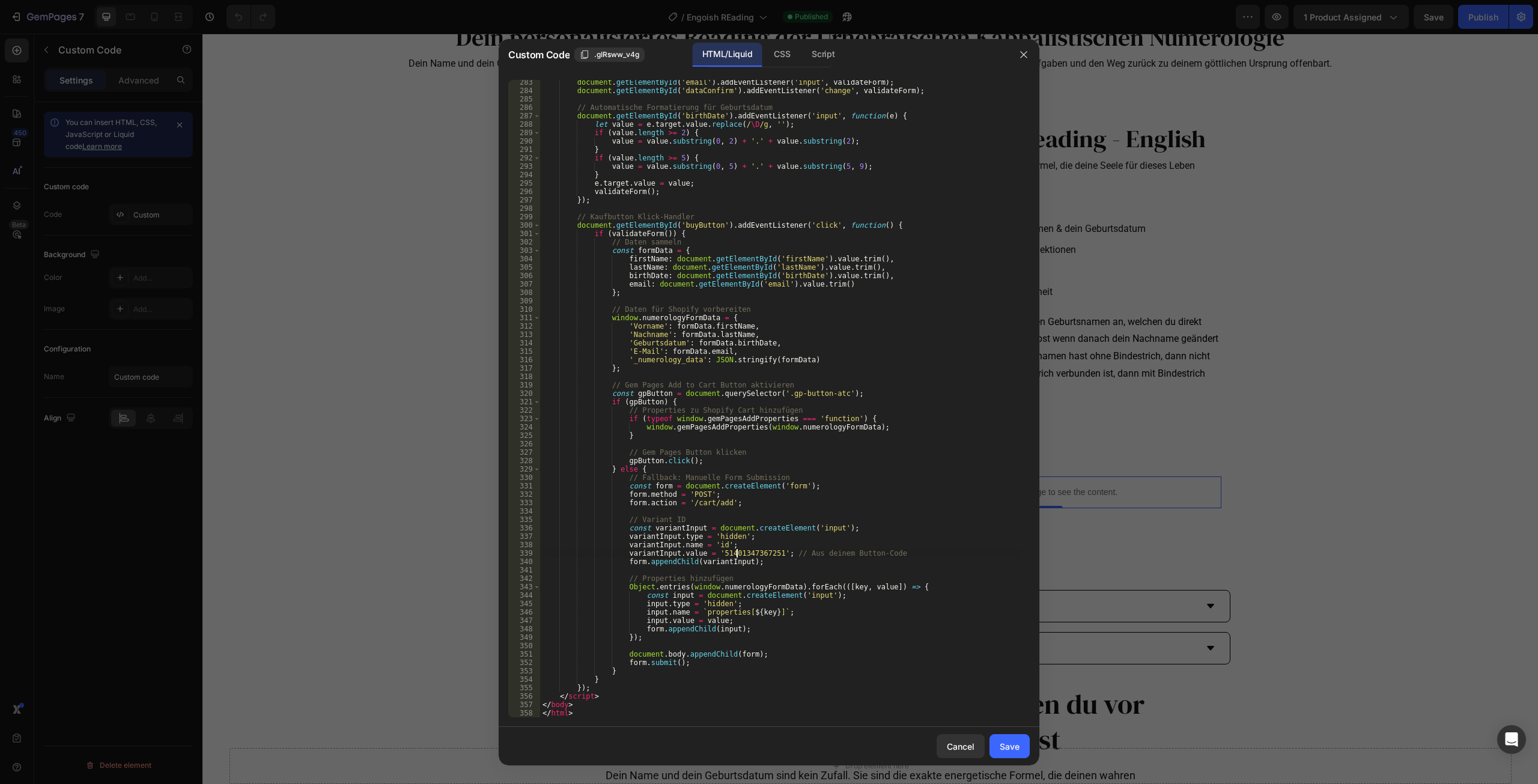
click at [736, 555] on div "document . getElementById ( 'email' ) . addEventListener ( 'input' , validateFo…" at bounding box center [780, 405] width 481 height 654
paste textarea "2001710440787"
paste textarea "52001710440787"
type textarea "variantInput.value = '52001710440787'; // Aus deinem Button-Code"
click at [1014, 744] on div "Save" at bounding box center [1010, 746] width 20 height 12
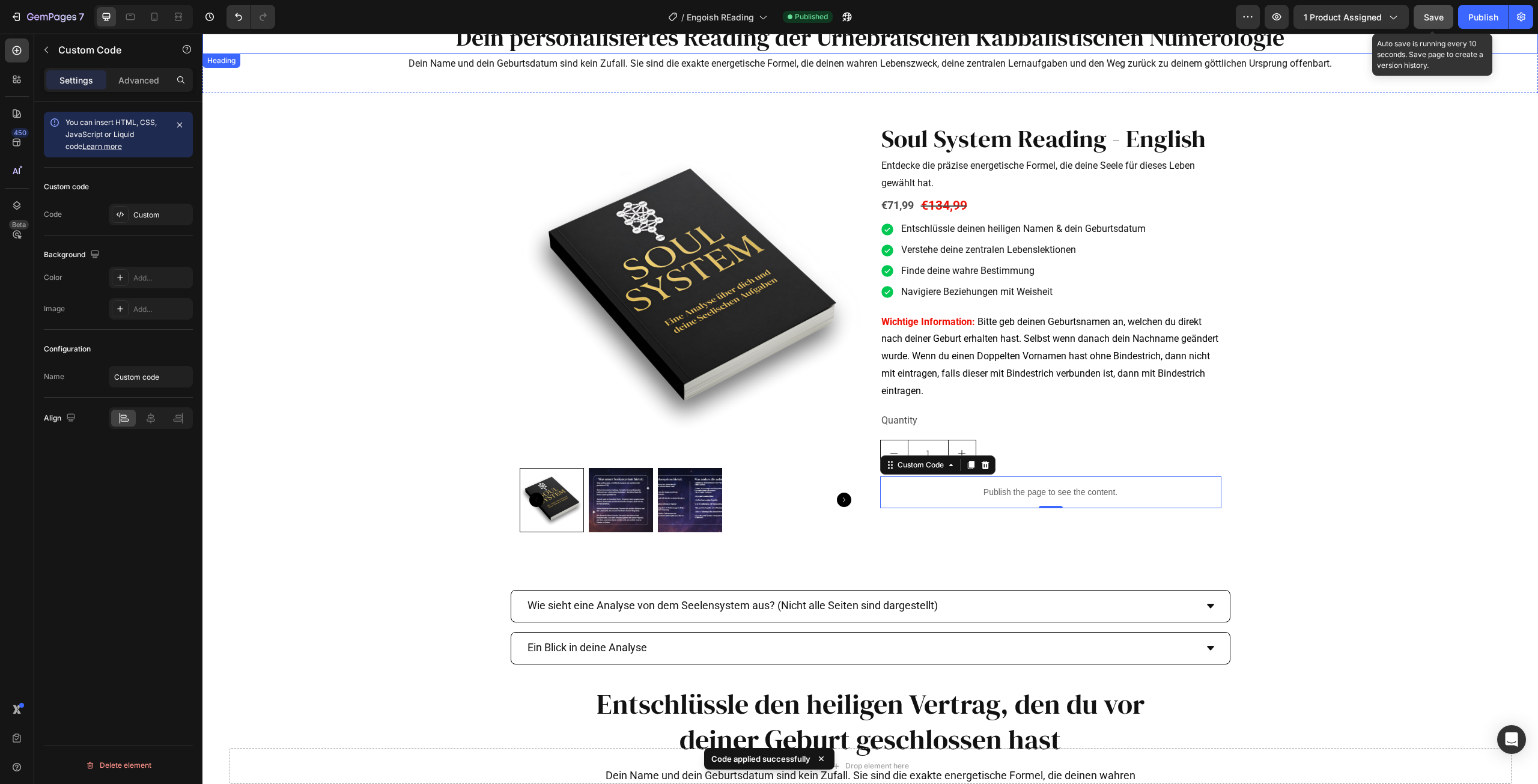
click at [1421, 23] on button "Save" at bounding box center [1433, 16] width 40 height 24
click at [1465, 21] on button "Publish" at bounding box center [1483, 16] width 50 height 24
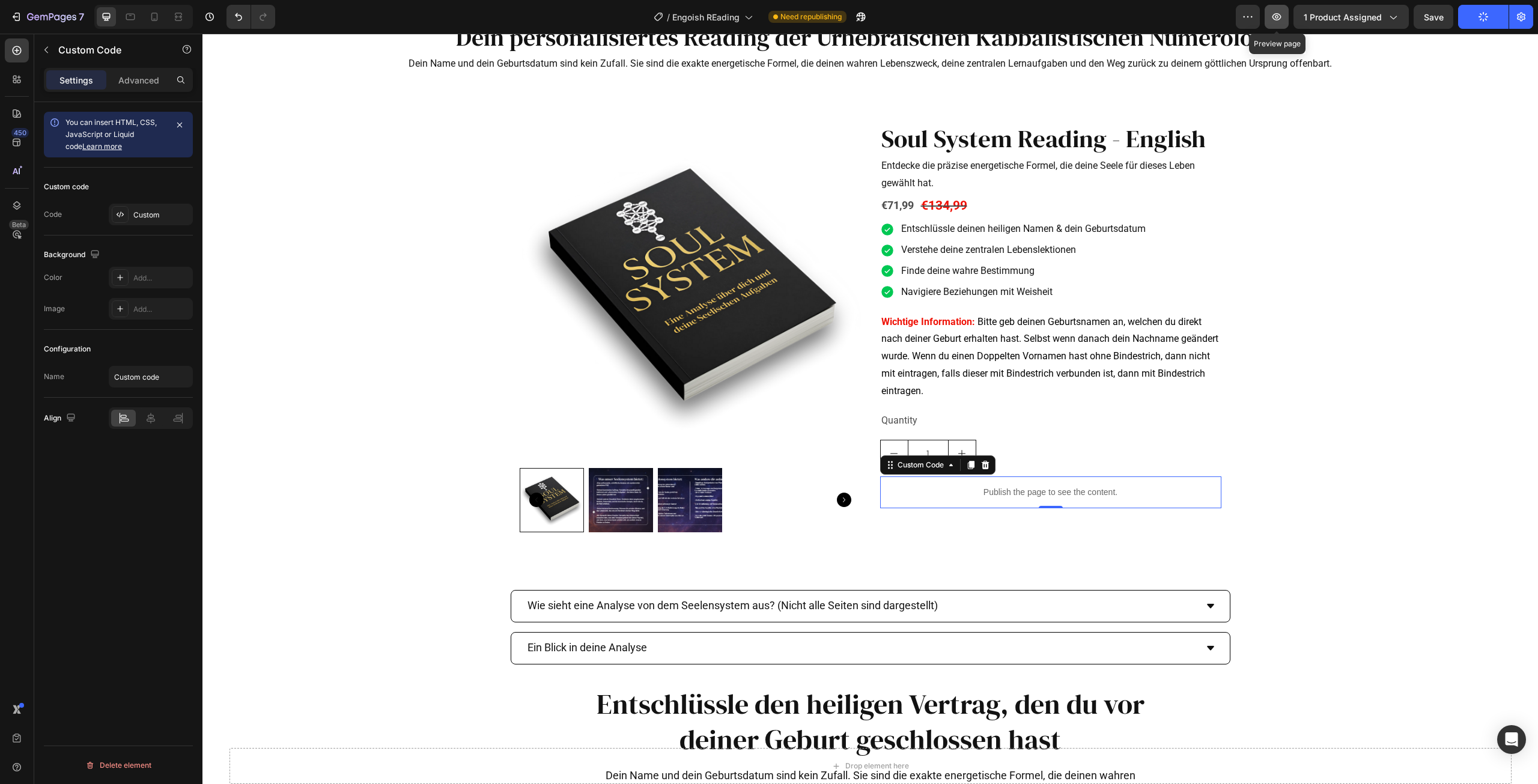
click at [1279, 22] on icon "button" at bounding box center [1276, 16] width 12 height 12
